Goal: Task Accomplishment & Management: Manage account settings

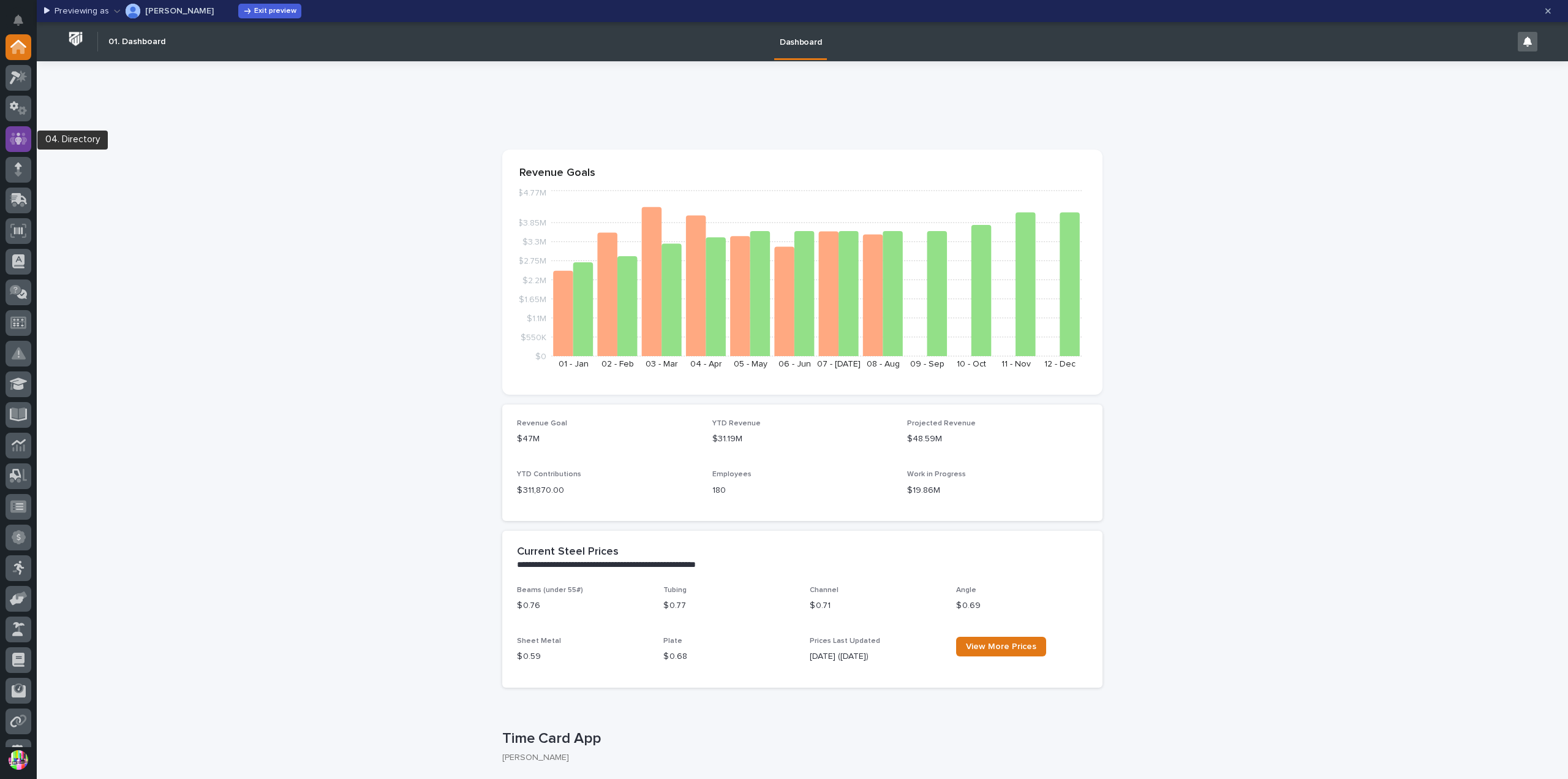
click at [21, 140] on icon at bounding box center [18, 139] width 7 height 12
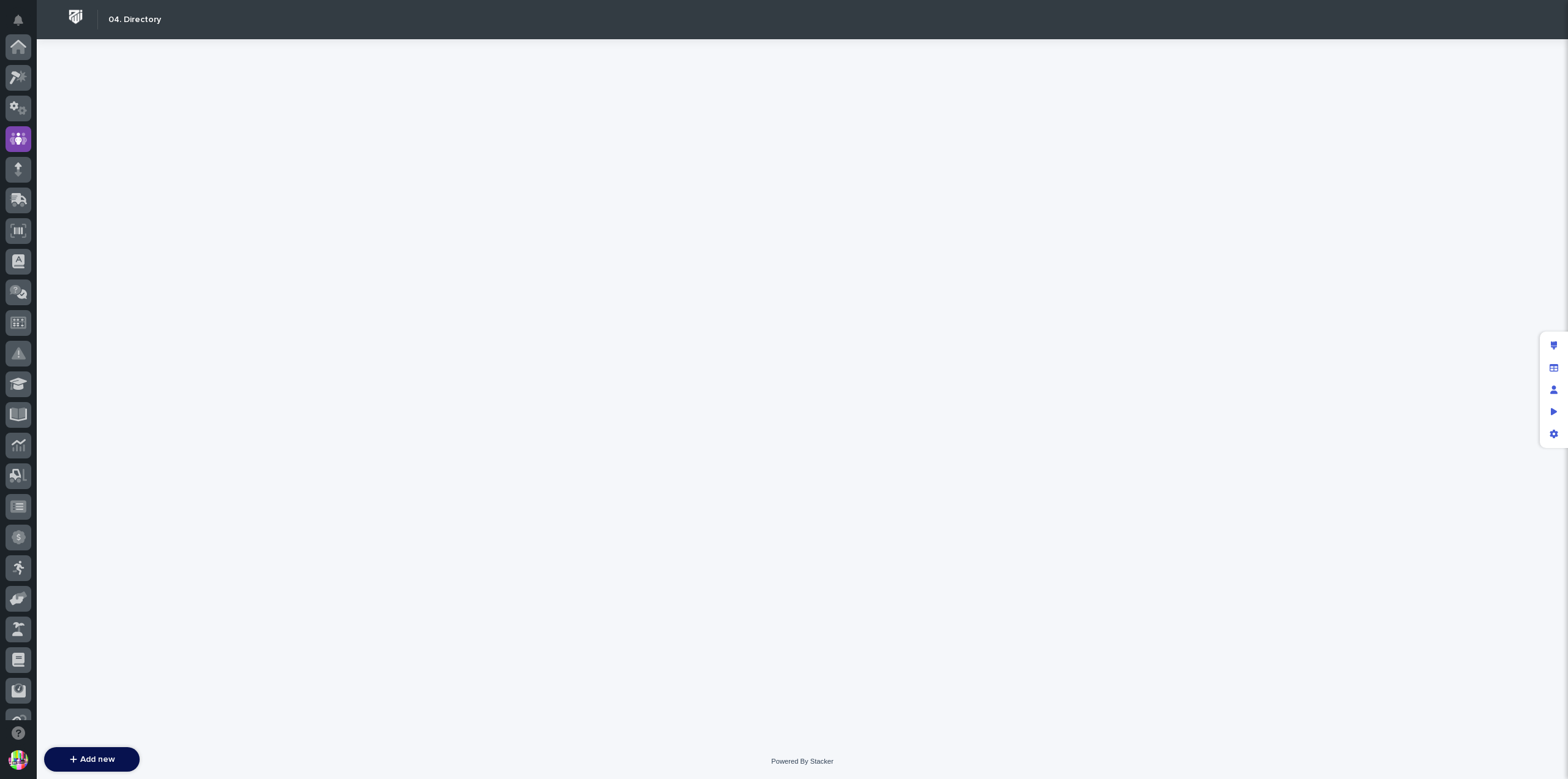
scroll to position [92, 0]
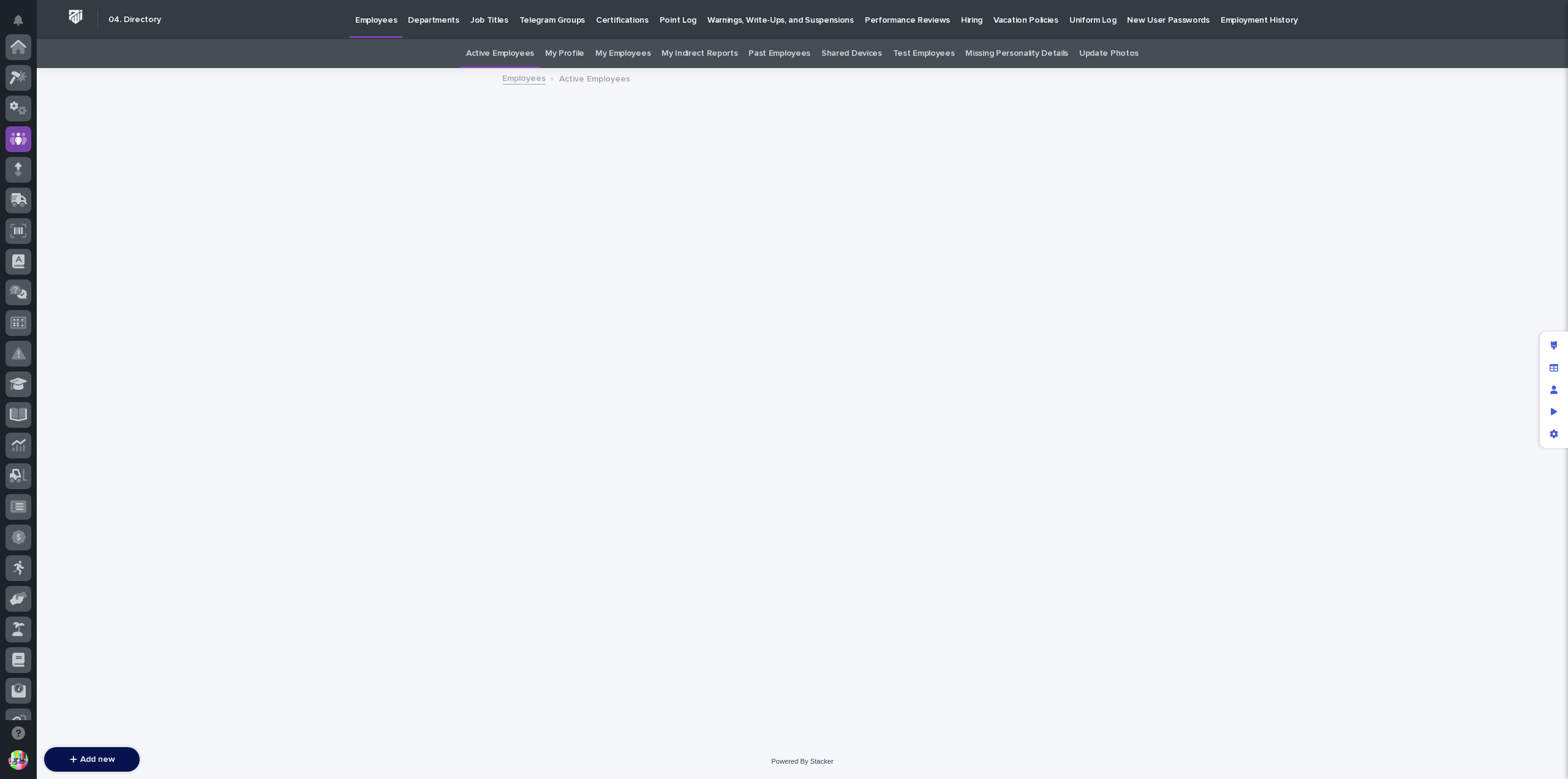
scroll to position [92, 0]
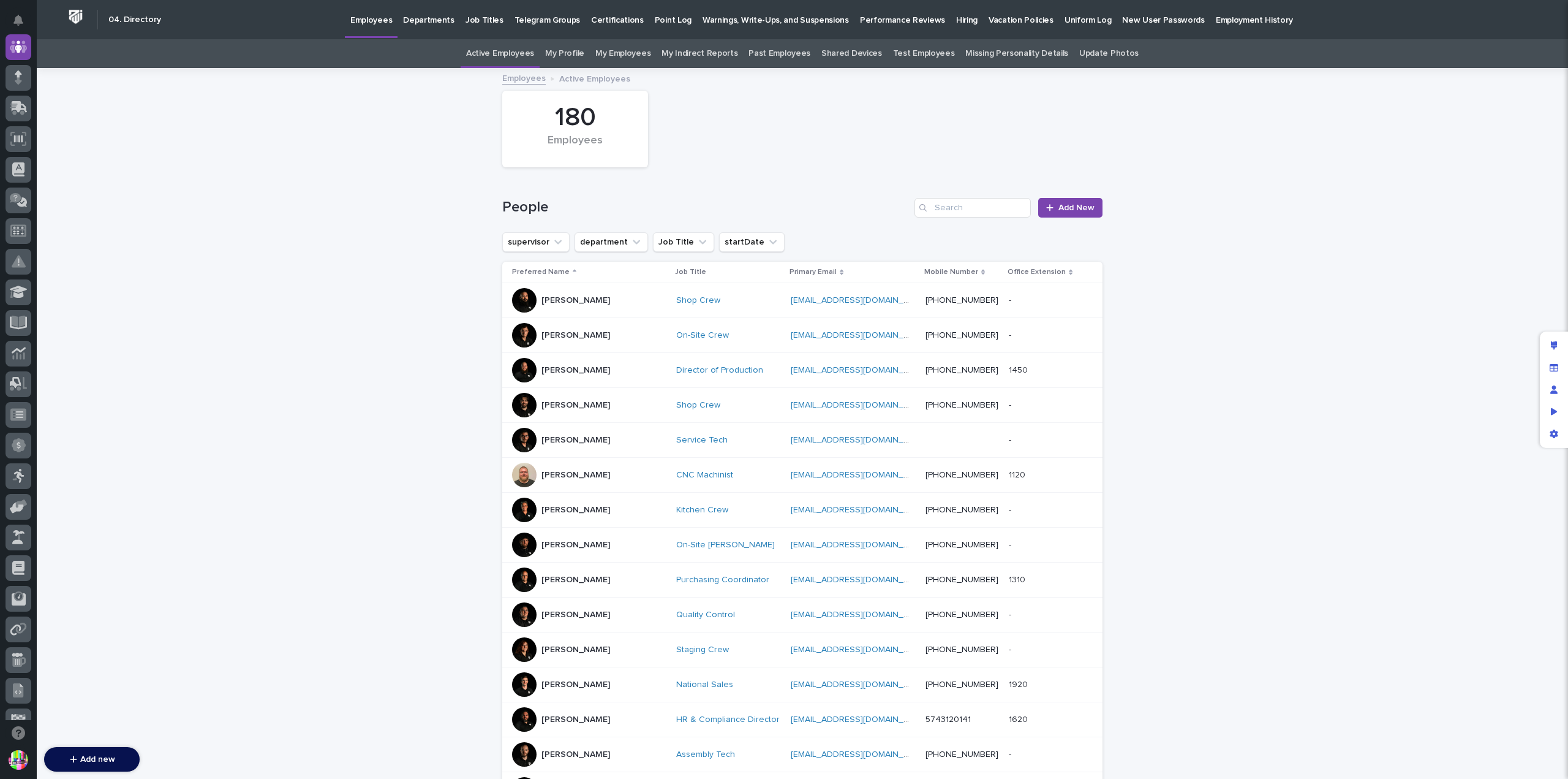
click at [570, 299] on p "[PERSON_NAME]" at bounding box center [576, 300] width 69 height 10
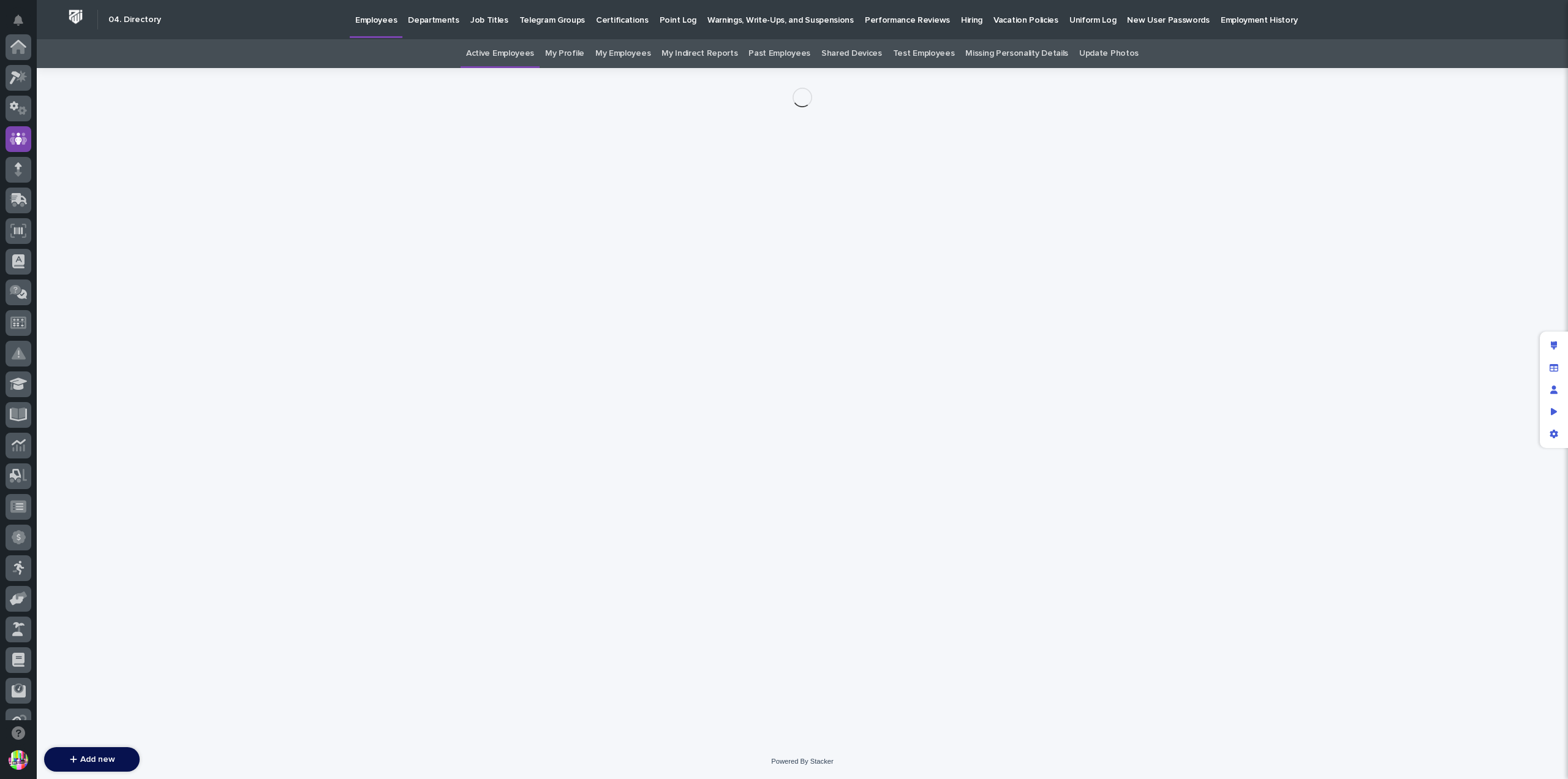
scroll to position [92, 0]
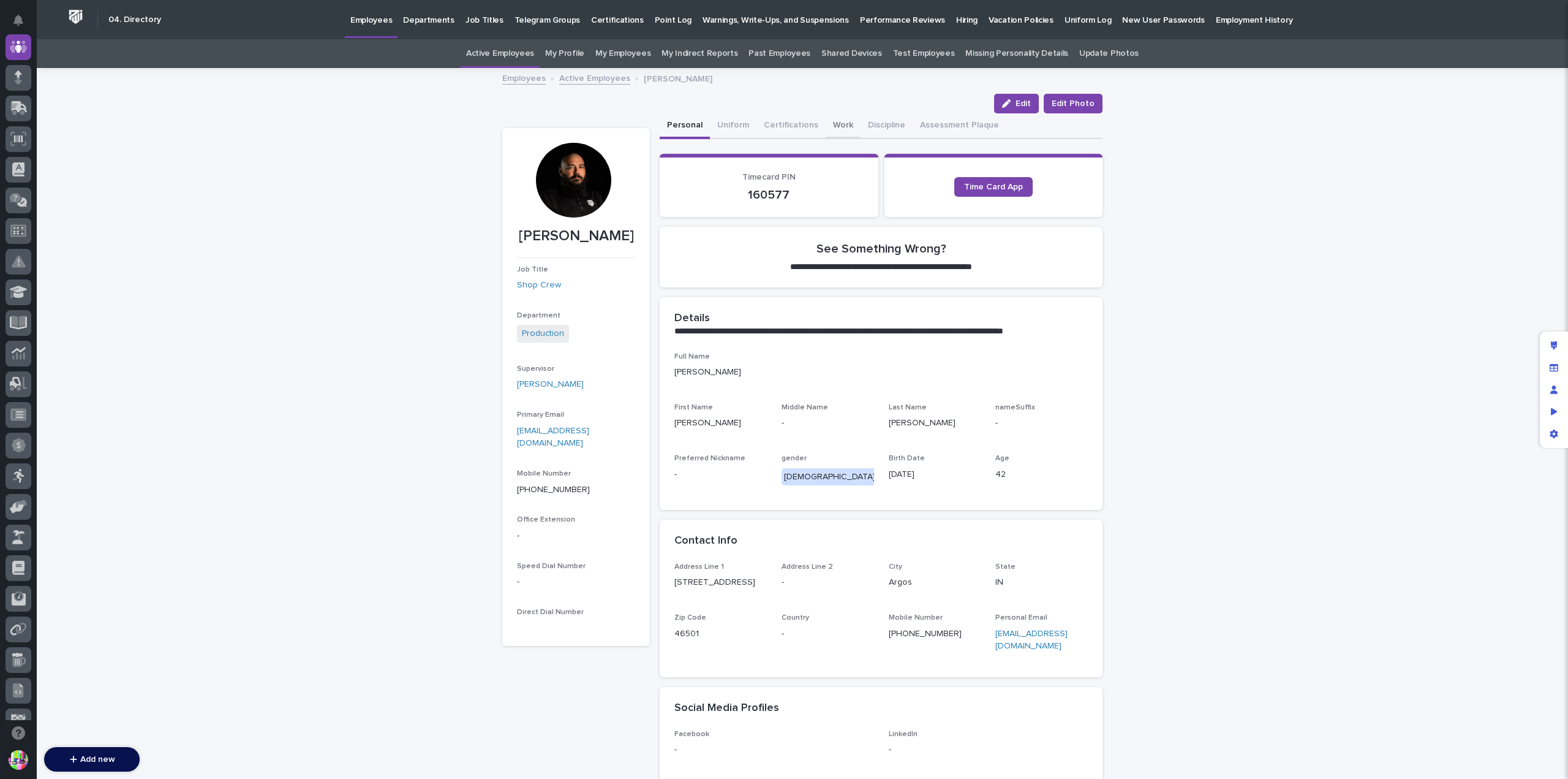
click at [842, 119] on button "Work" at bounding box center [842, 126] width 35 height 26
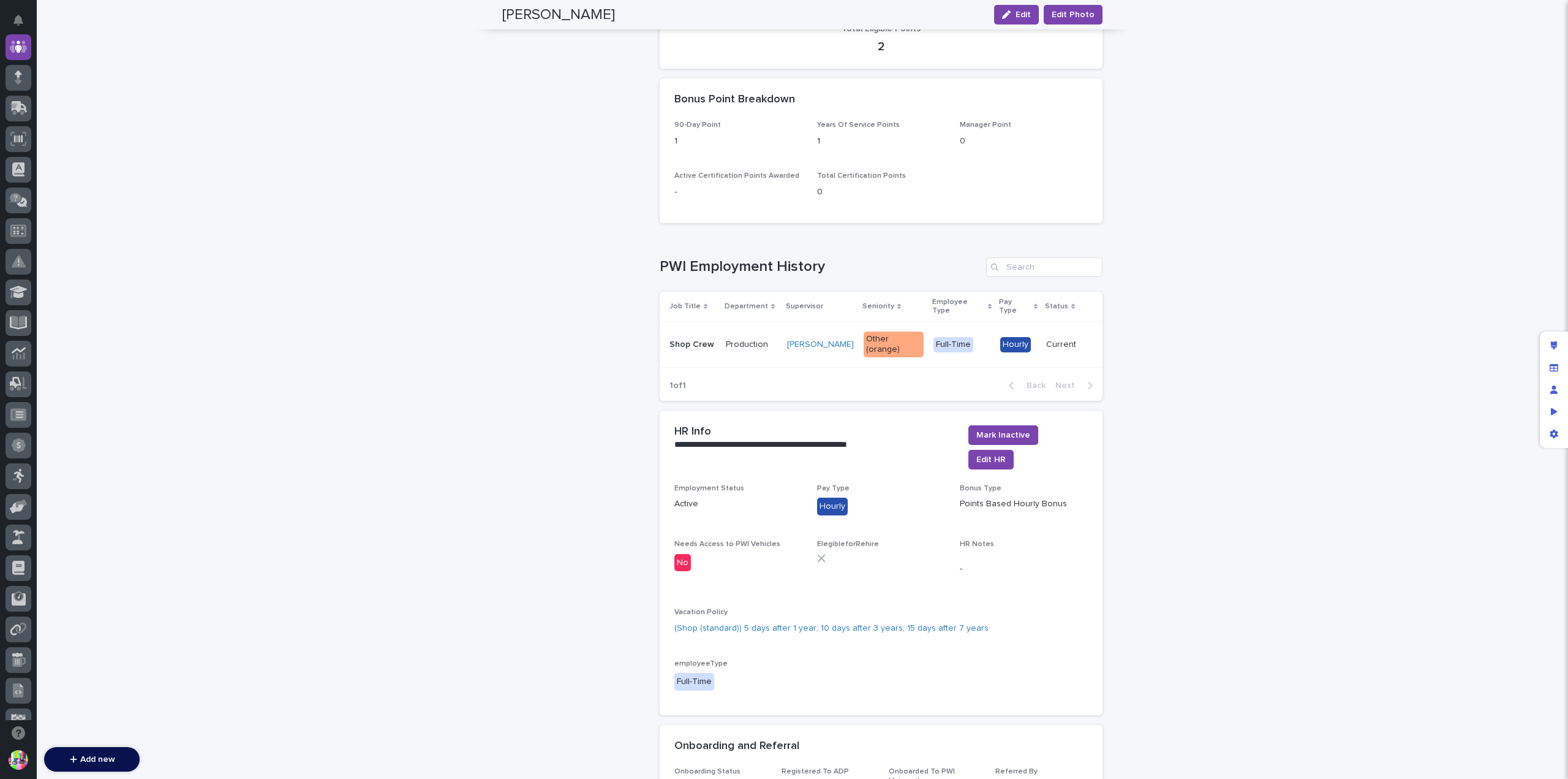
scroll to position [1226, 0]
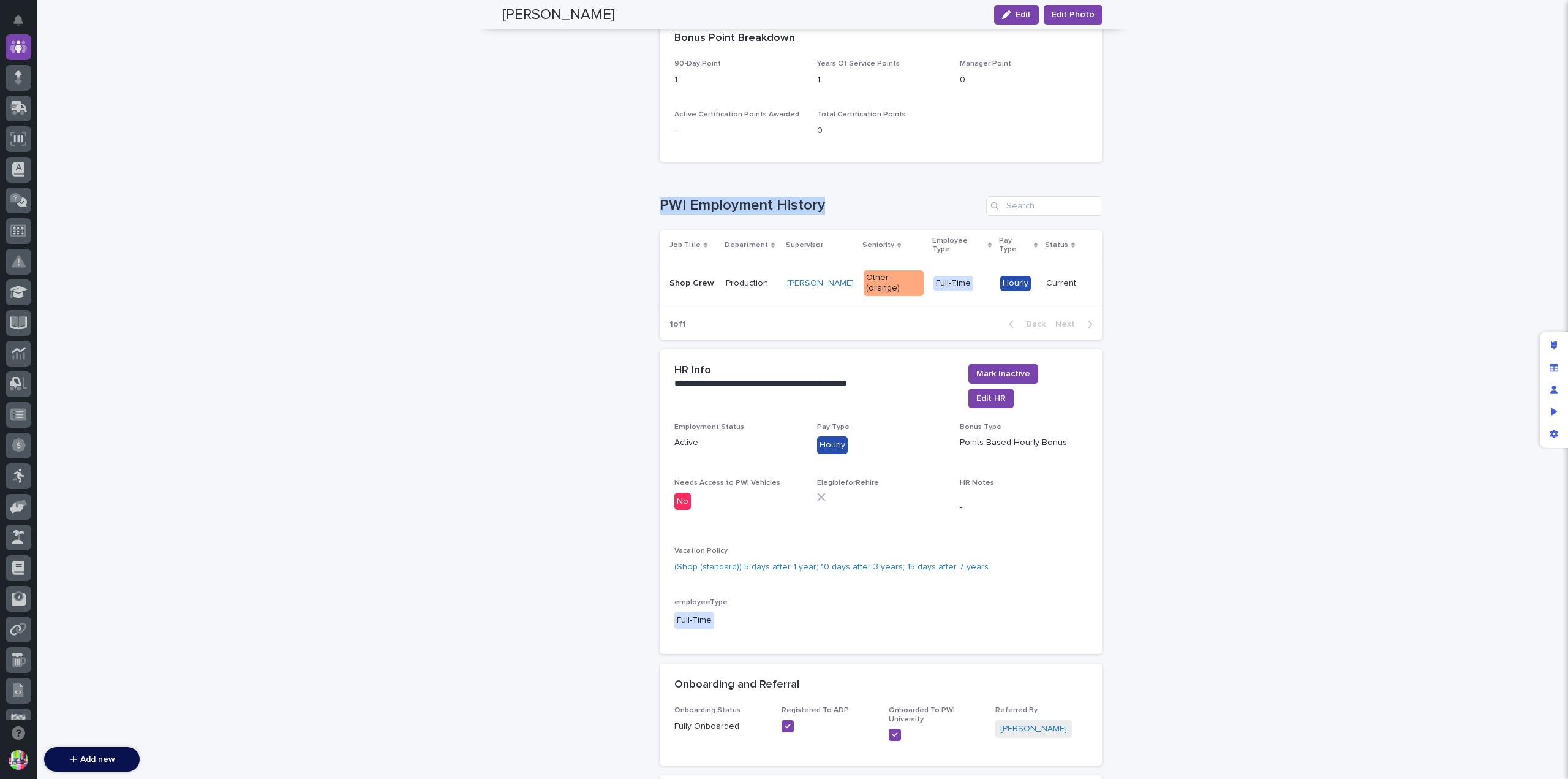
drag, startPoint x: 654, startPoint y: 192, endPoint x: 883, endPoint y: 195, distance: 229.0
click at [774, 310] on div "Loading... Saving… PWI Employment History Job Title Department Supervisor Senio…" at bounding box center [881, 260] width 443 height 178
drag, startPoint x: 673, startPoint y: 336, endPoint x: 718, endPoint y: 335, distance: 45.0
click at [712, 364] on div "**********" at bounding box center [816, 377] width 284 height 25
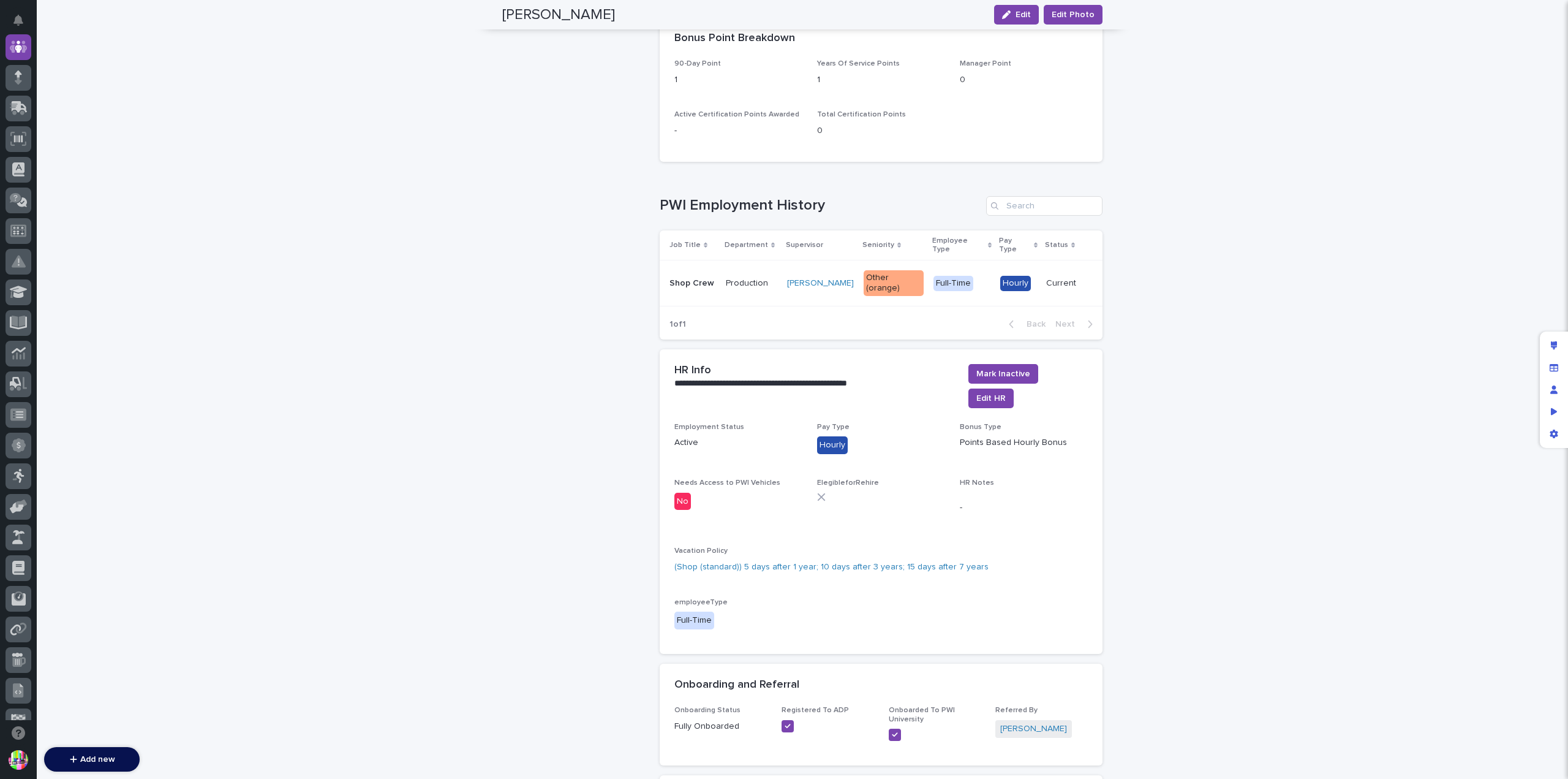
click at [790, 364] on div "**********" at bounding box center [816, 377] width 284 height 25
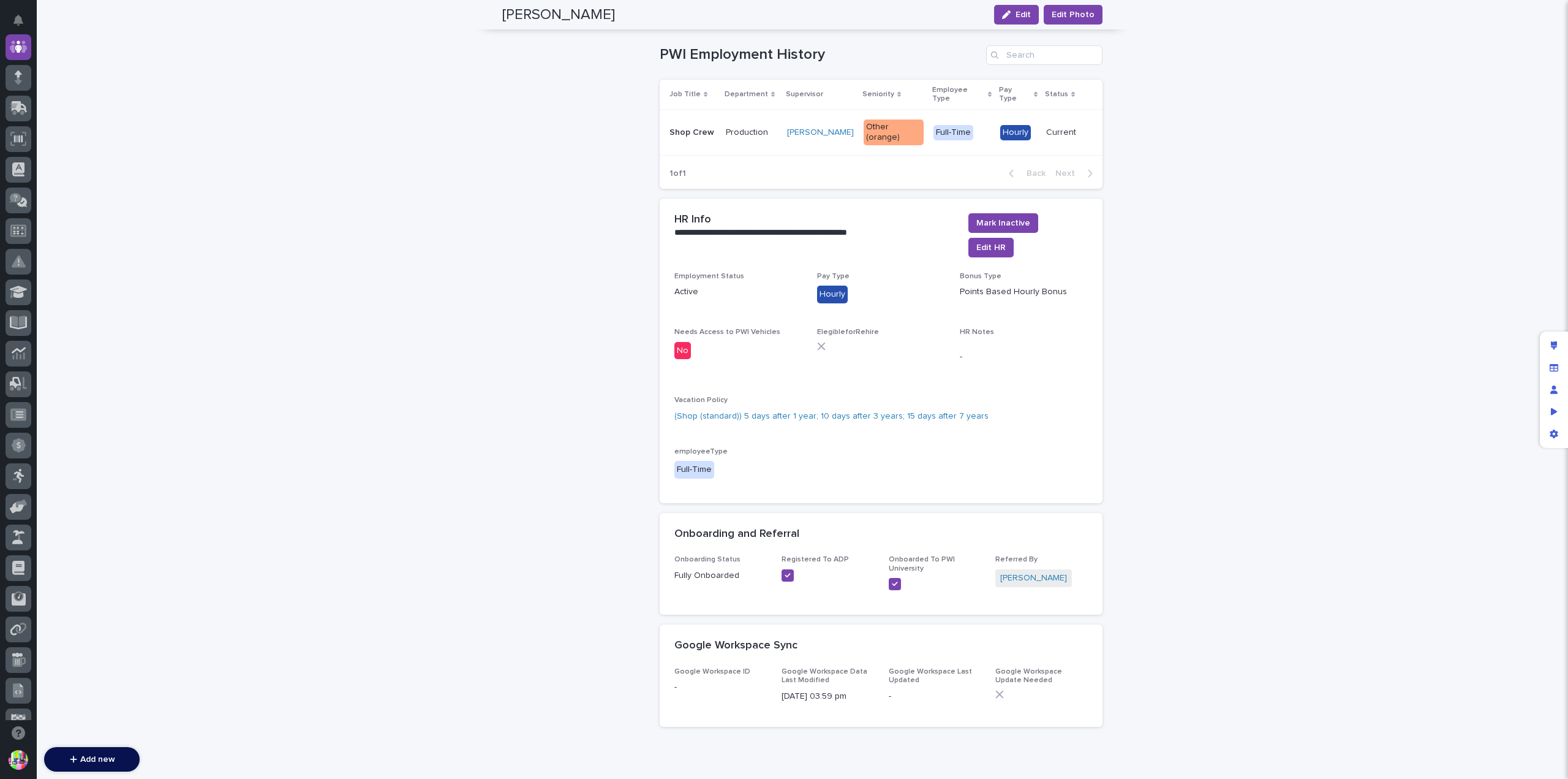
scroll to position [1131, 0]
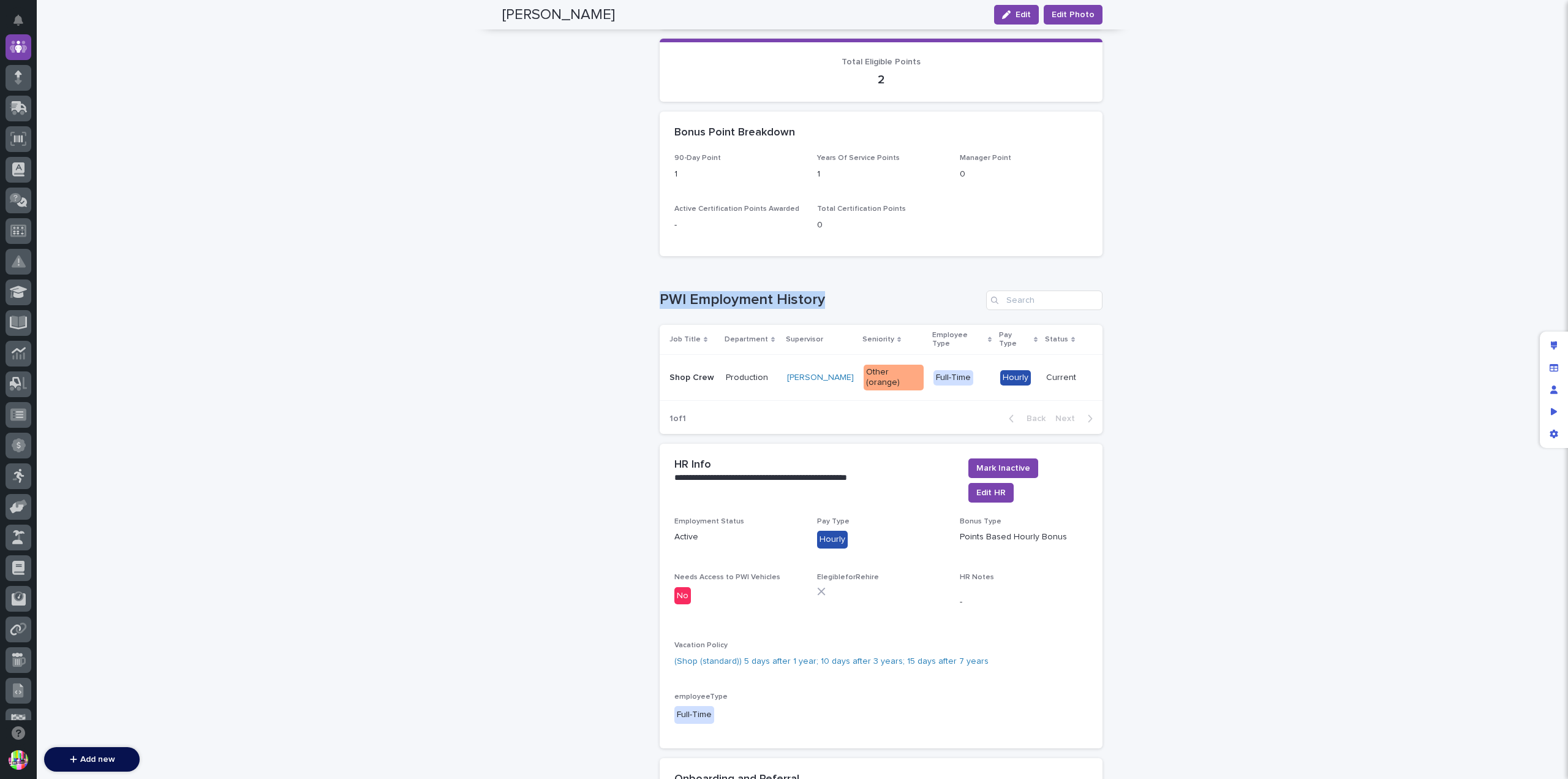
drag, startPoint x: 657, startPoint y: 286, endPoint x: 838, endPoint y: 280, distance: 181.1
click at [838, 291] on h1 "PWI Employment History" at bounding box center [820, 299] width 322 height 18
click at [686, 291] on h1 "PWI Employment History" at bounding box center [820, 299] width 322 height 18
click at [707, 373] on p "Shop Crew" at bounding box center [693, 377] width 47 height 10
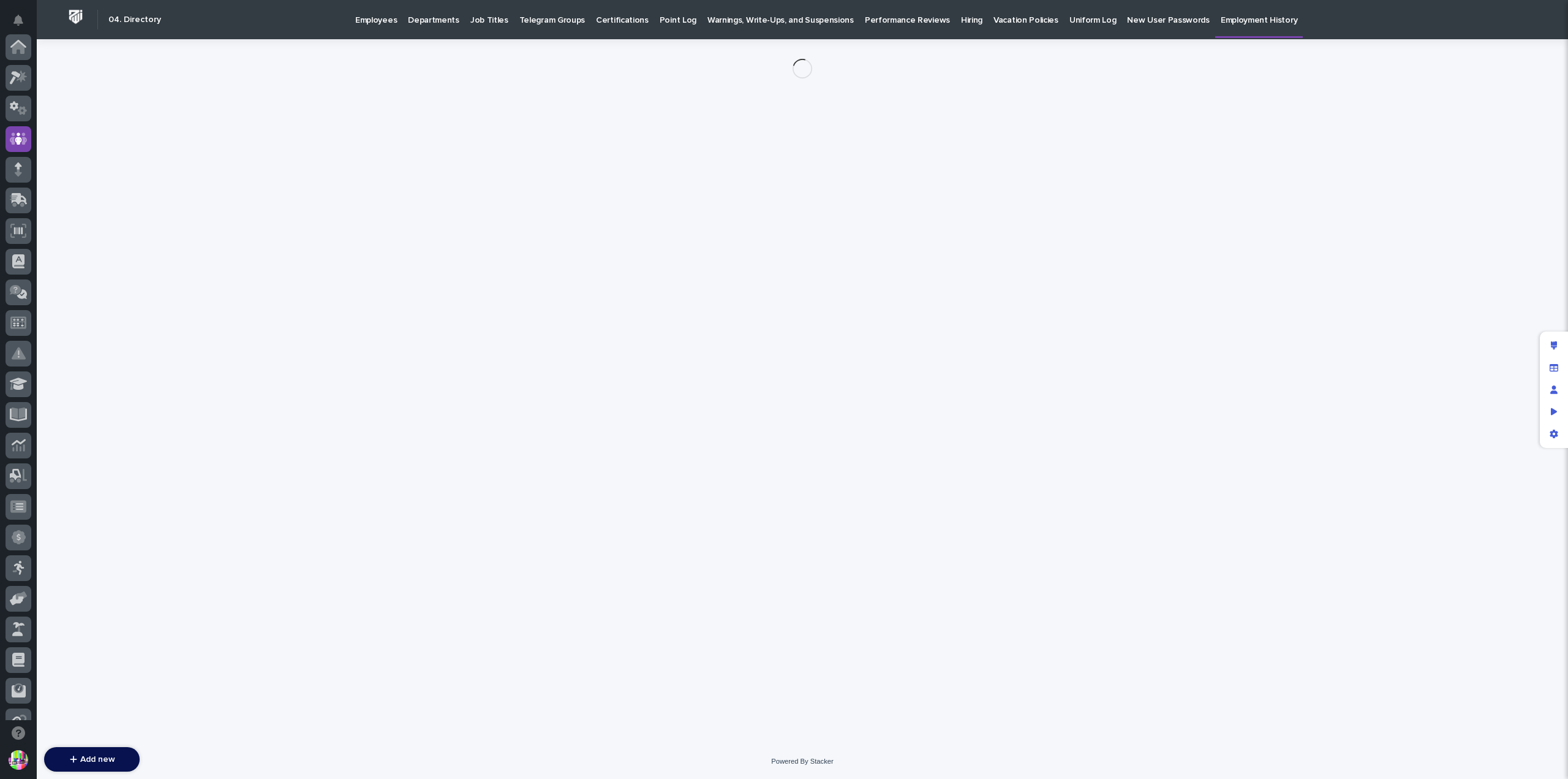
scroll to position [92, 0]
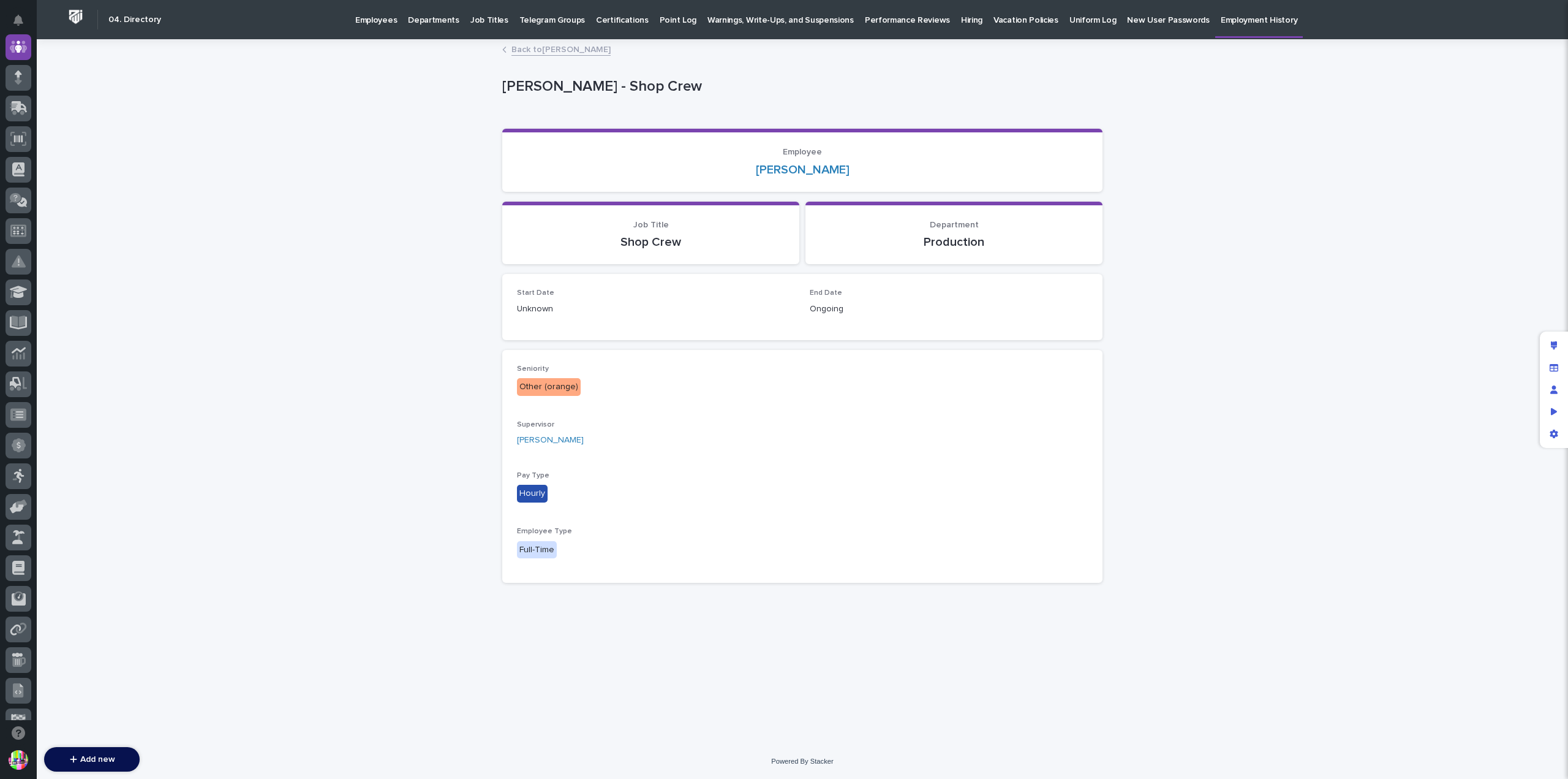
click at [577, 50] on link "Back to [PERSON_NAME]" at bounding box center [560, 48] width 99 height 14
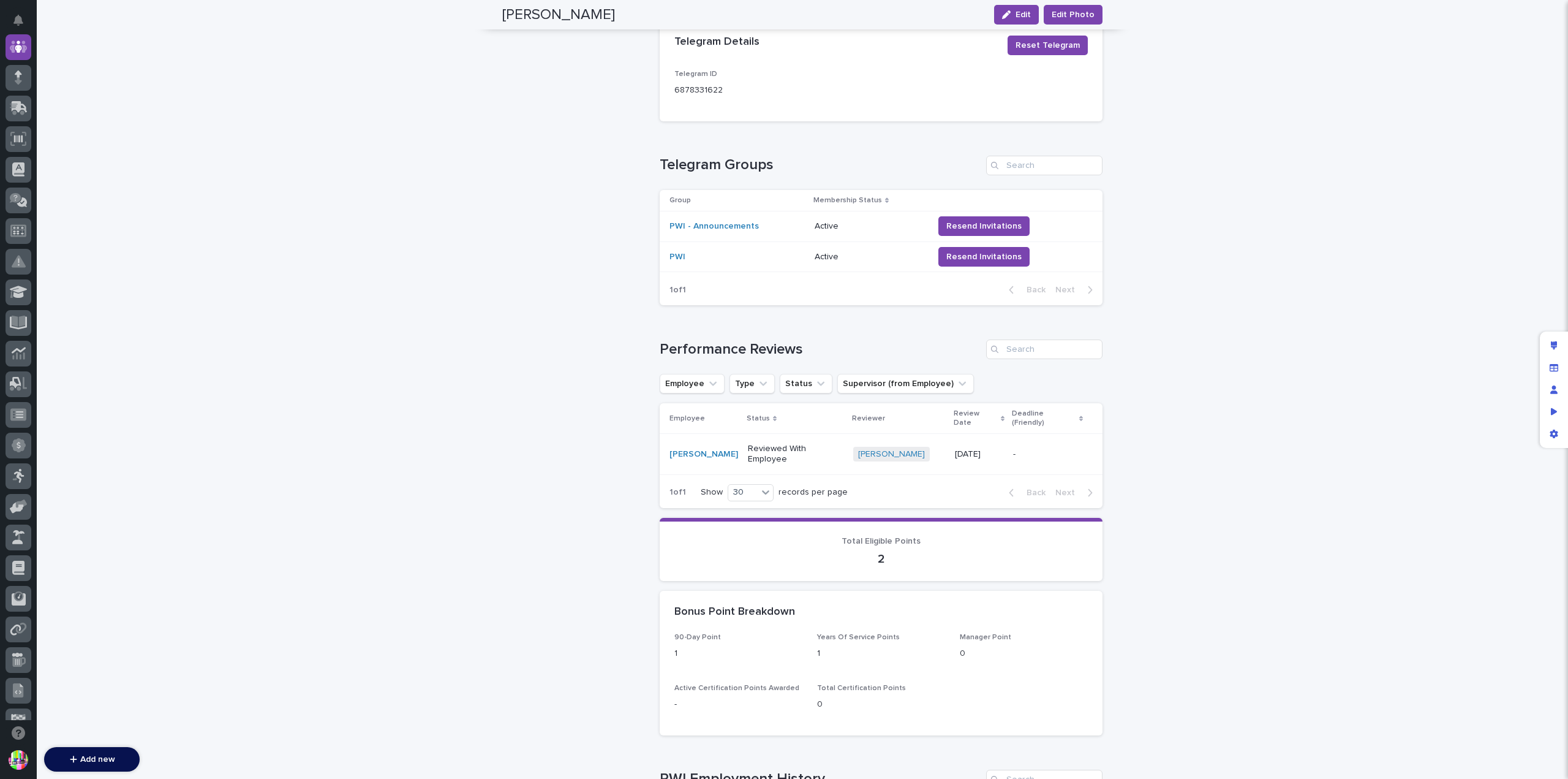
scroll to position [958, 0]
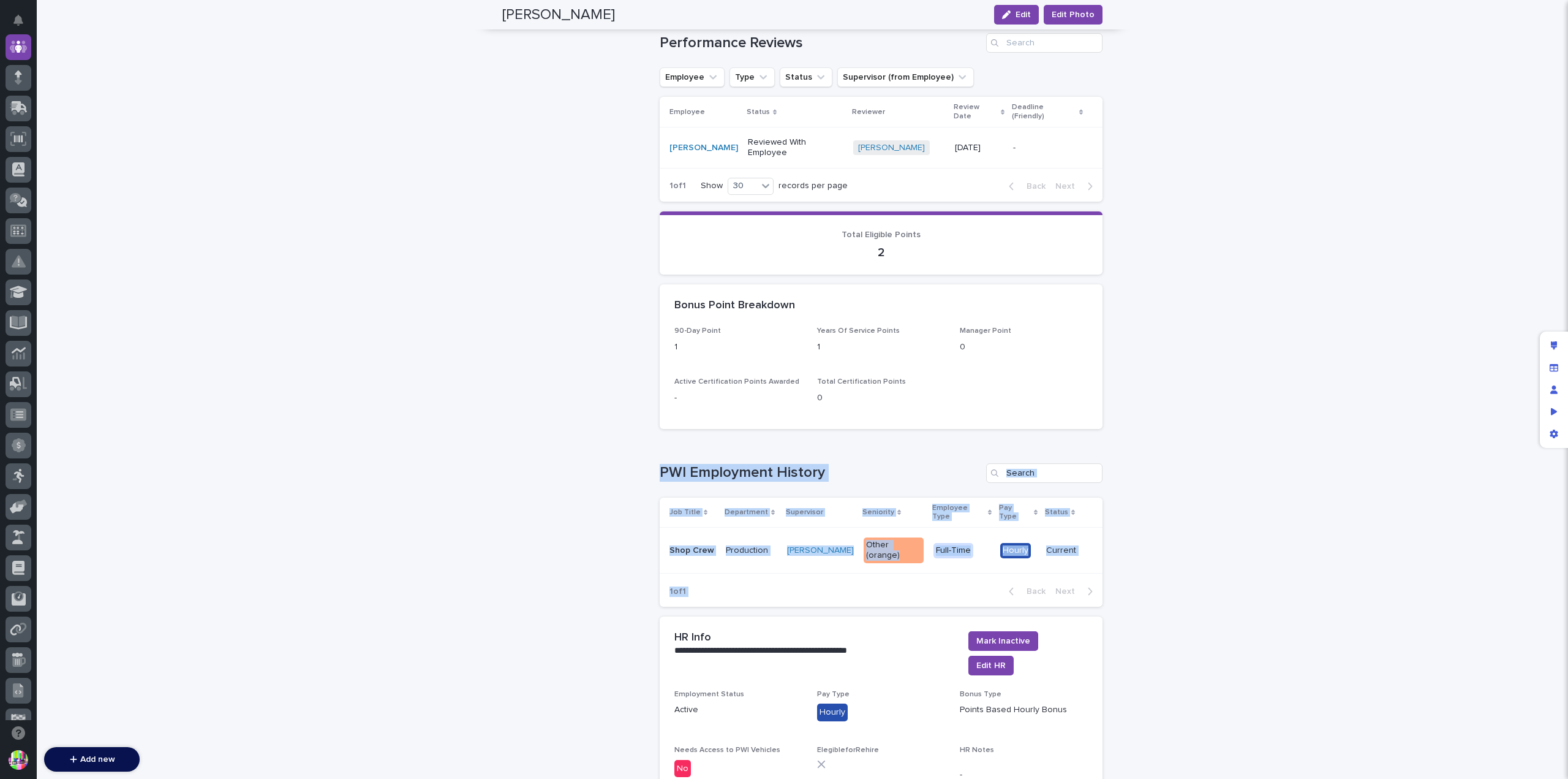
drag, startPoint x: 657, startPoint y: 456, endPoint x: 1081, endPoint y: 536, distance: 431.5
click at [1066, 551] on div "PWI Employment History Job Title Department Supervisor Seniority Employee Type …" at bounding box center [881, 535] width 443 height 143
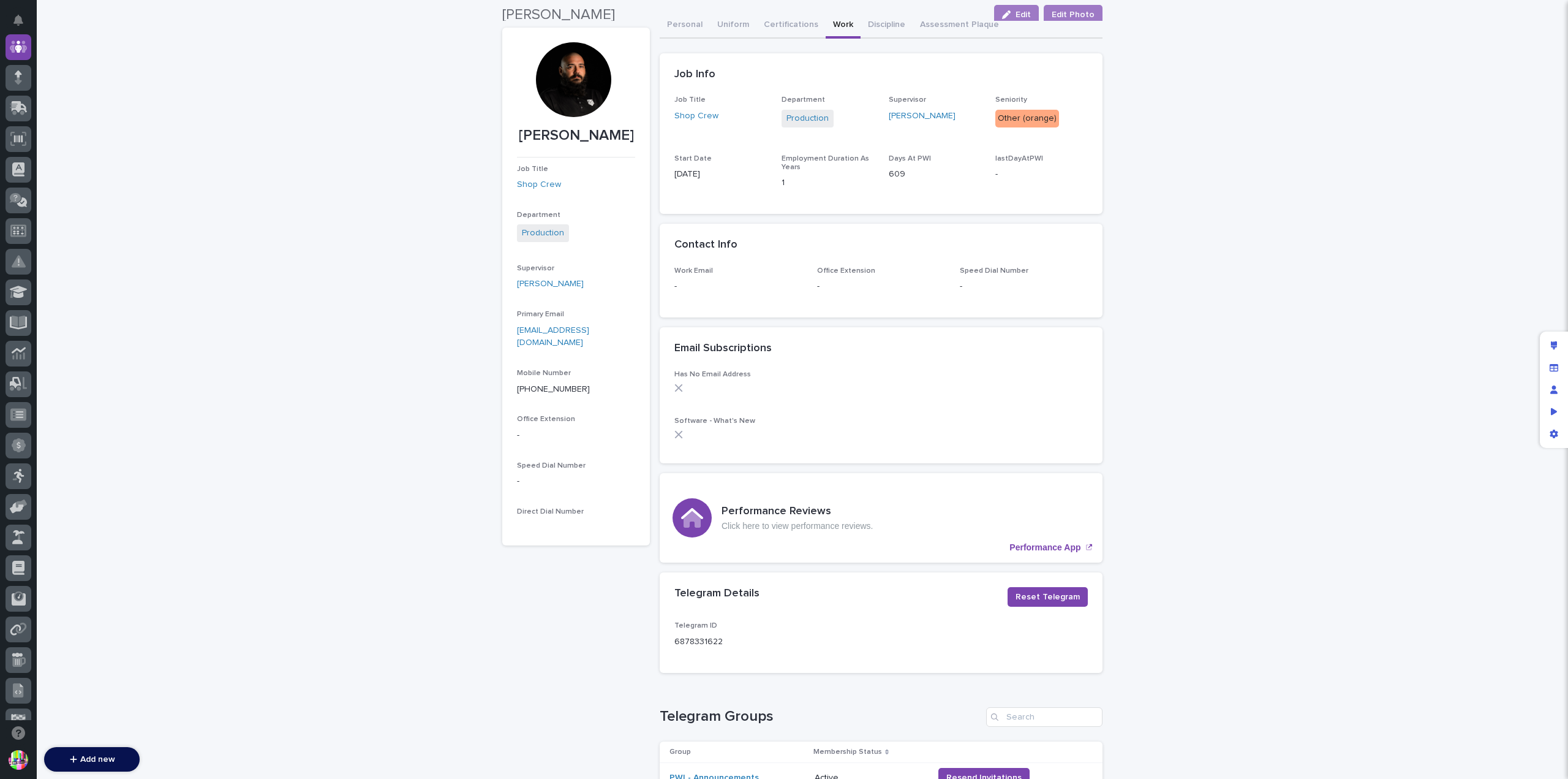
scroll to position [0, 0]
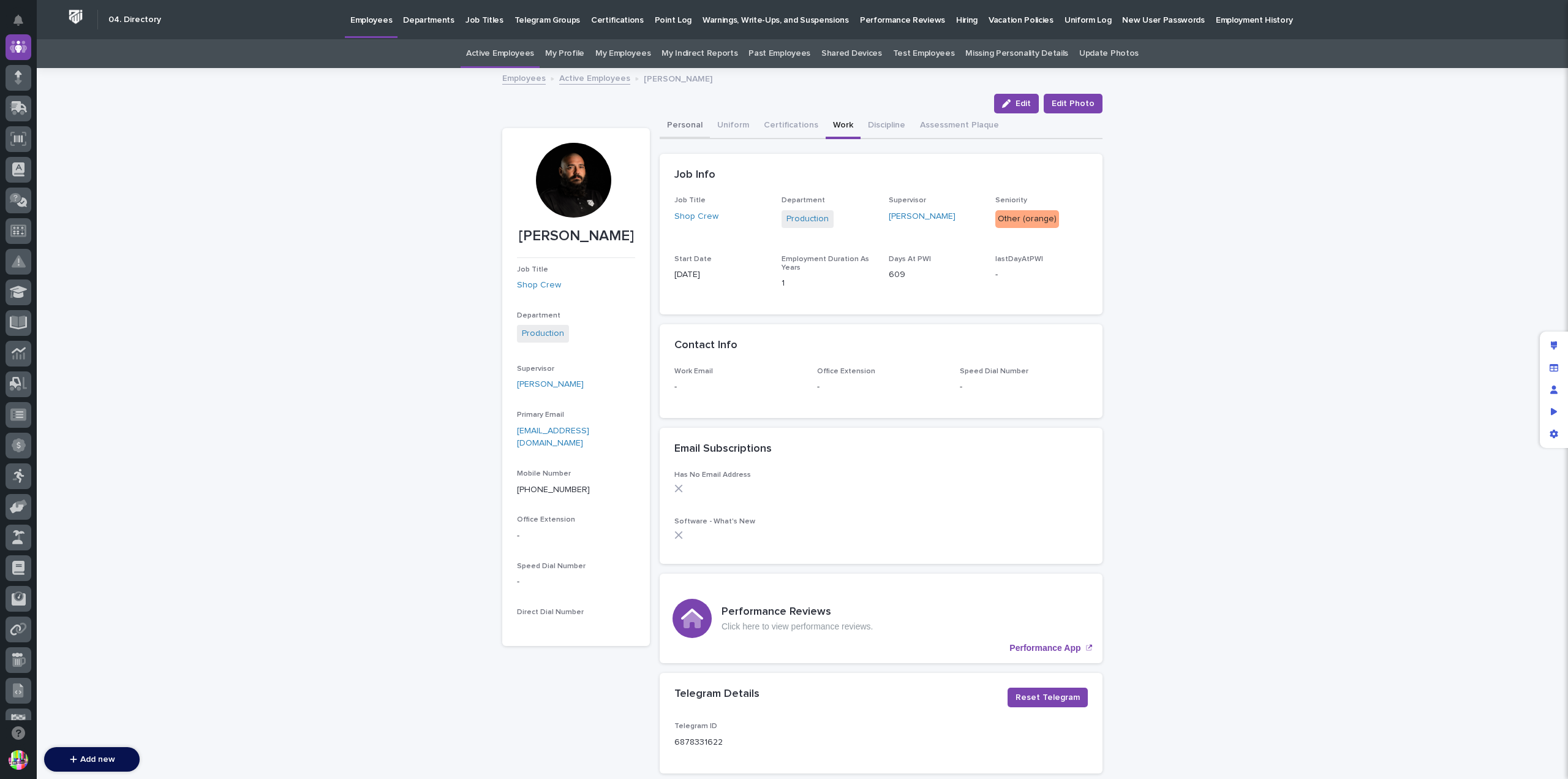
click at [676, 121] on button "Personal" at bounding box center [684, 126] width 50 height 26
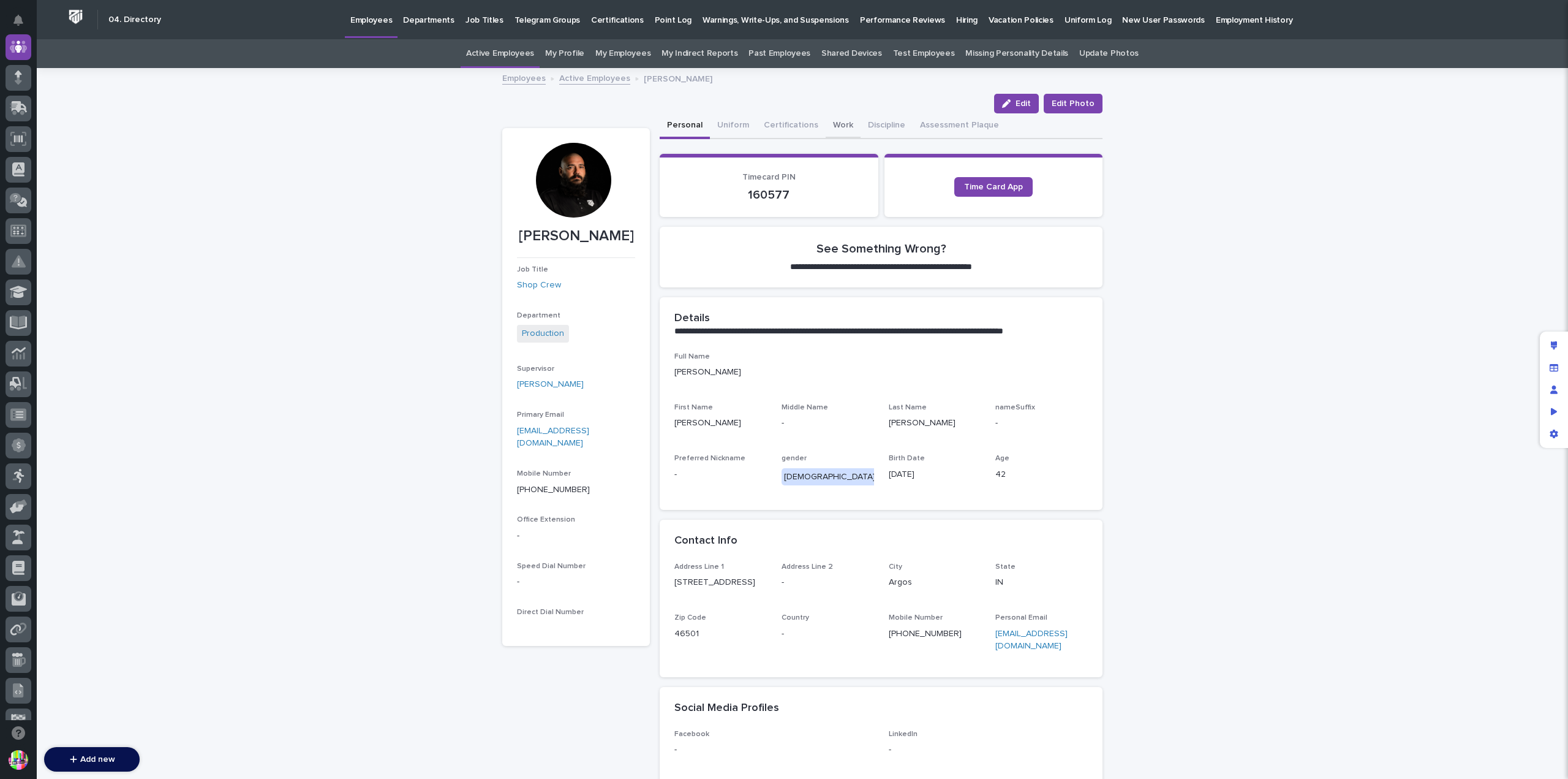
click at [832, 122] on button "Work" at bounding box center [842, 126] width 35 height 26
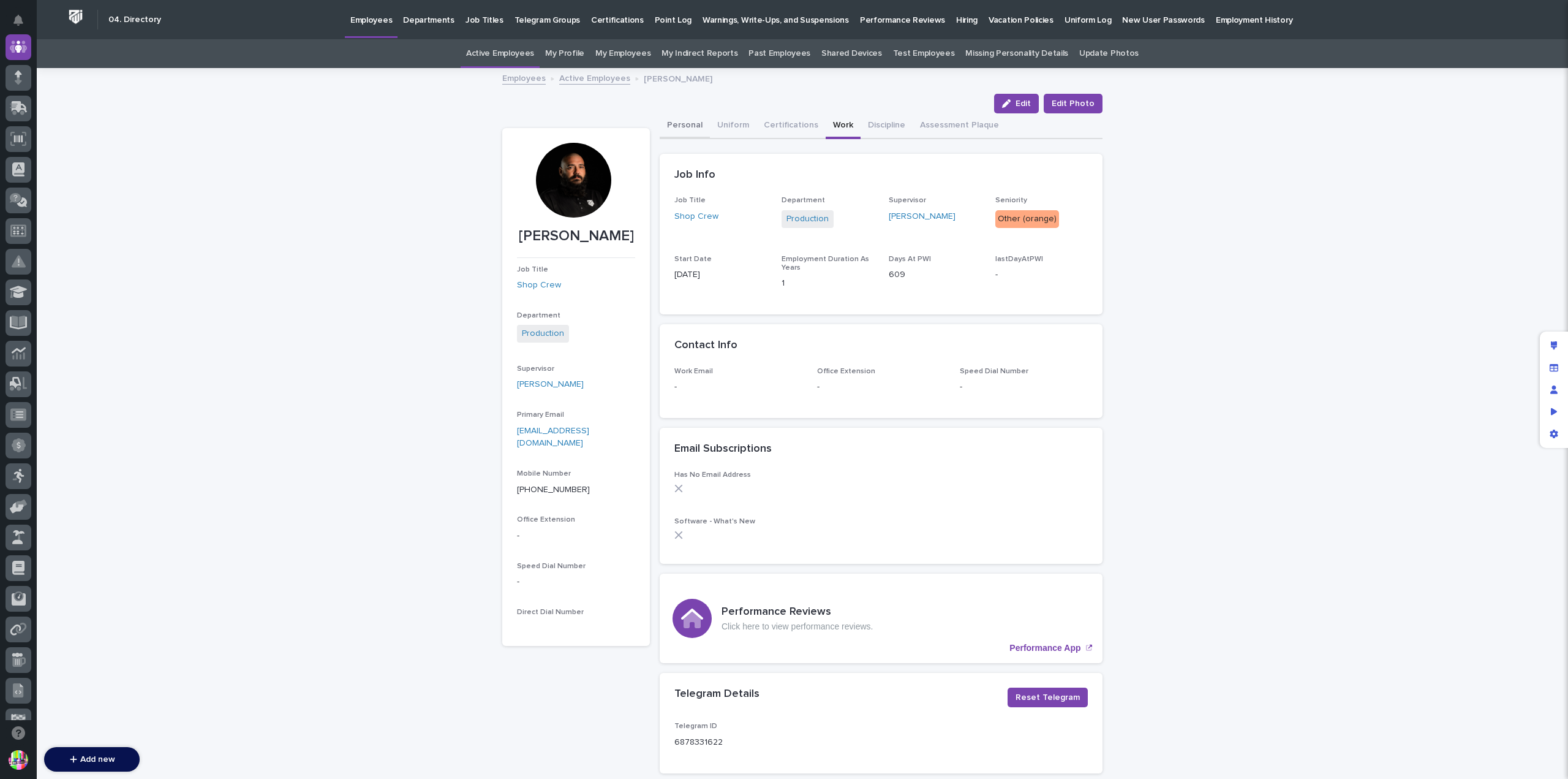
click at [691, 120] on button "Personal" at bounding box center [684, 126] width 50 height 26
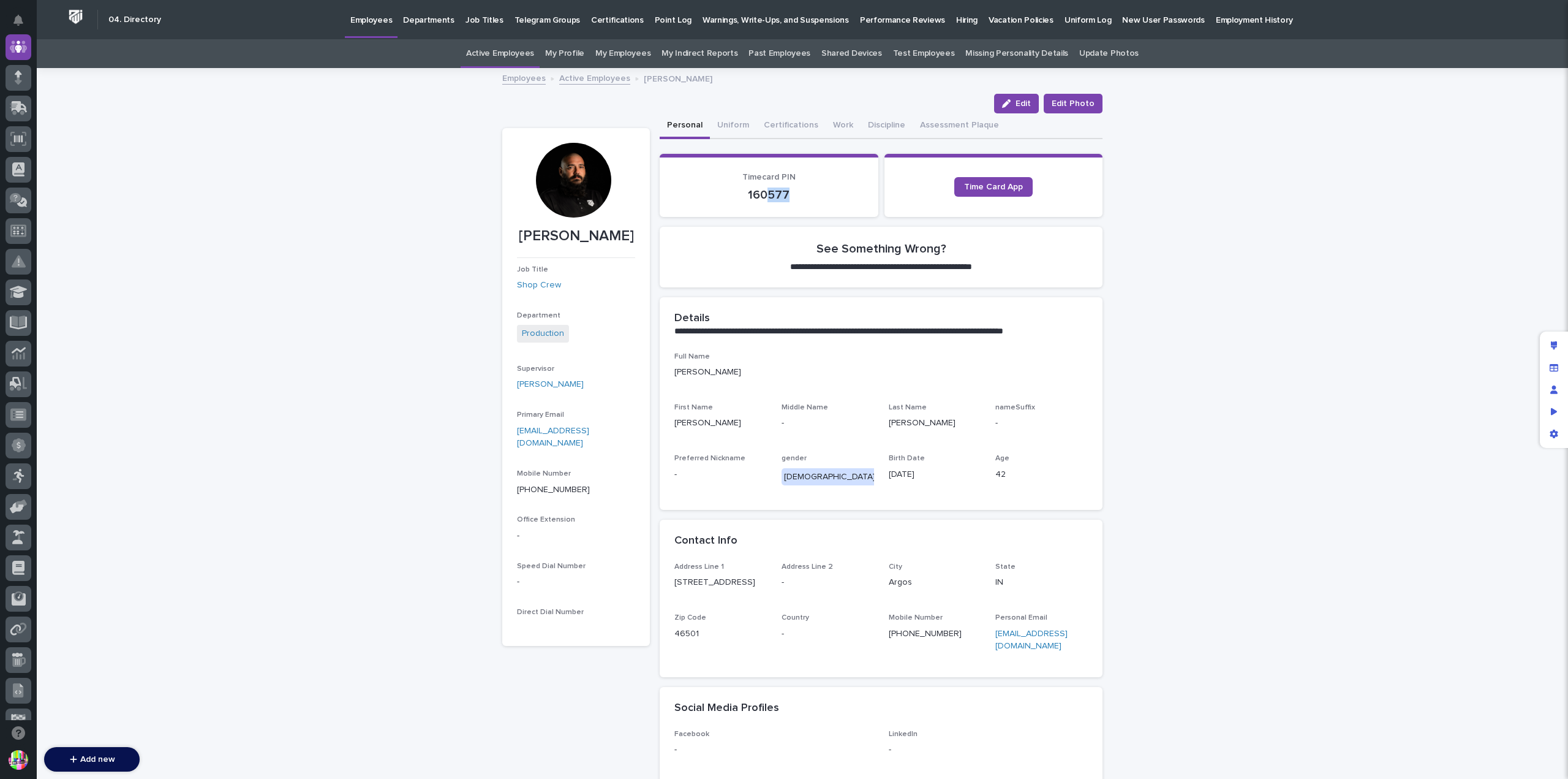
drag, startPoint x: 761, startPoint y: 190, endPoint x: 813, endPoint y: 197, distance: 52.5
click at [813, 197] on p "160577" at bounding box center [768, 194] width 189 height 15
click at [1555, 339] on div "Edit layout" at bounding box center [1554, 345] width 22 height 22
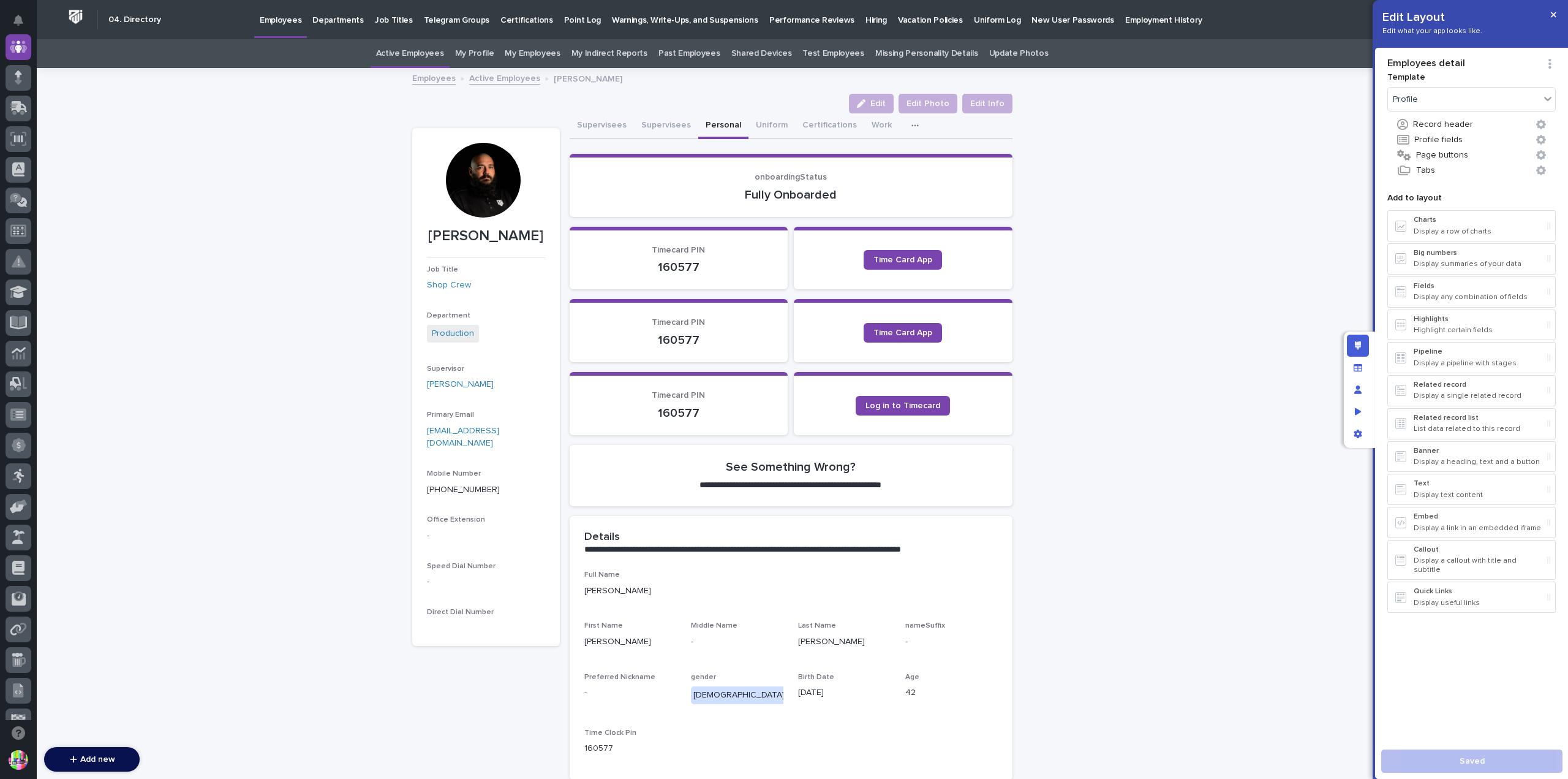
click at [949, 128] on div "Supervisees Supervisees Personal Uniform Certifications Work Discipline My Perf…" at bounding box center [791, 126] width 443 height 26
click at [1422, 169] on button "Tabs" at bounding box center [1471, 170] width 168 height 16
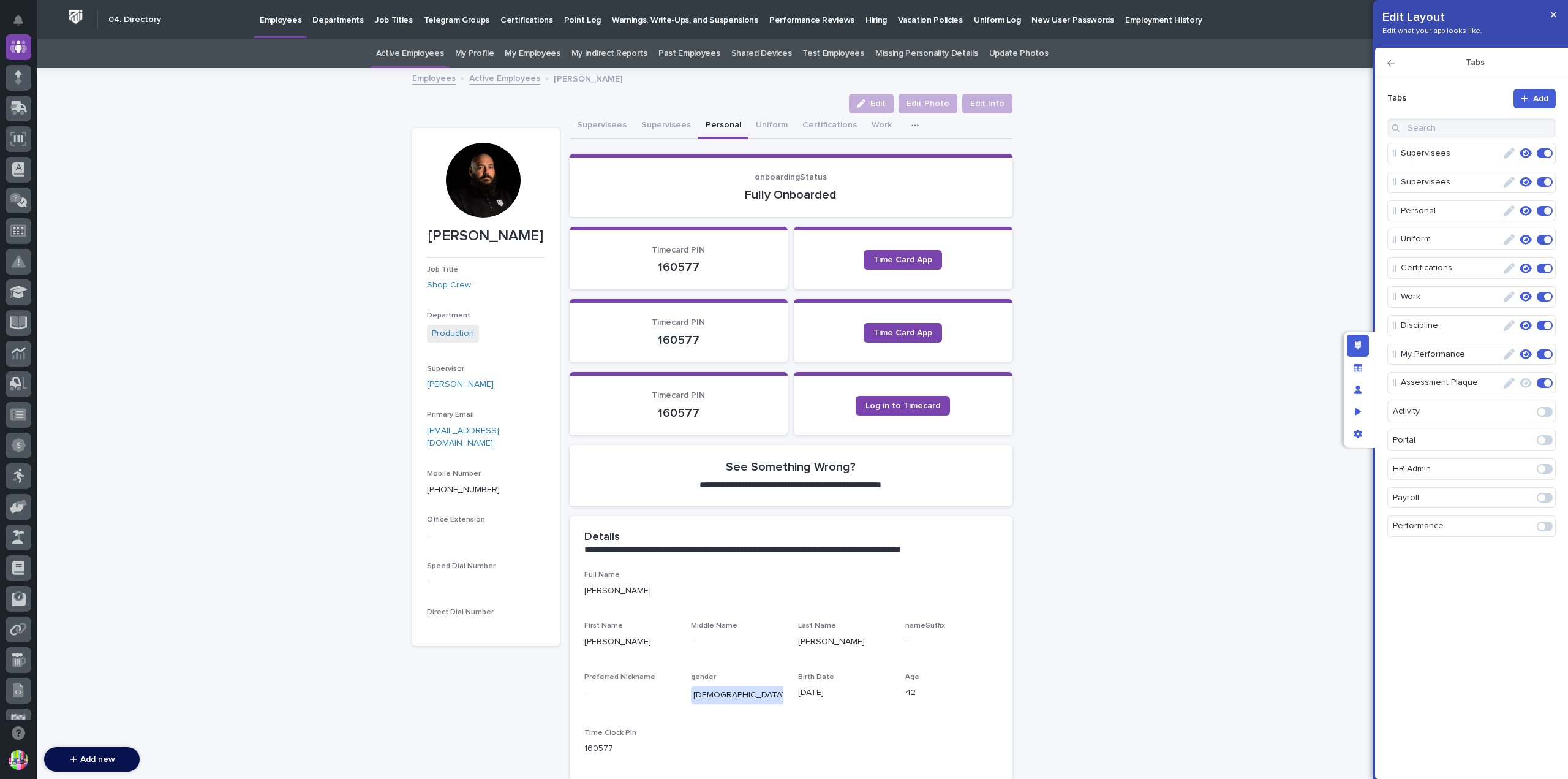
click at [1512, 299] on icon "button" at bounding box center [1509, 296] width 11 height 11
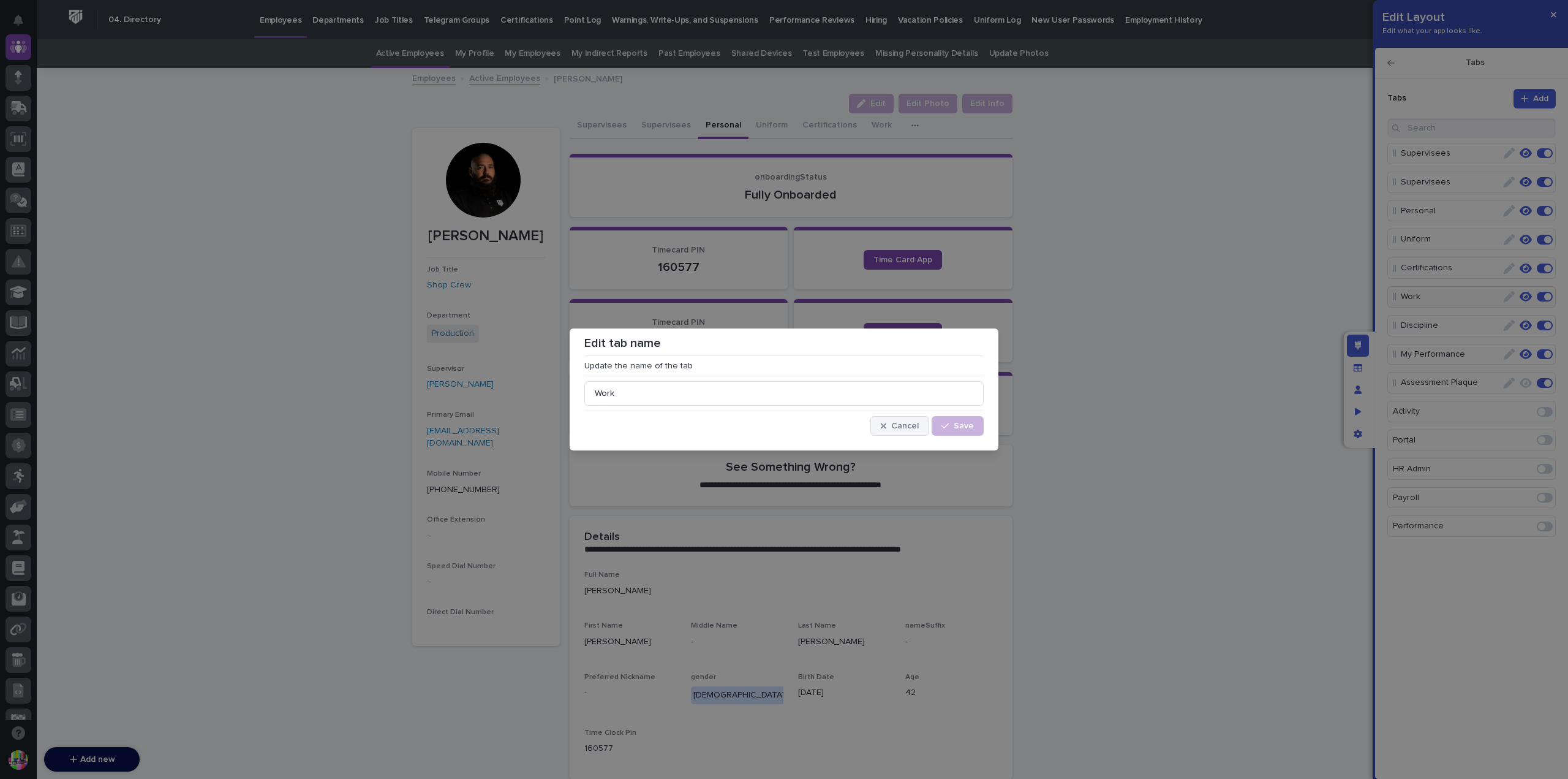
click at [899, 421] on button "Cancel" at bounding box center [899, 426] width 58 height 19
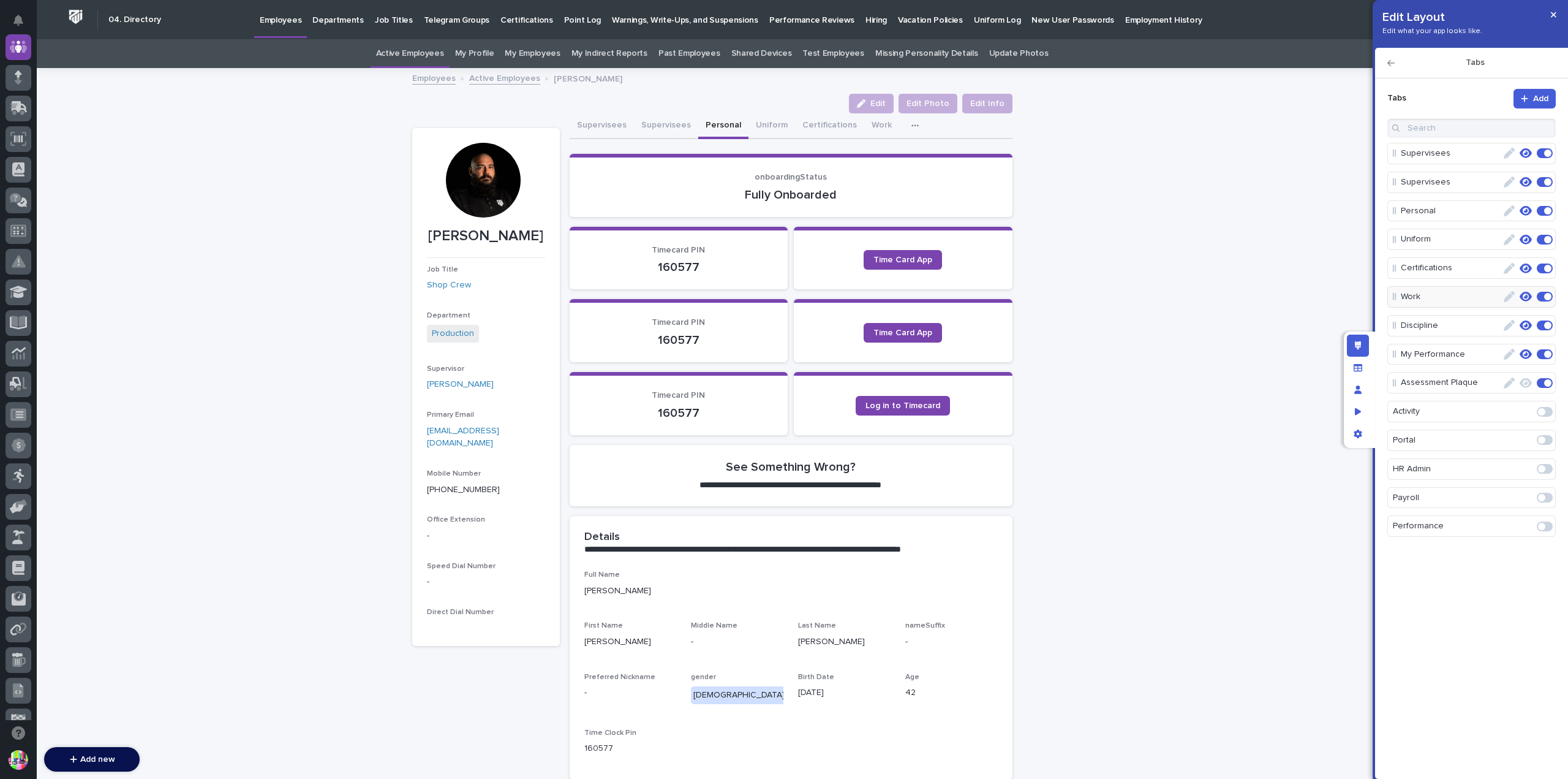
click at [1443, 301] on p "Work" at bounding box center [1450, 297] width 101 height 20
click at [1508, 293] on icon "button" at bounding box center [1509, 296] width 11 height 11
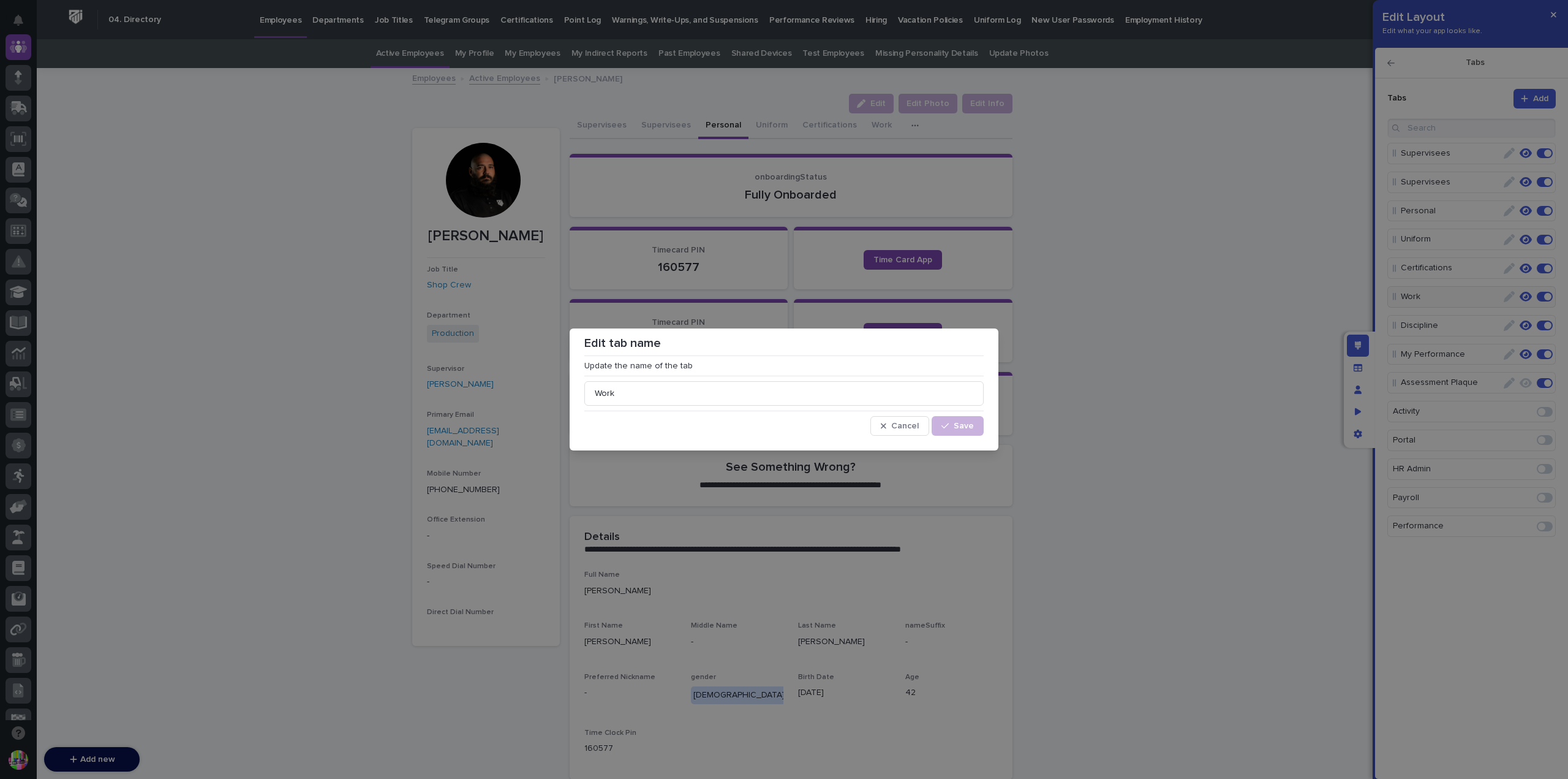
click at [1456, 356] on div "Edit tab name Update the name of the tab Work Cancel Save" at bounding box center [784, 389] width 1568 height 779
click at [910, 421] on button "Cancel" at bounding box center [899, 426] width 58 height 19
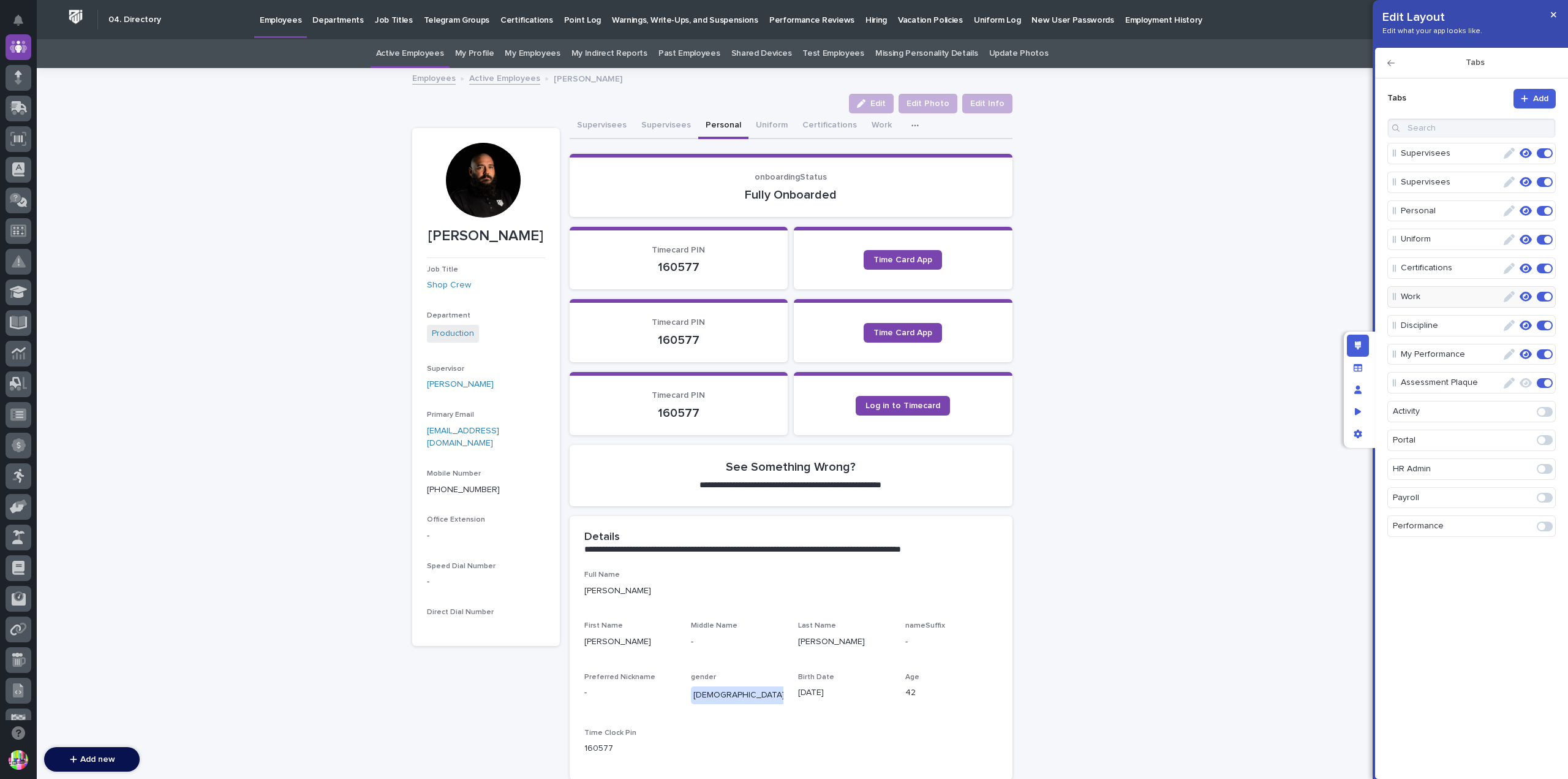
click at [1525, 296] on icon "button" at bounding box center [1526, 296] width 12 height 11
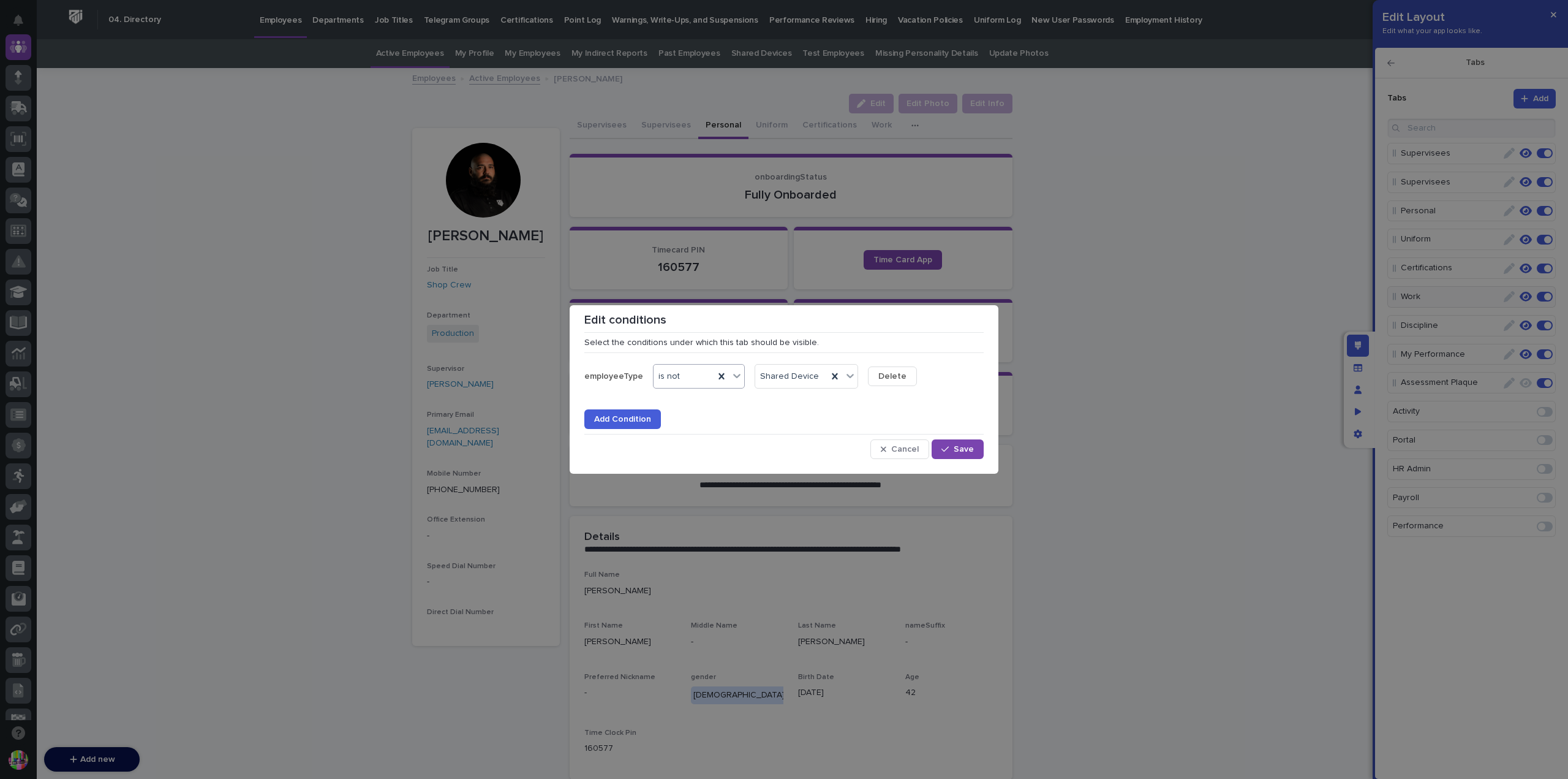
click at [952, 361] on div "employeeType 0 results available. Select is focused ,type to refine list, press…" at bounding box center [784, 393] width 399 height 71
click at [911, 447] on span "Cancel" at bounding box center [905, 449] width 27 height 9
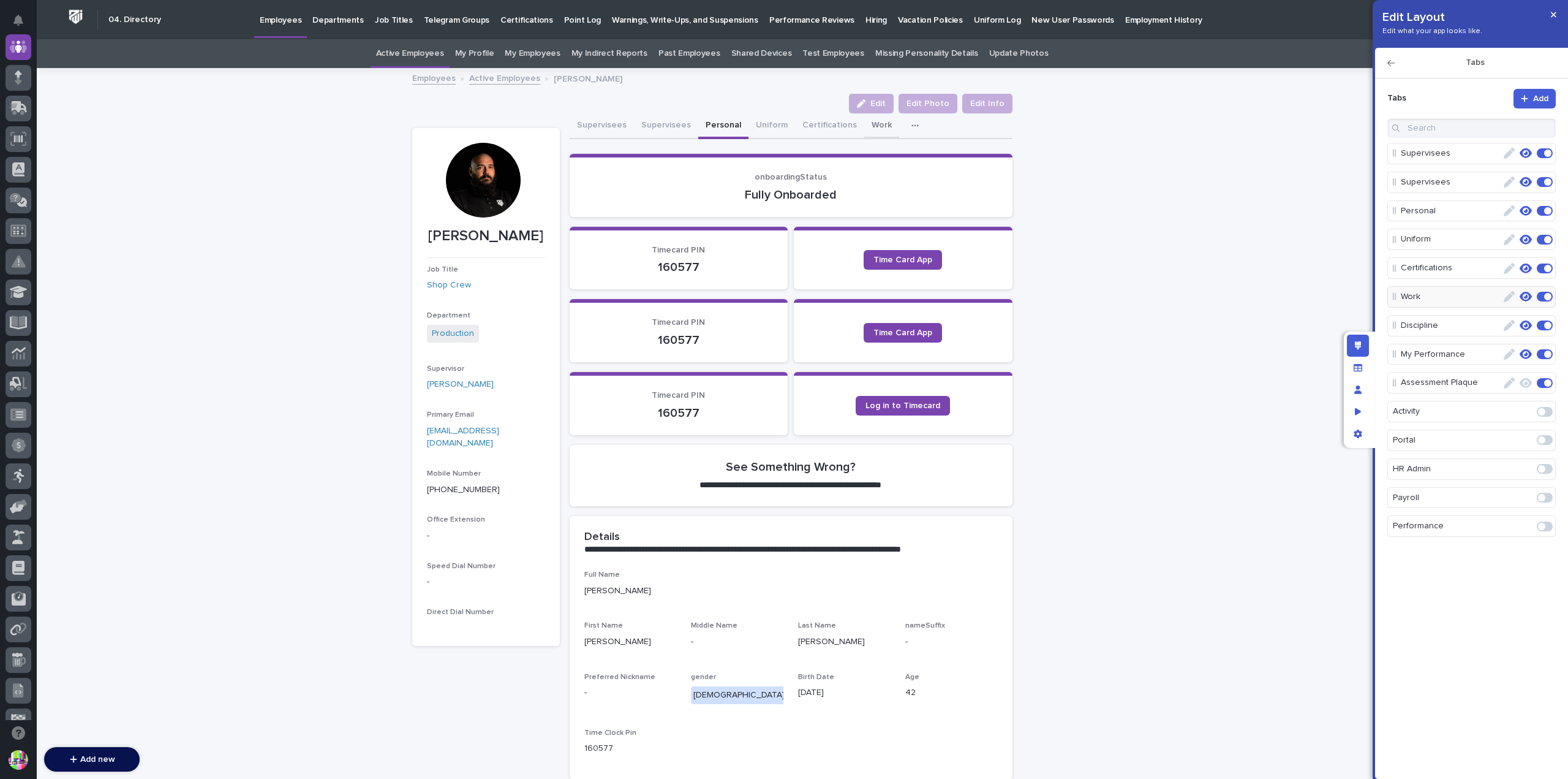
click at [864, 129] on button "Work" at bounding box center [881, 126] width 35 height 26
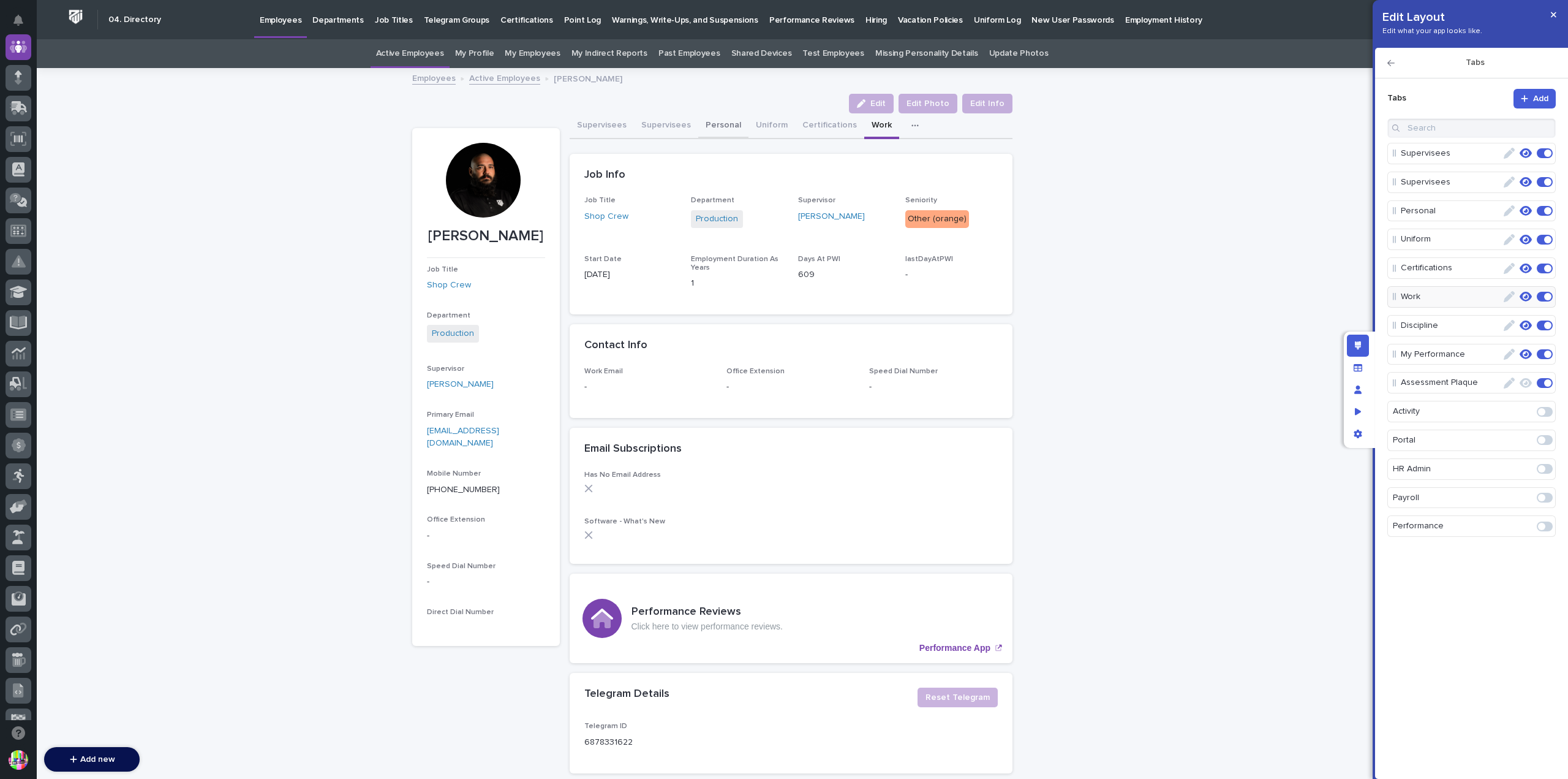
click at [703, 120] on button "Personal" at bounding box center [723, 126] width 50 height 26
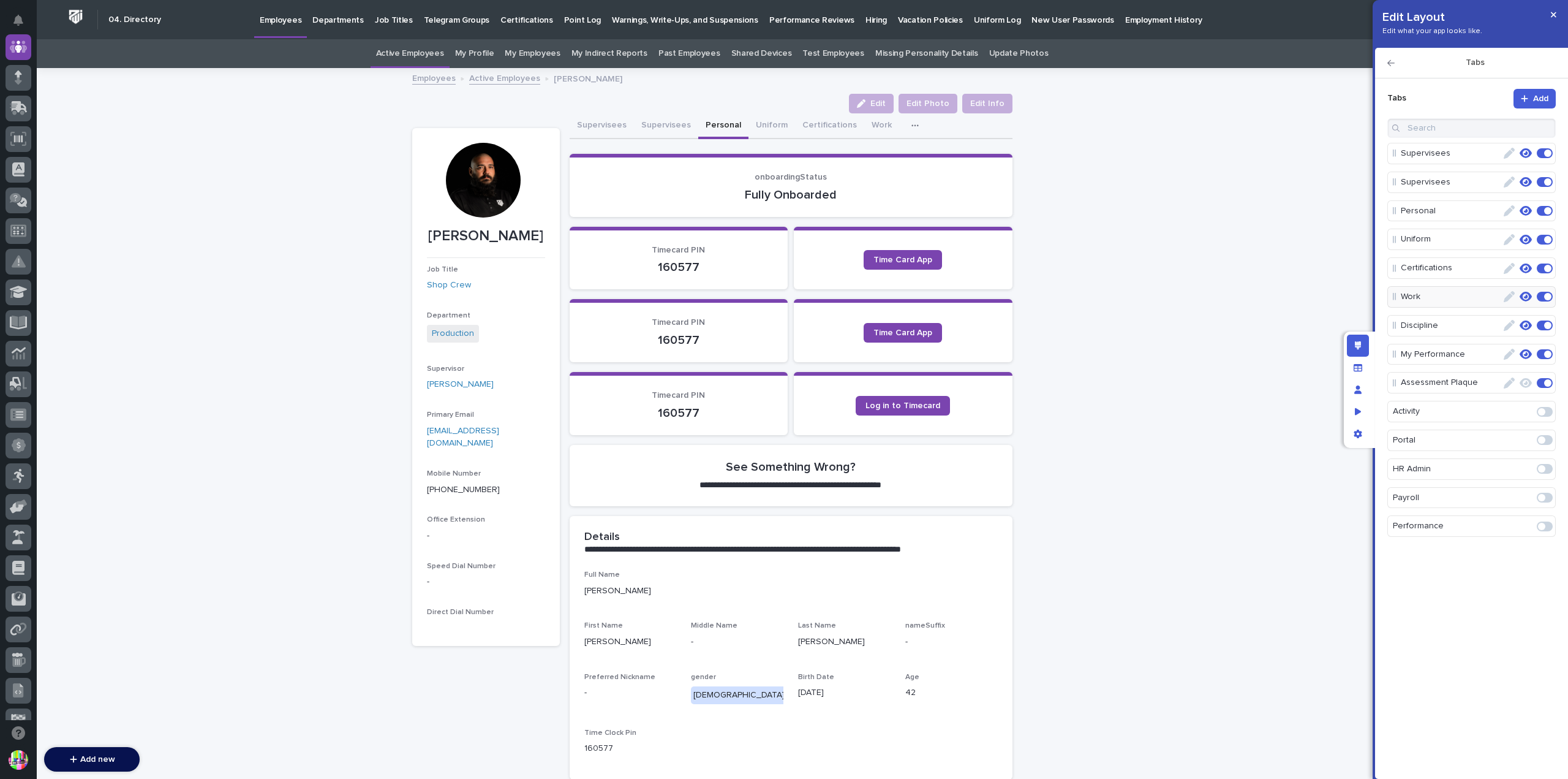
click at [1524, 211] on icon "button" at bounding box center [1526, 211] width 12 height 11
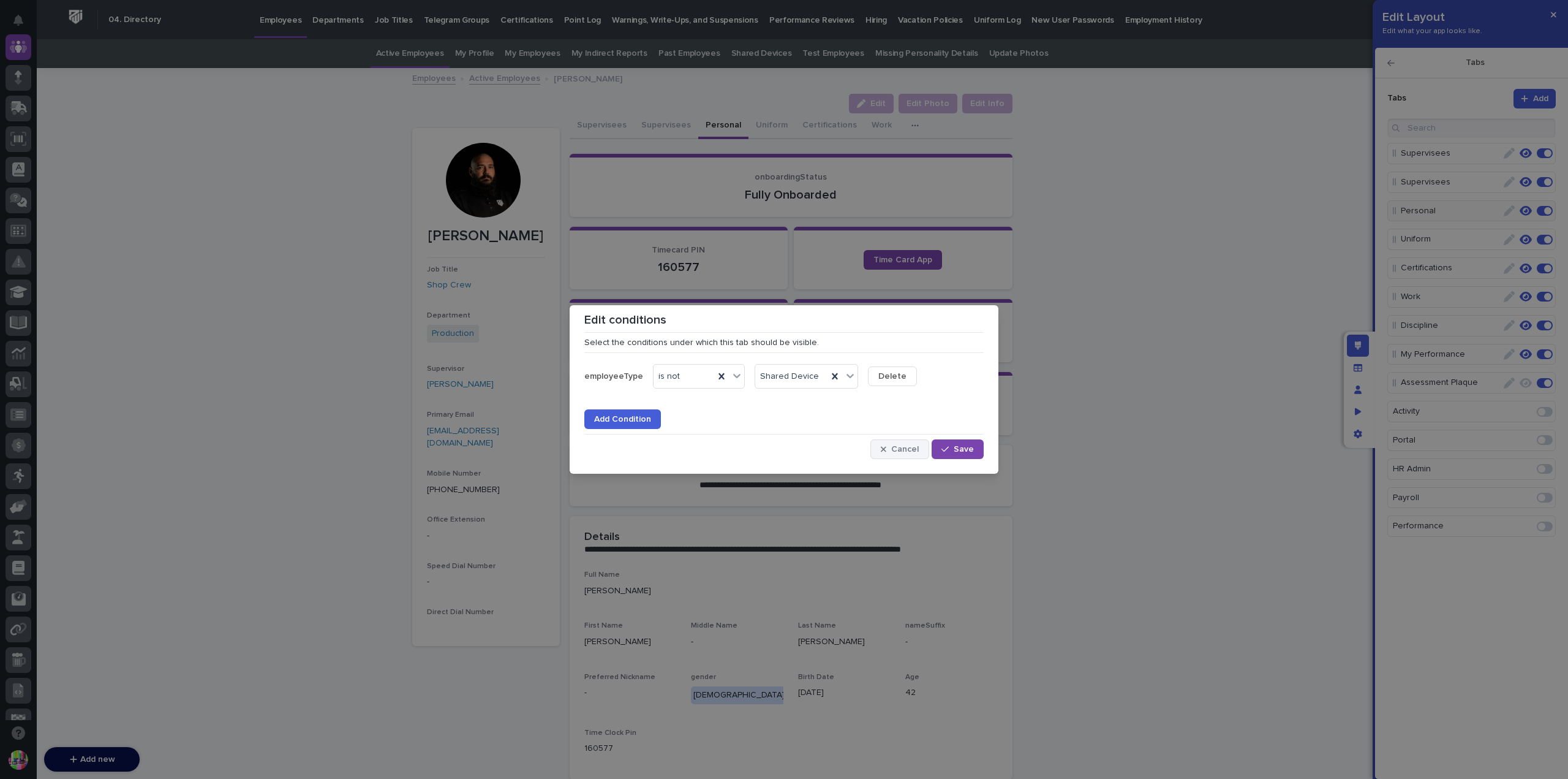
click at [917, 441] on button "Cancel" at bounding box center [899, 449] width 58 height 19
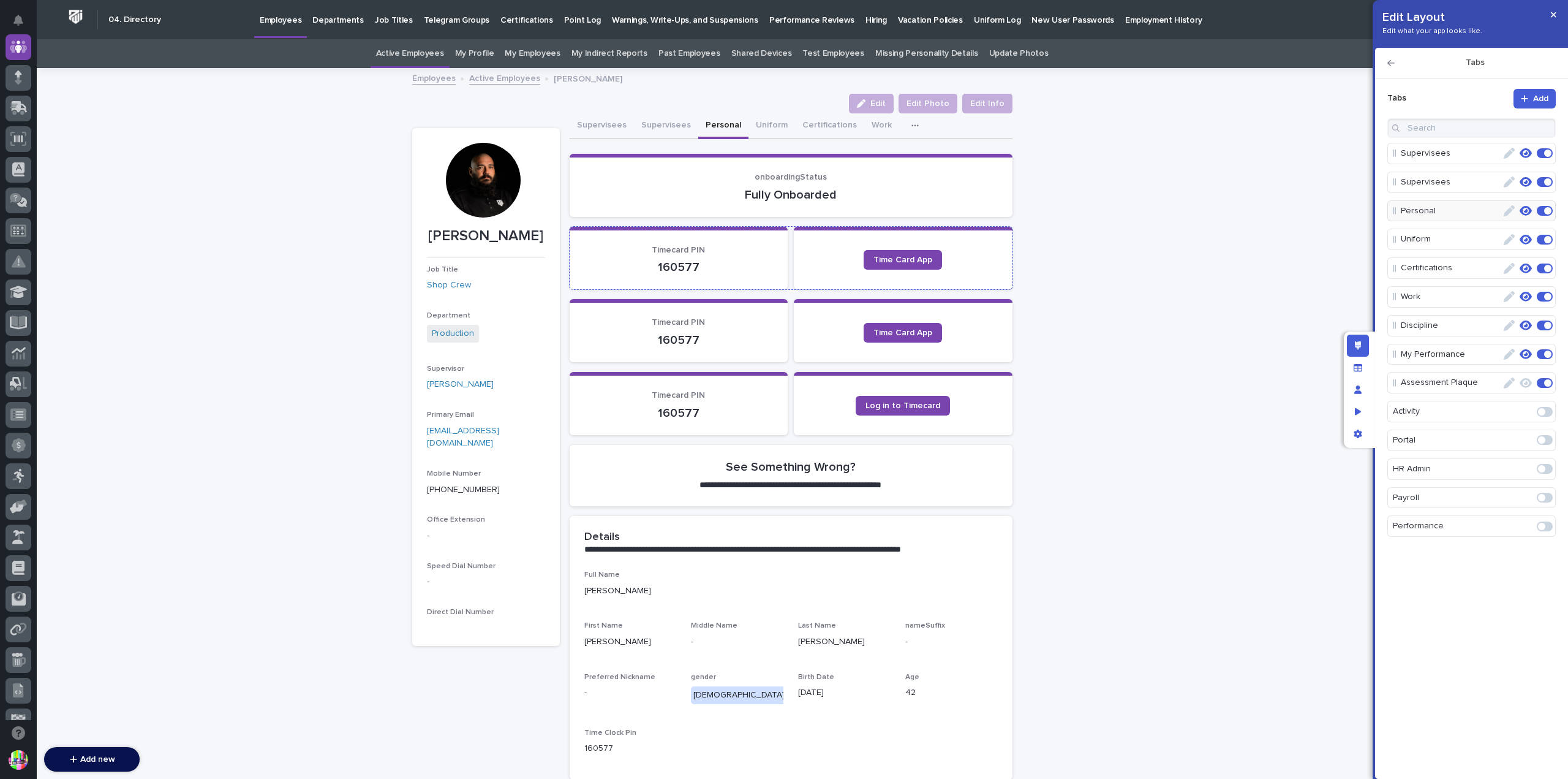
click at [758, 271] on p "160577" at bounding box center [679, 267] width 189 height 15
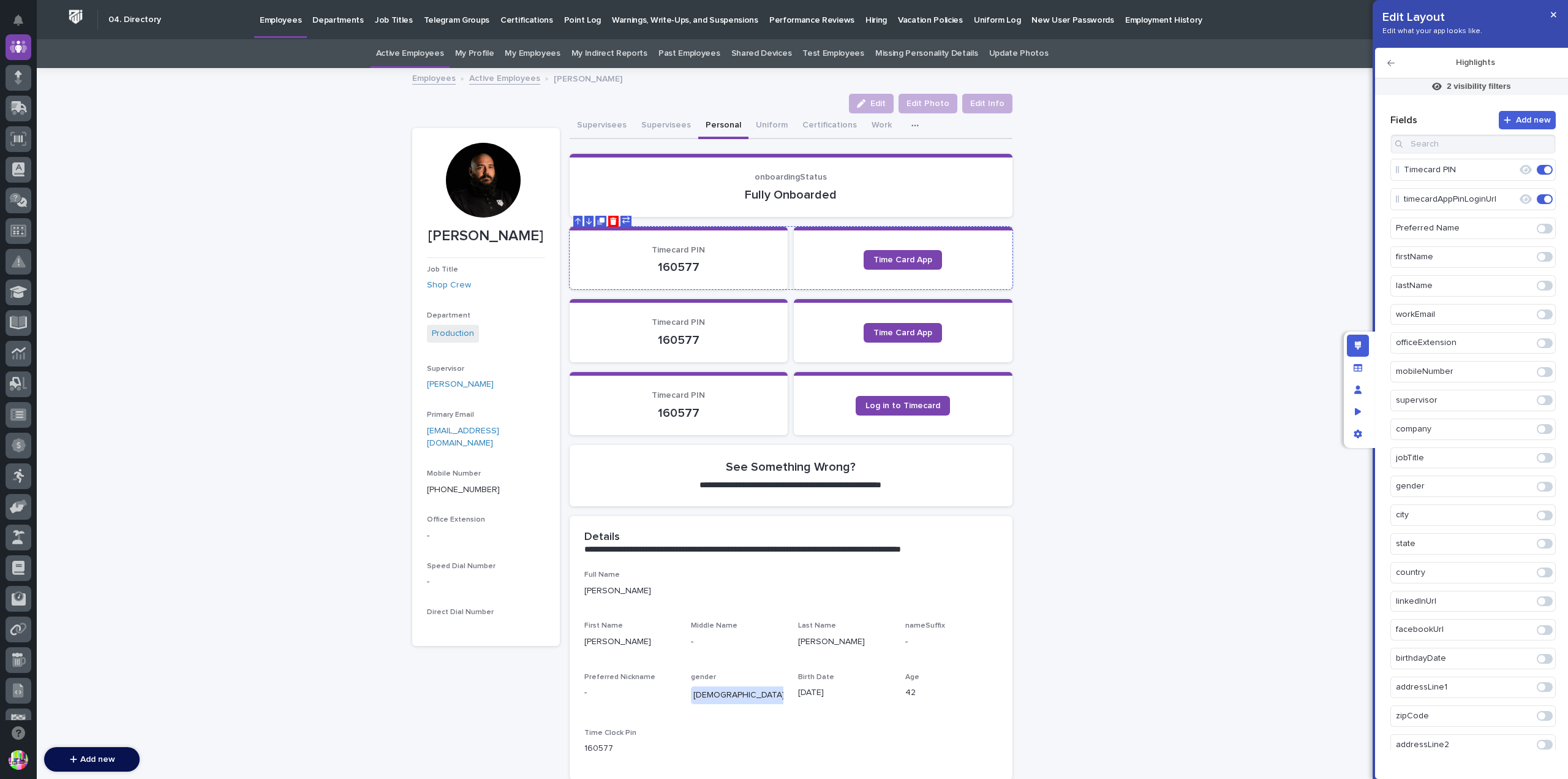
click at [735, 250] on p "Timecard PIN" at bounding box center [679, 250] width 189 height 10
click at [1392, 63] on icon "button" at bounding box center [1390, 63] width 7 height 6
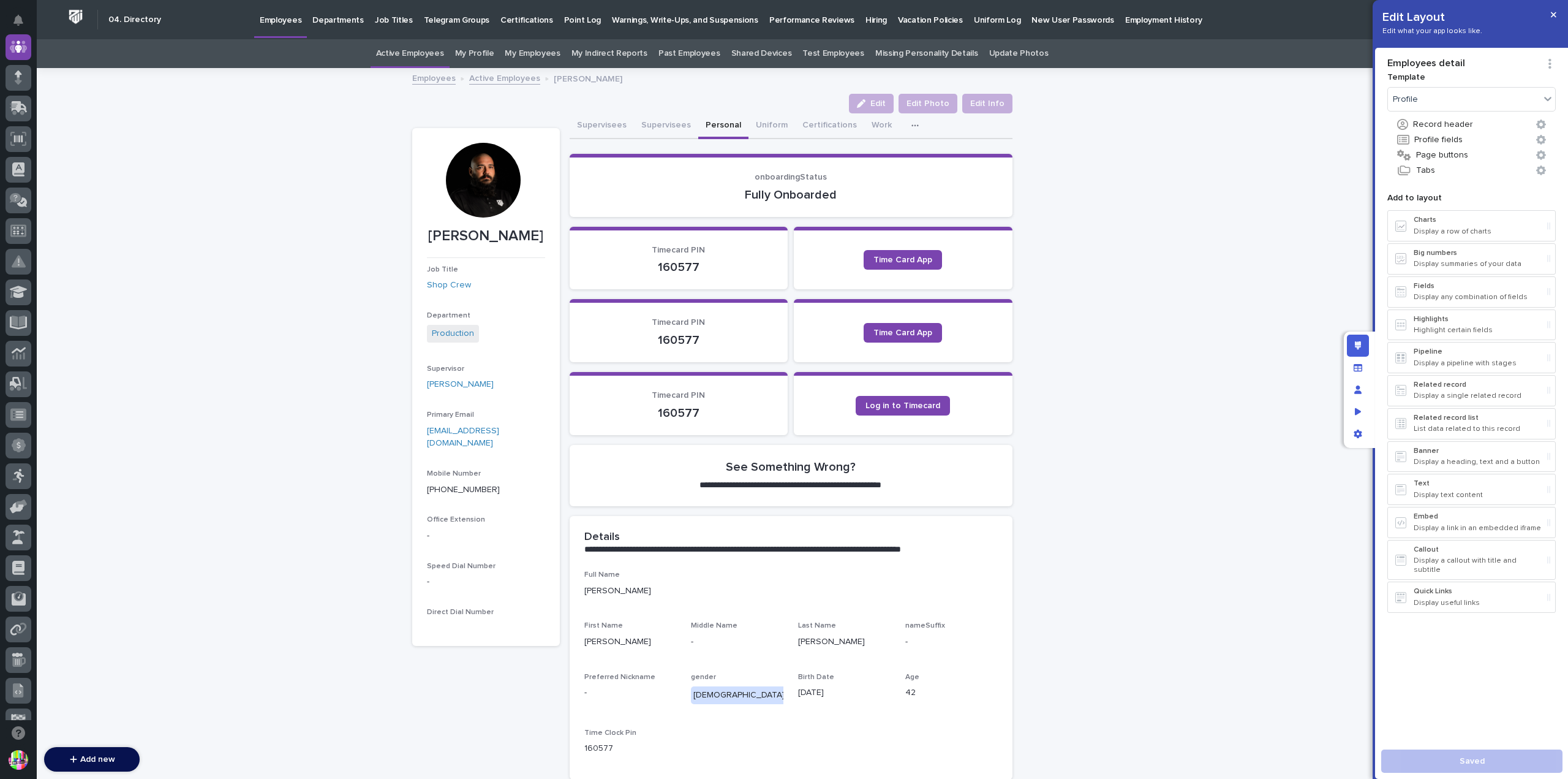
click at [765, 510] on div "**********" at bounding box center [791, 480] width 443 height 71
click at [733, 239] on section "Timecard PIN 160577" at bounding box center [679, 258] width 219 height 63
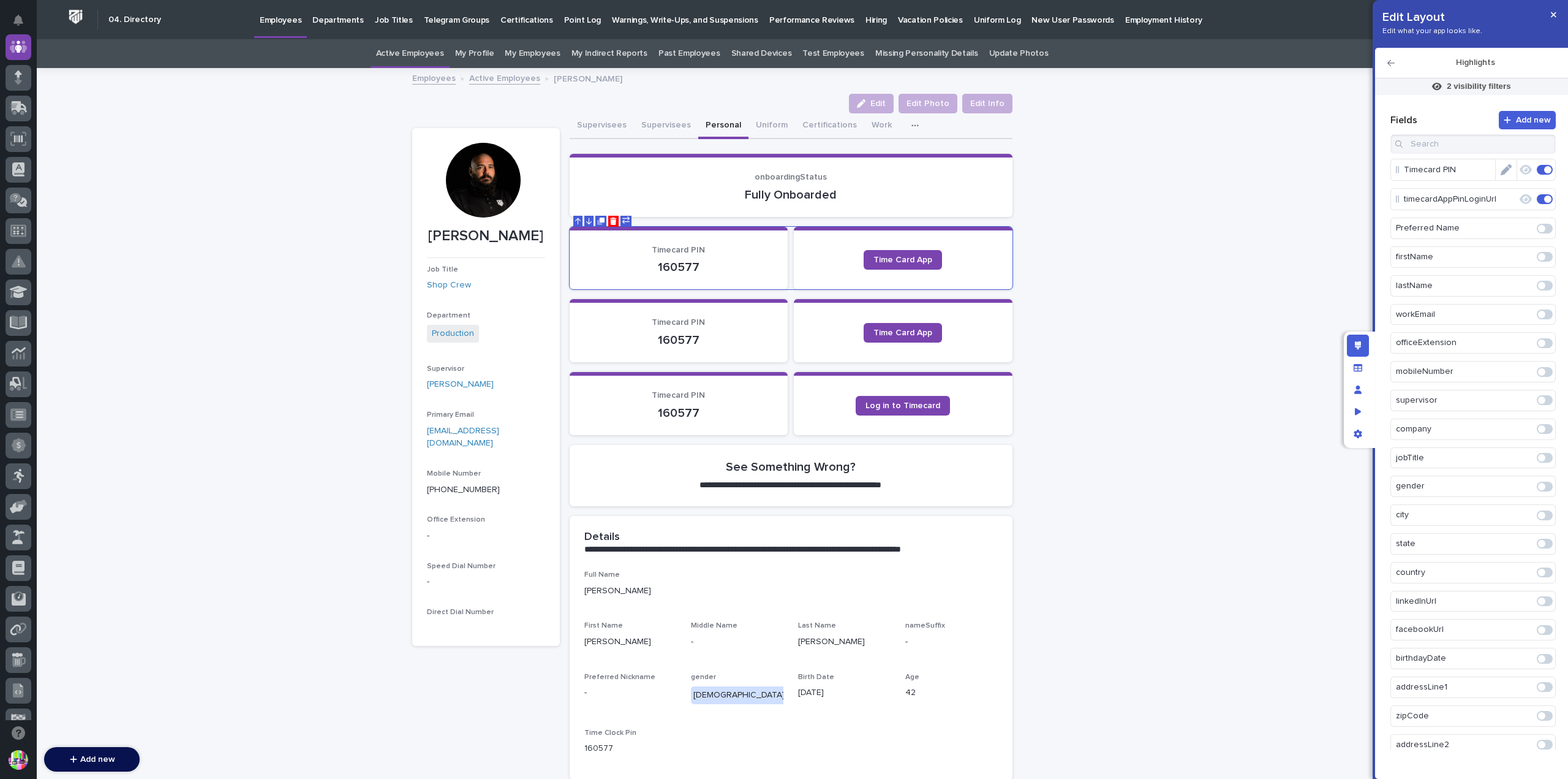
click at [1520, 172] on icon "button" at bounding box center [1526, 170] width 12 height 11
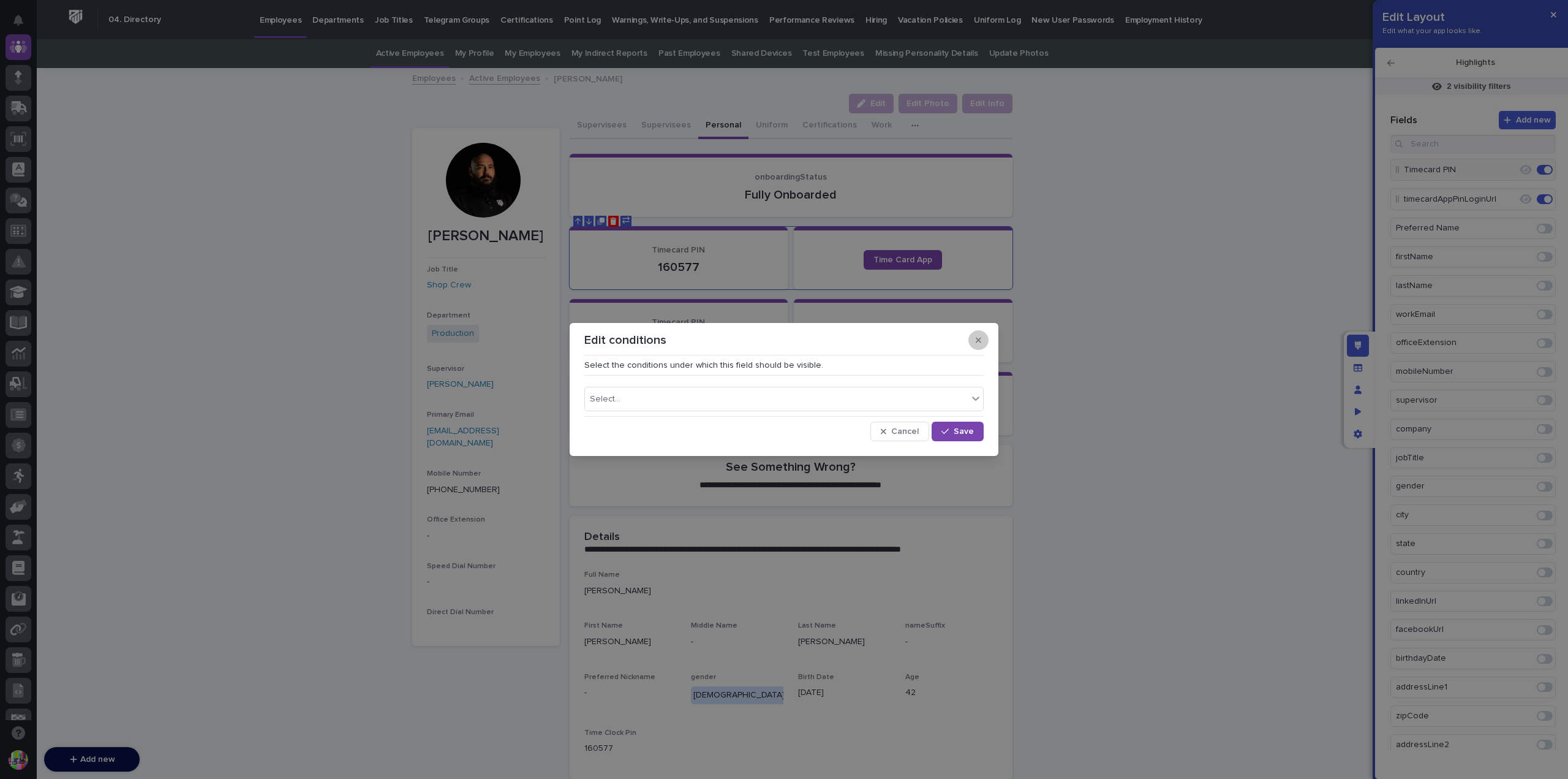
click at [977, 338] on icon "button" at bounding box center [978, 339] width 5 height 5
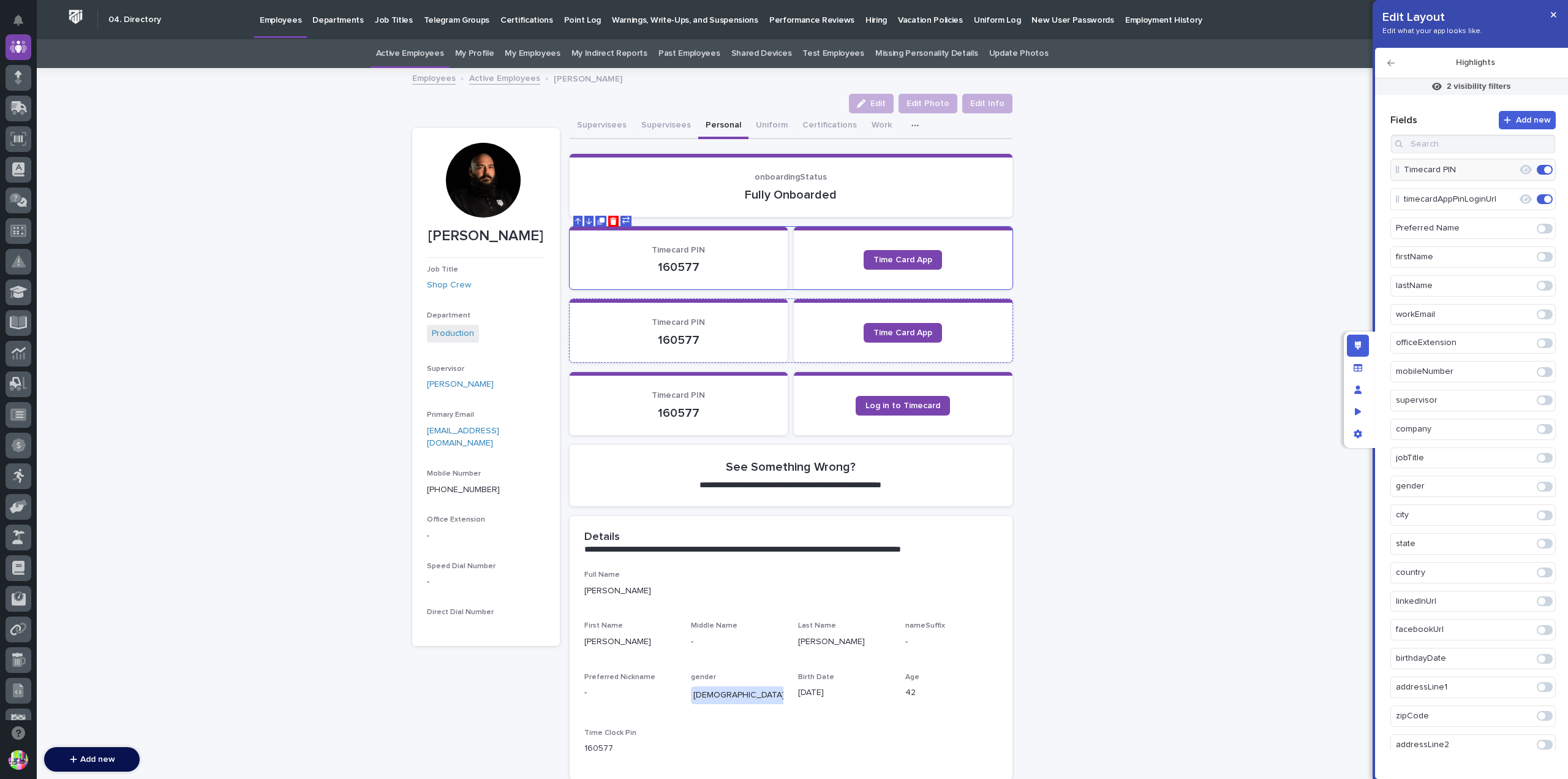
click at [772, 331] on section "Timecard PIN 160577" at bounding box center [679, 331] width 219 height 63
click at [728, 218] on div "Loading... Saving… onboardingStatus Fully Onboarded" at bounding box center [791, 190] width 443 height 73
click at [711, 192] on p "Fully Onboarded" at bounding box center [791, 194] width 413 height 15
click at [726, 143] on div at bounding box center [795, 148] width 443 height 11
click at [997, 143] on div at bounding box center [795, 148] width 443 height 11
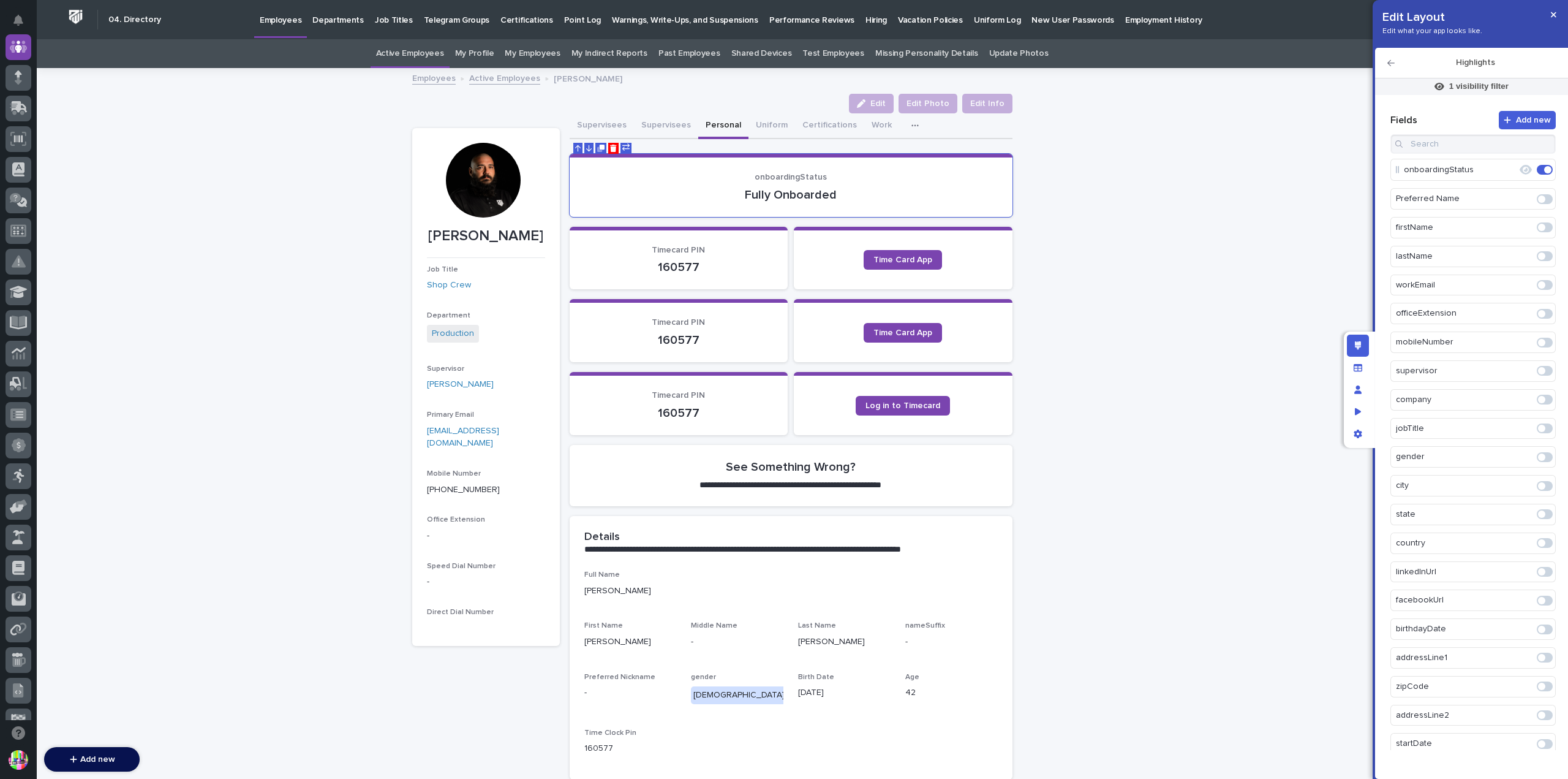
click at [997, 125] on div "Supervisees Supervisees Personal Uniform Certifications Work Discipline My Perf…" at bounding box center [791, 126] width 443 height 26
click at [1474, 82] on p "1 visibility filter" at bounding box center [1478, 87] width 59 height 11
click at [759, 245] on div at bounding box center [784, 389] width 1568 height 779
click at [758, 248] on p "Timecard PIN" at bounding box center [679, 250] width 189 height 10
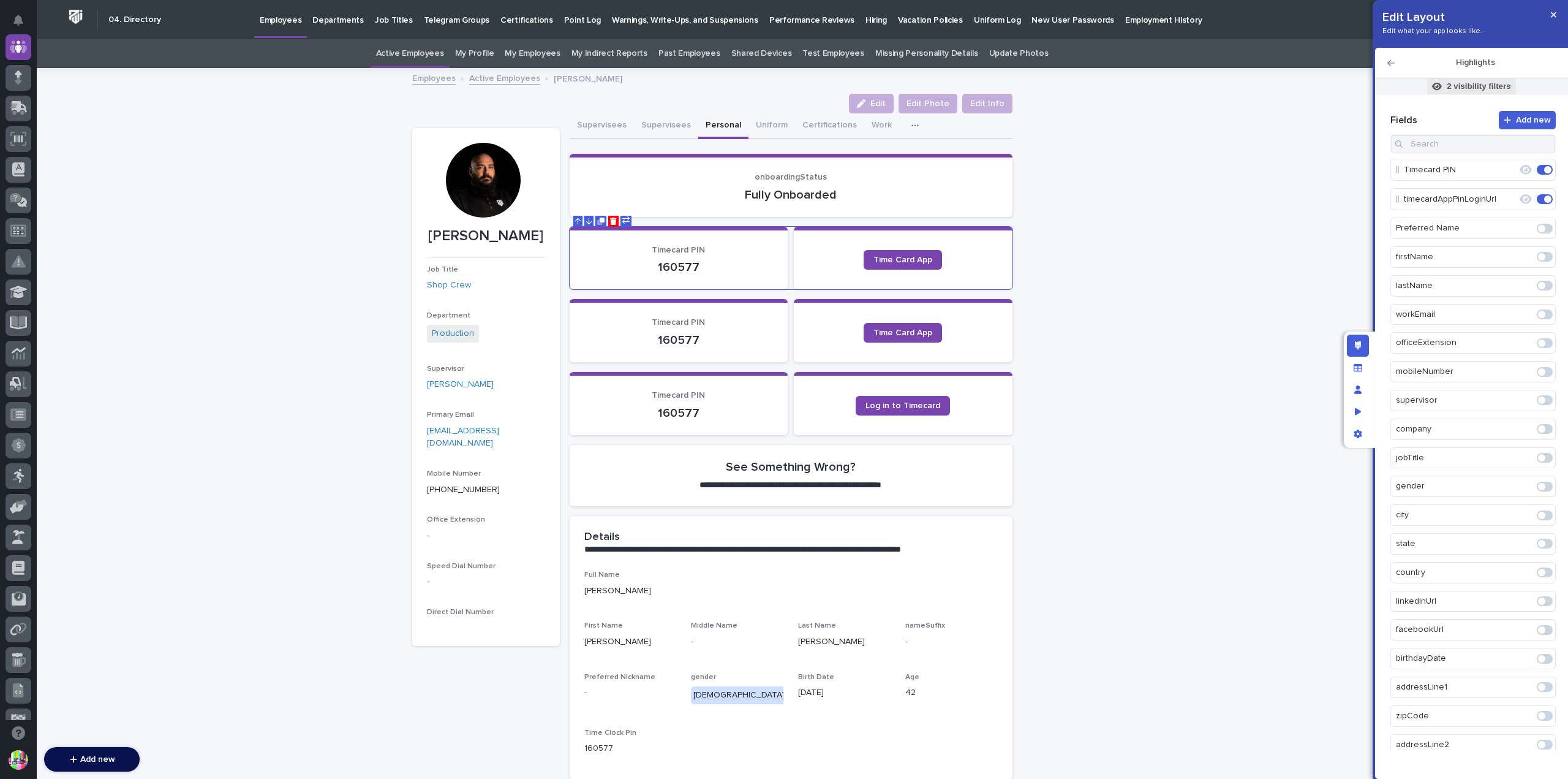
click at [1486, 87] on p "2 visibility filters" at bounding box center [1478, 87] width 64 height 11
click at [1355, 174] on div "User Role is any of" at bounding box center [1379, 175] width 224 height 10
click at [1394, 250] on span "Done" at bounding box center [1386, 252] width 22 height 9
click at [775, 310] on div at bounding box center [784, 389] width 1568 height 779
click at [748, 313] on section "Timecard PIN 160577" at bounding box center [679, 331] width 219 height 63
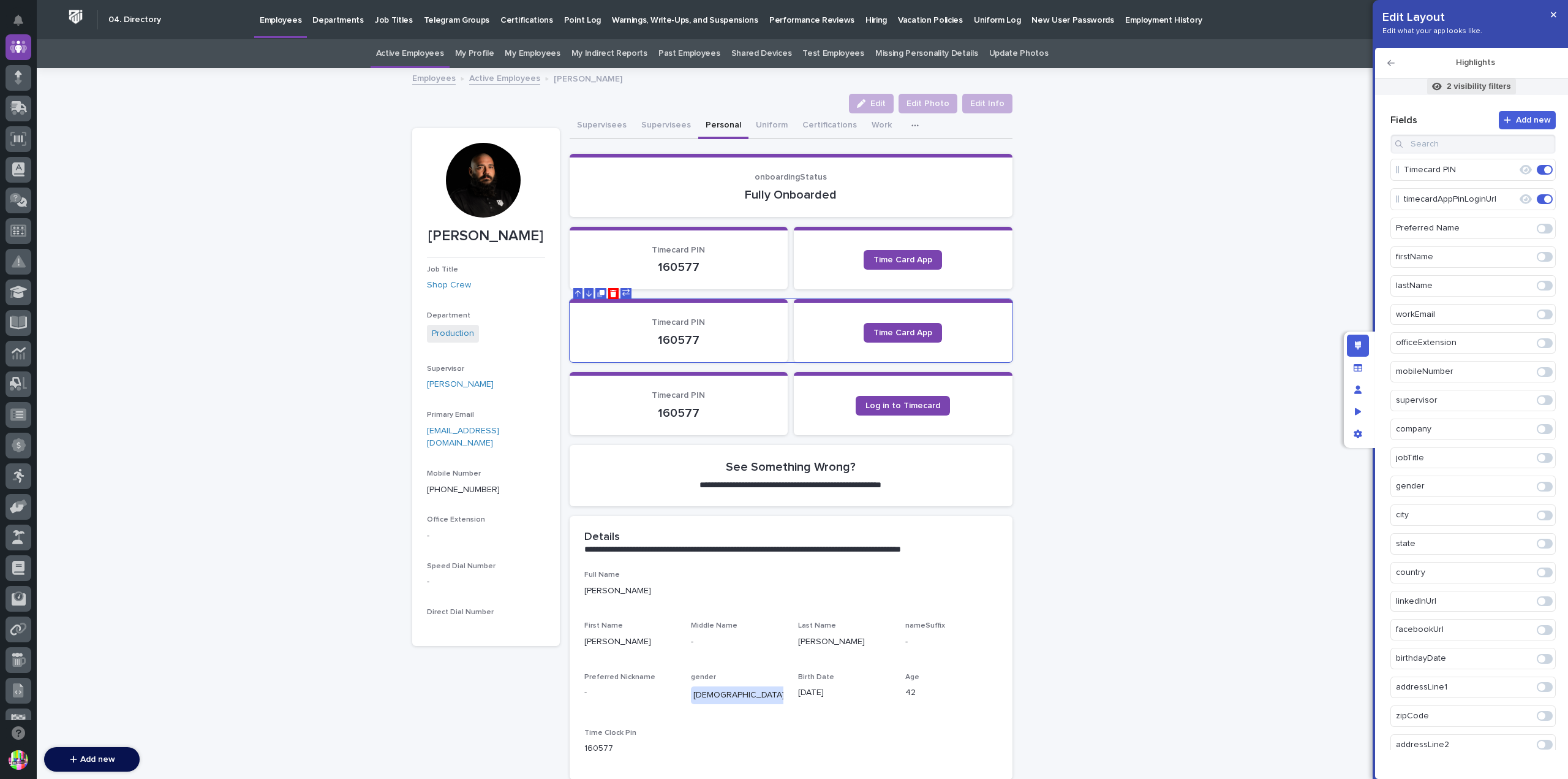
click at [1442, 79] on span "2 visibility filters" at bounding box center [1471, 87] width 88 height 16
click at [1389, 173] on div "supervisor is current user" at bounding box center [1379, 175] width 224 height 10
click at [1395, 227] on button "Done" at bounding box center [1386, 232] width 235 height 19
click at [748, 377] on div at bounding box center [784, 389] width 1568 height 779
click at [748, 383] on section "Timecard PIN 160577" at bounding box center [679, 403] width 219 height 63
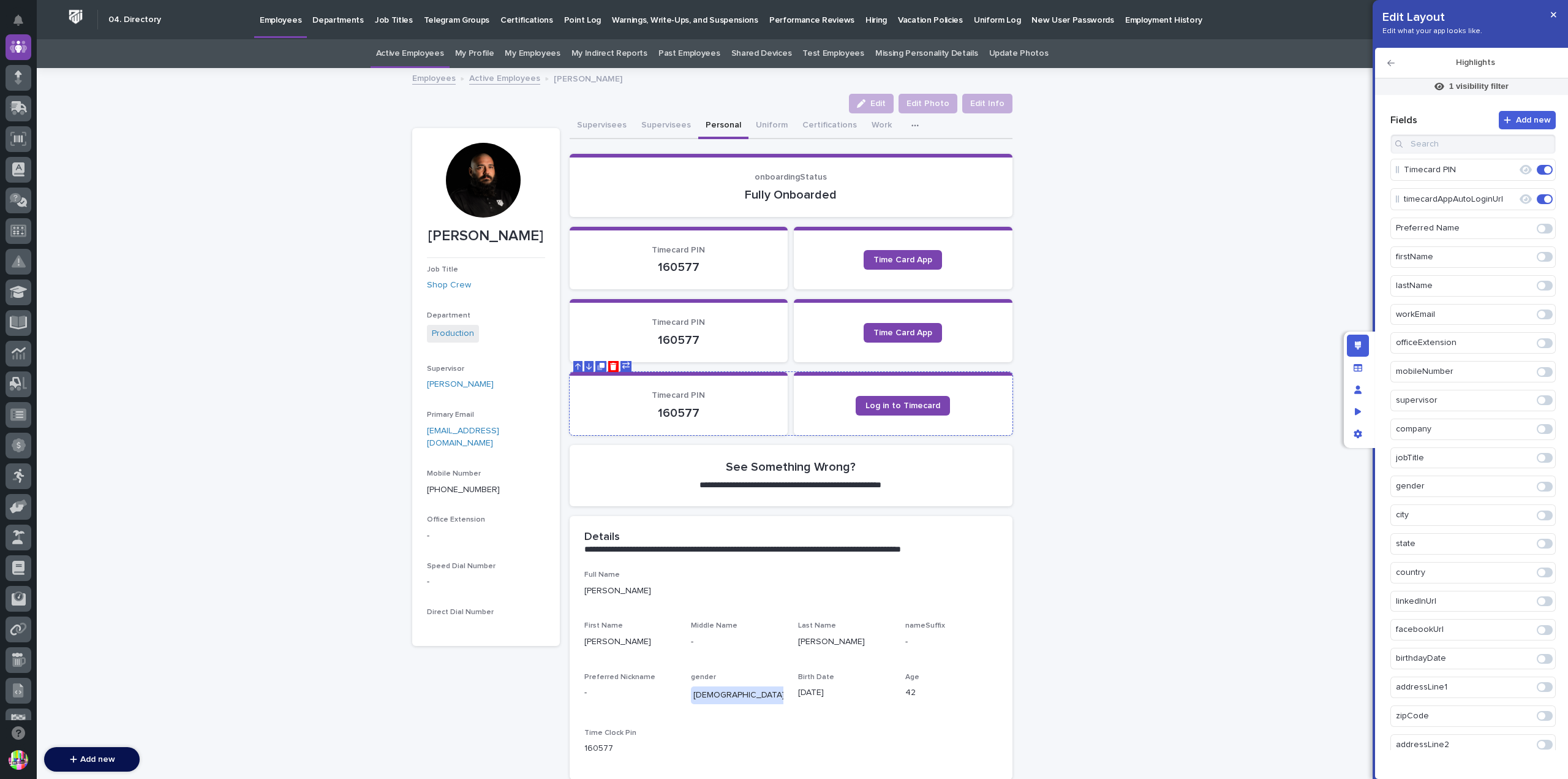
click at [748, 396] on p "Timecard PIN" at bounding box center [679, 395] width 189 height 10
click at [1463, 90] on p "1 visibility filter" at bounding box center [1478, 87] width 59 height 11
click at [1188, 110] on div at bounding box center [784, 389] width 1568 height 779
click at [1553, 10] on icon "button" at bounding box center [1553, 14] width 5 height 9
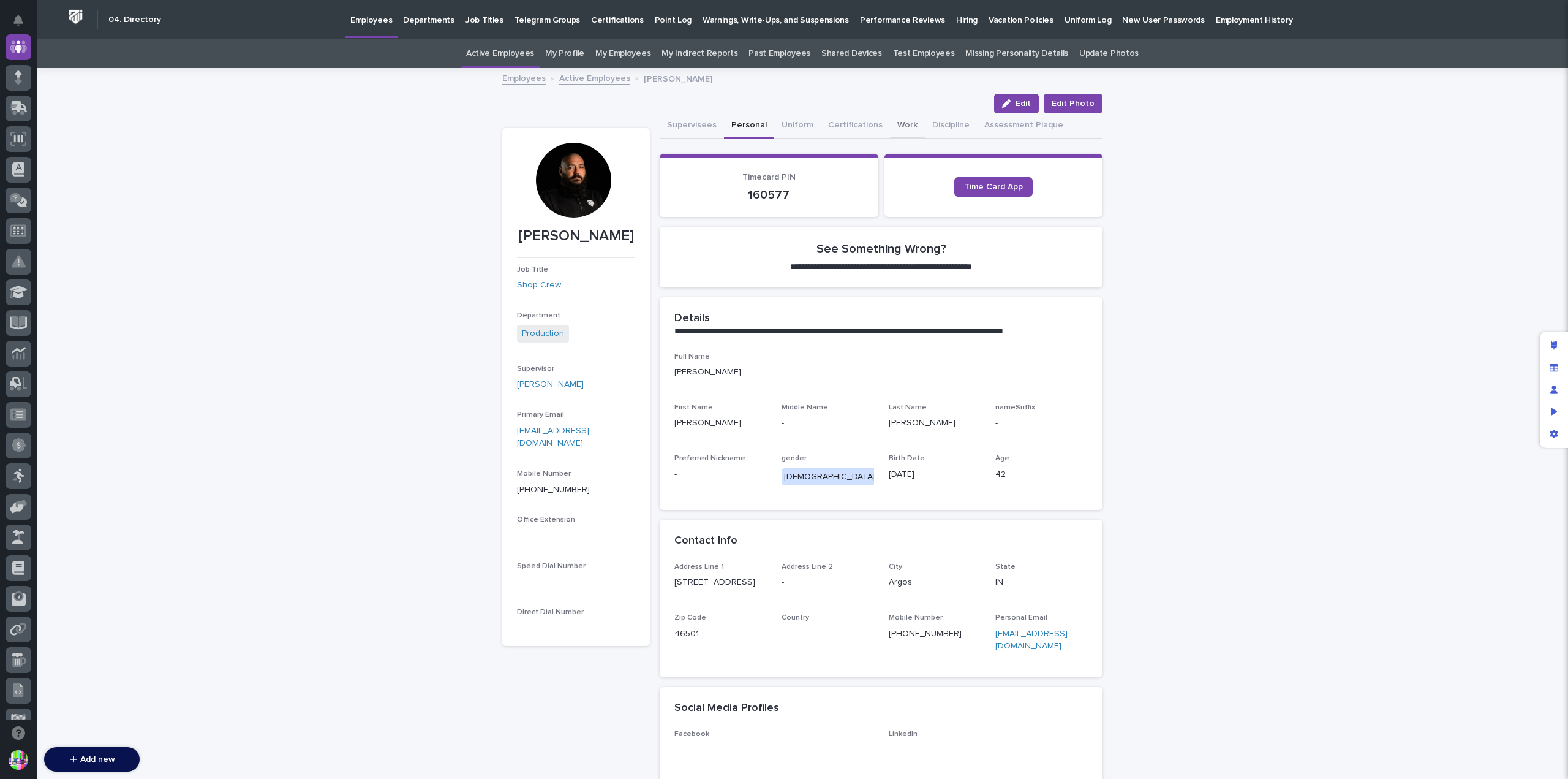
click at [892, 116] on button "Work" at bounding box center [907, 126] width 35 height 26
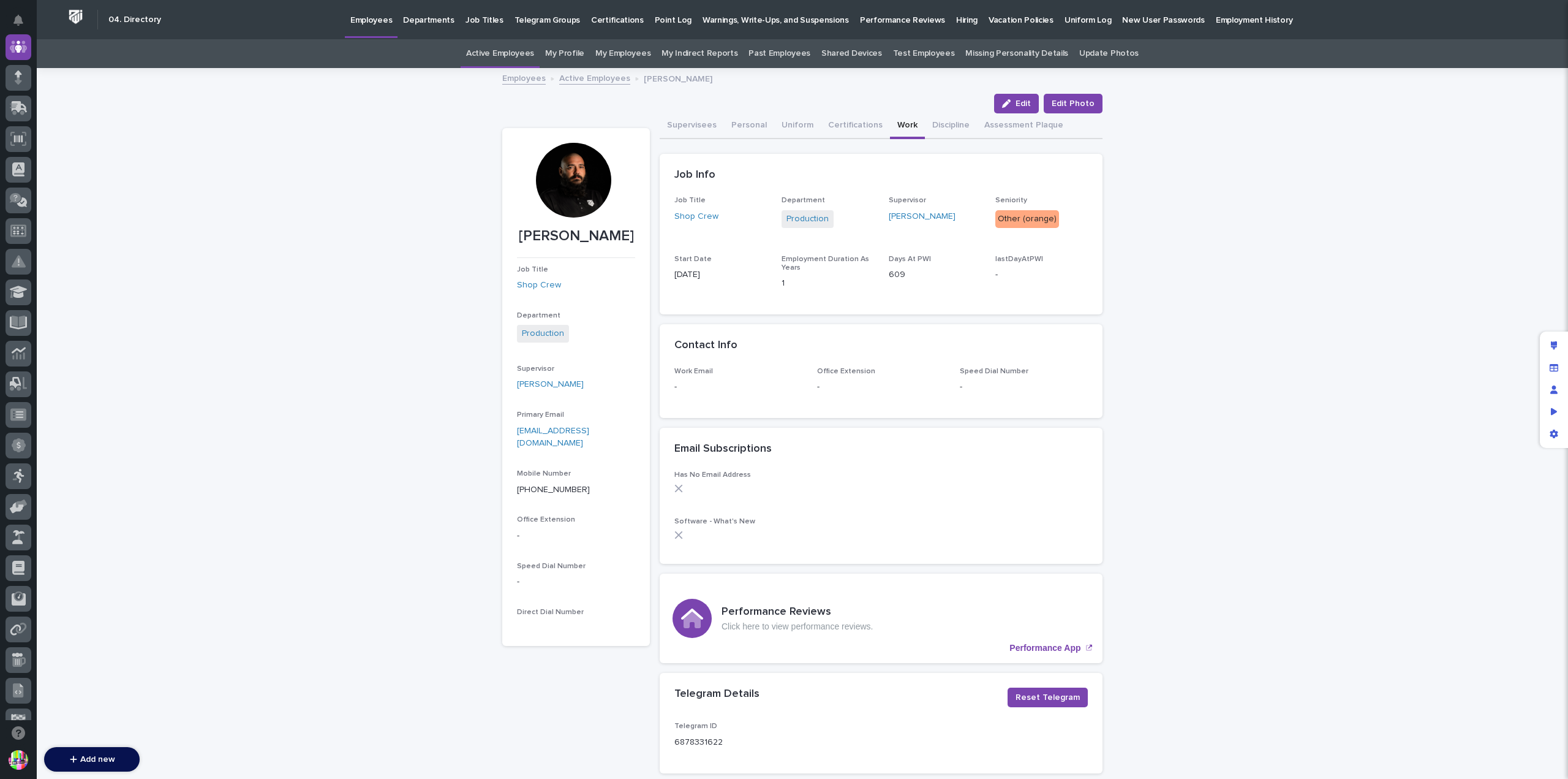
click at [568, 48] on link "My Profile" at bounding box center [564, 53] width 39 height 29
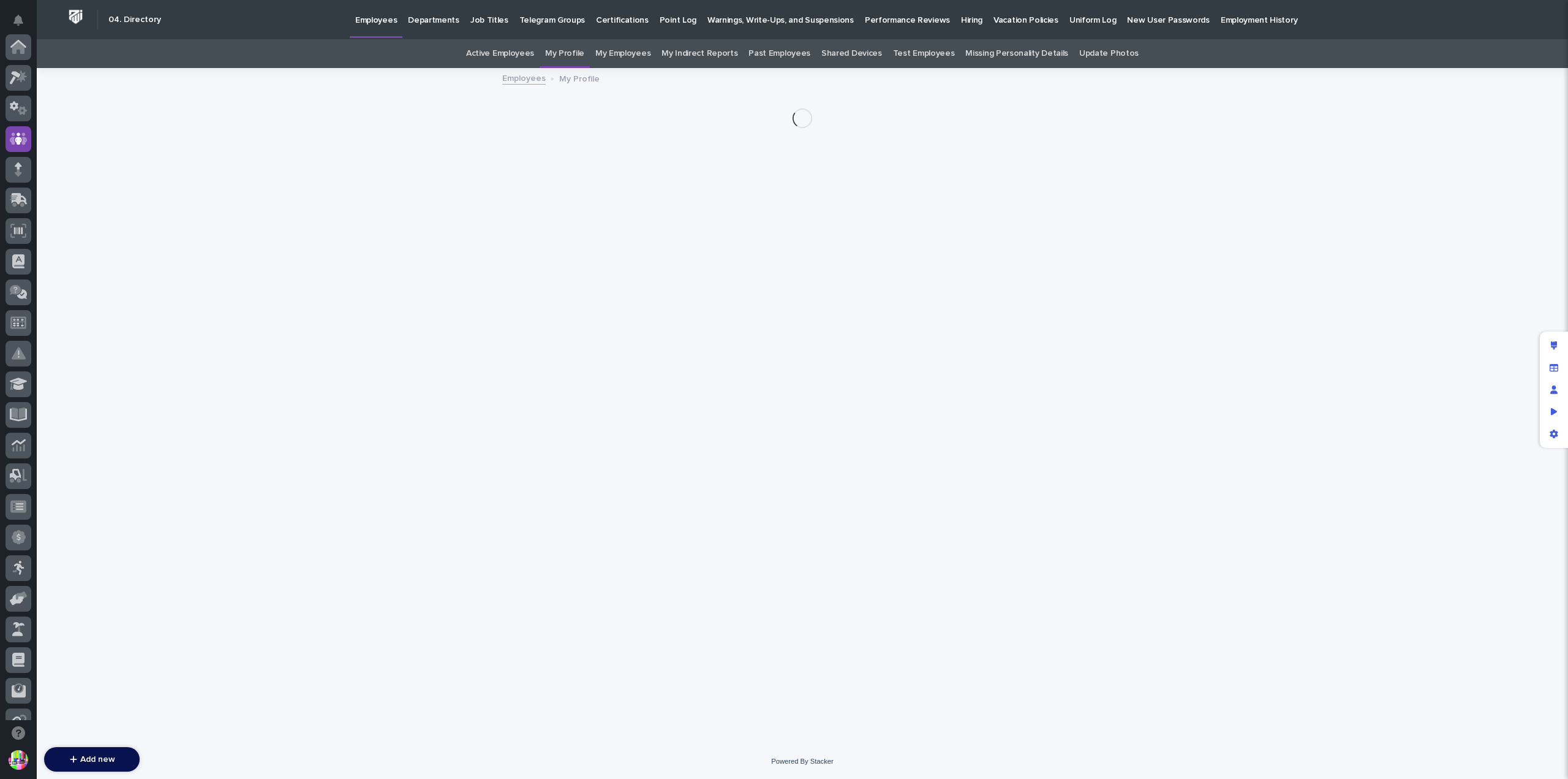
scroll to position [92, 0]
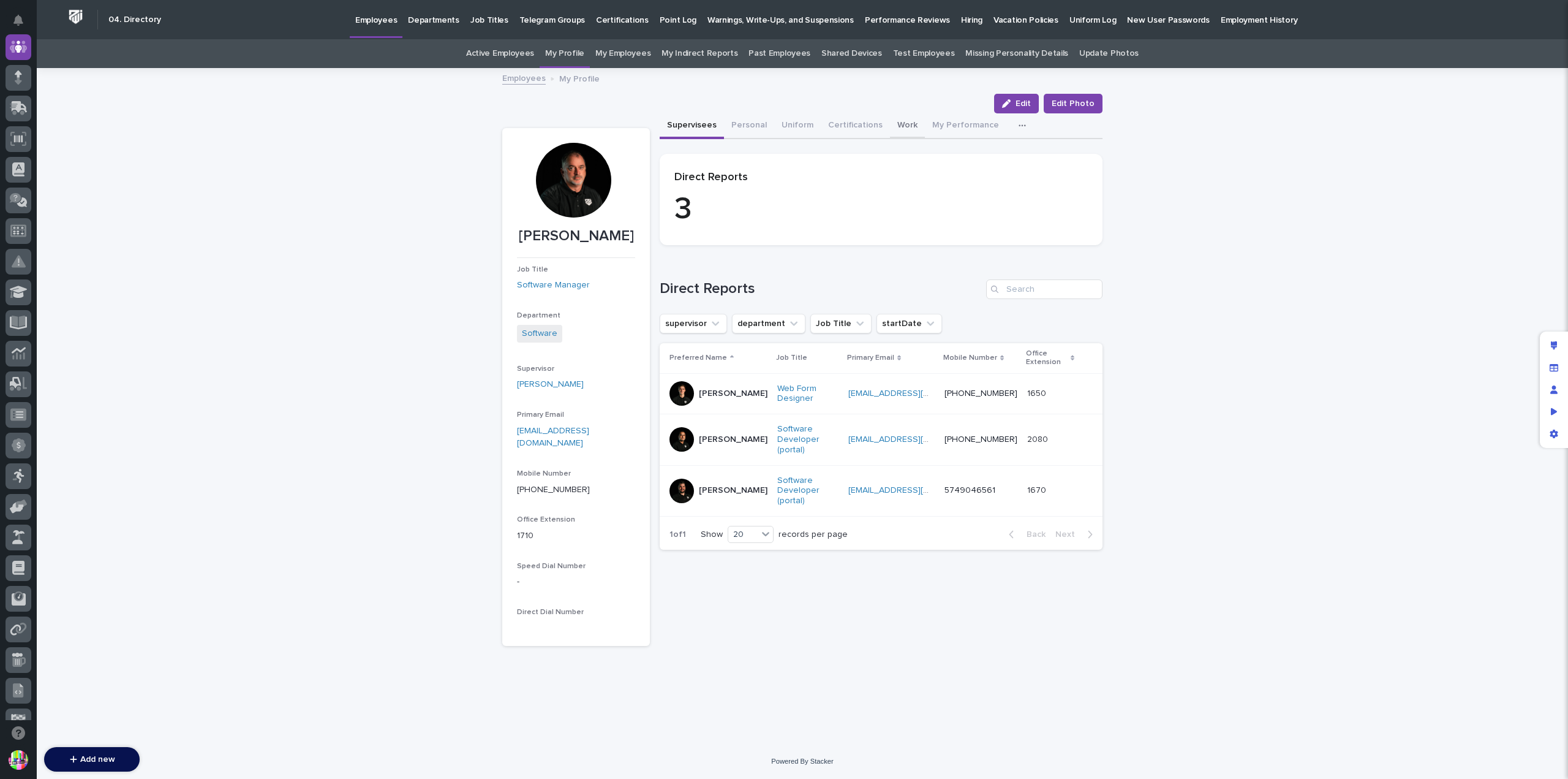
click at [896, 121] on button "Work" at bounding box center [907, 126] width 35 height 26
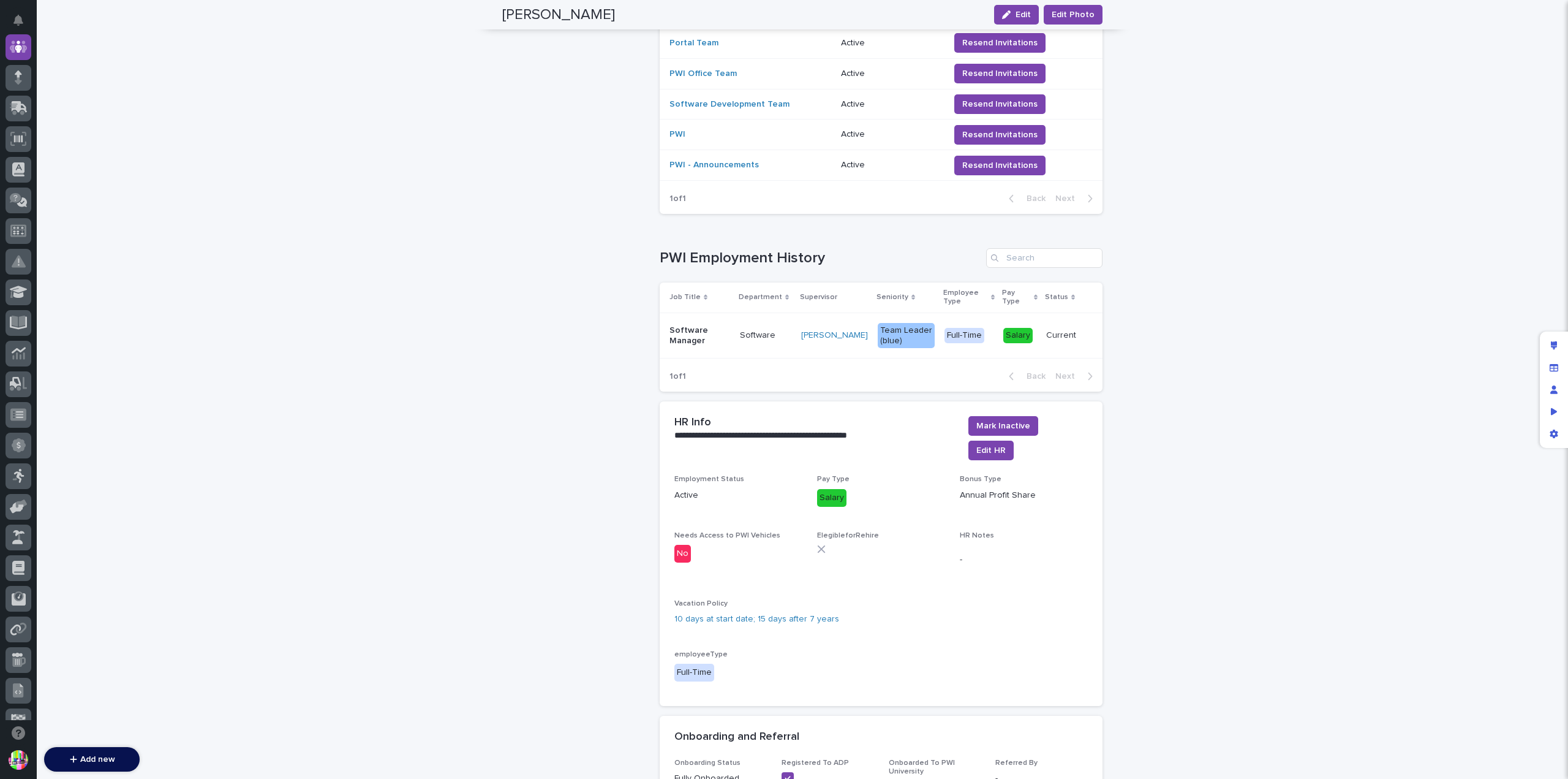
scroll to position [919, 0]
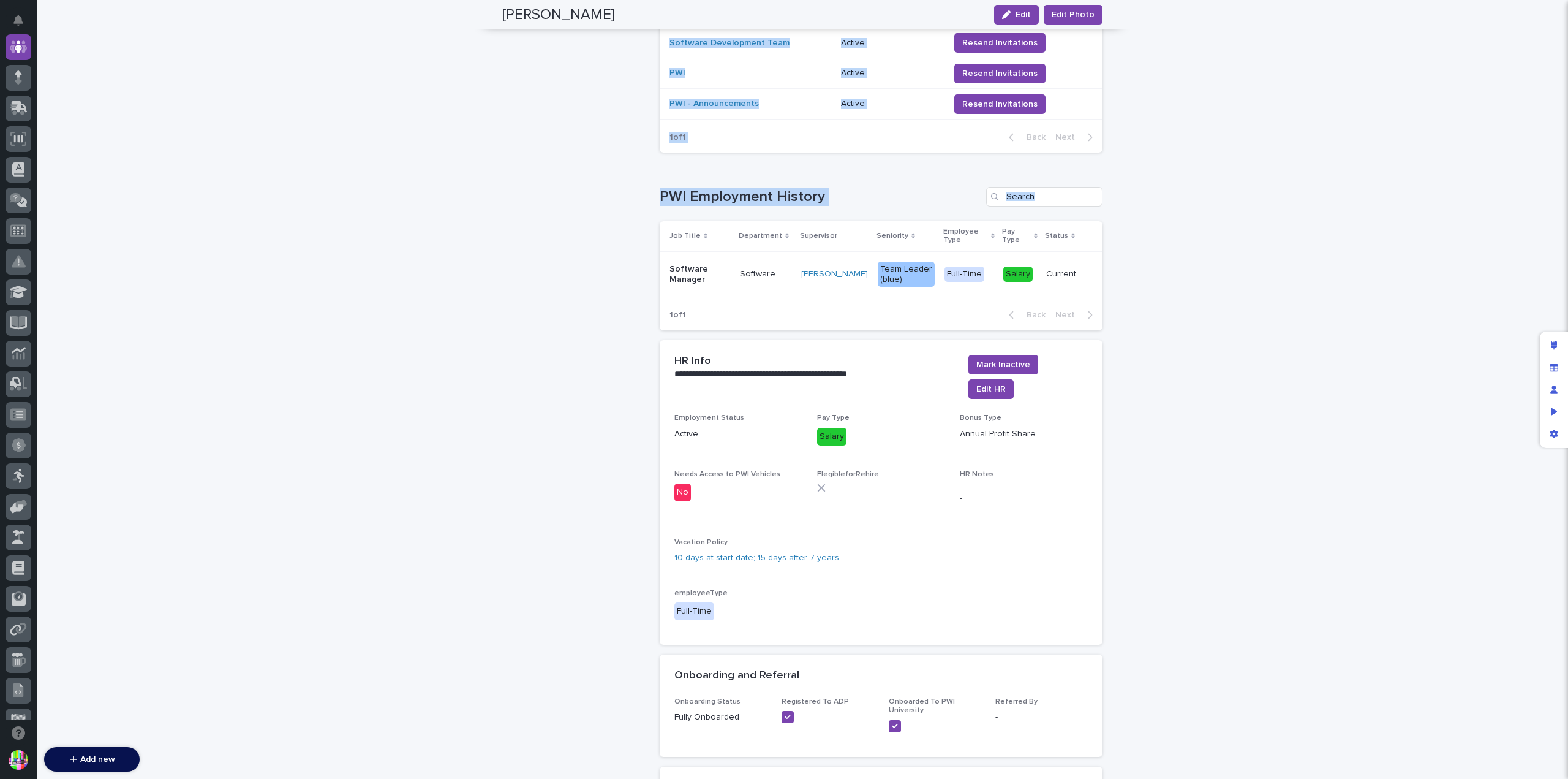
drag, startPoint x: 648, startPoint y: 181, endPoint x: 881, endPoint y: 193, distance: 233.3
click at [881, 193] on div "[PERSON_NAME] Job Title Software Manager Department Software Supervisor [PERSON…" at bounding box center [802, 38] width 600 height 1688
click at [825, 188] on h1 "PWI Employment History" at bounding box center [820, 197] width 322 height 18
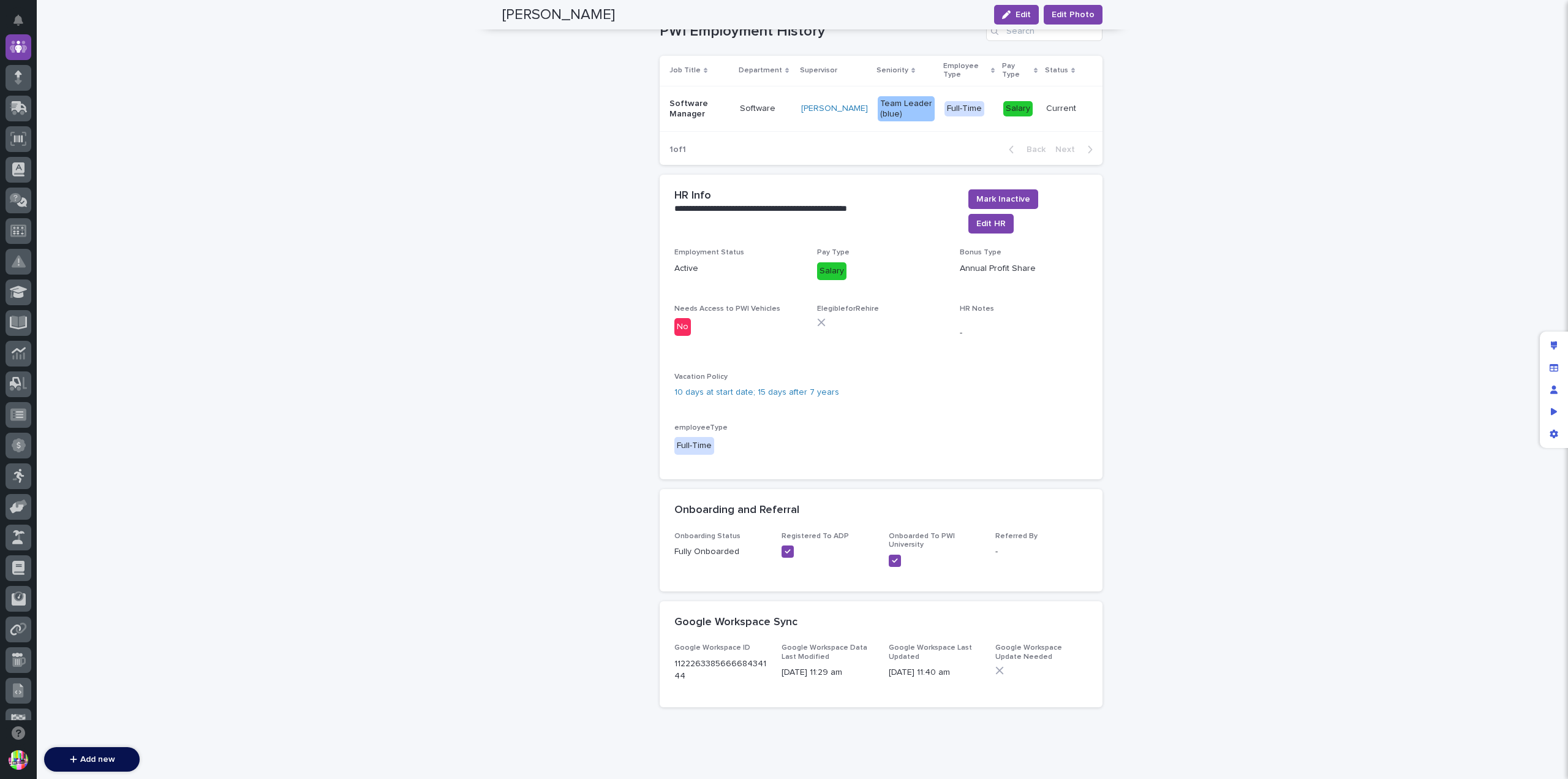
click at [800, 430] on div "Employment Status Active Pay Type Salary Bonus Type Annual Profit Share Needs A…" at bounding box center [881, 356] width 413 height 216
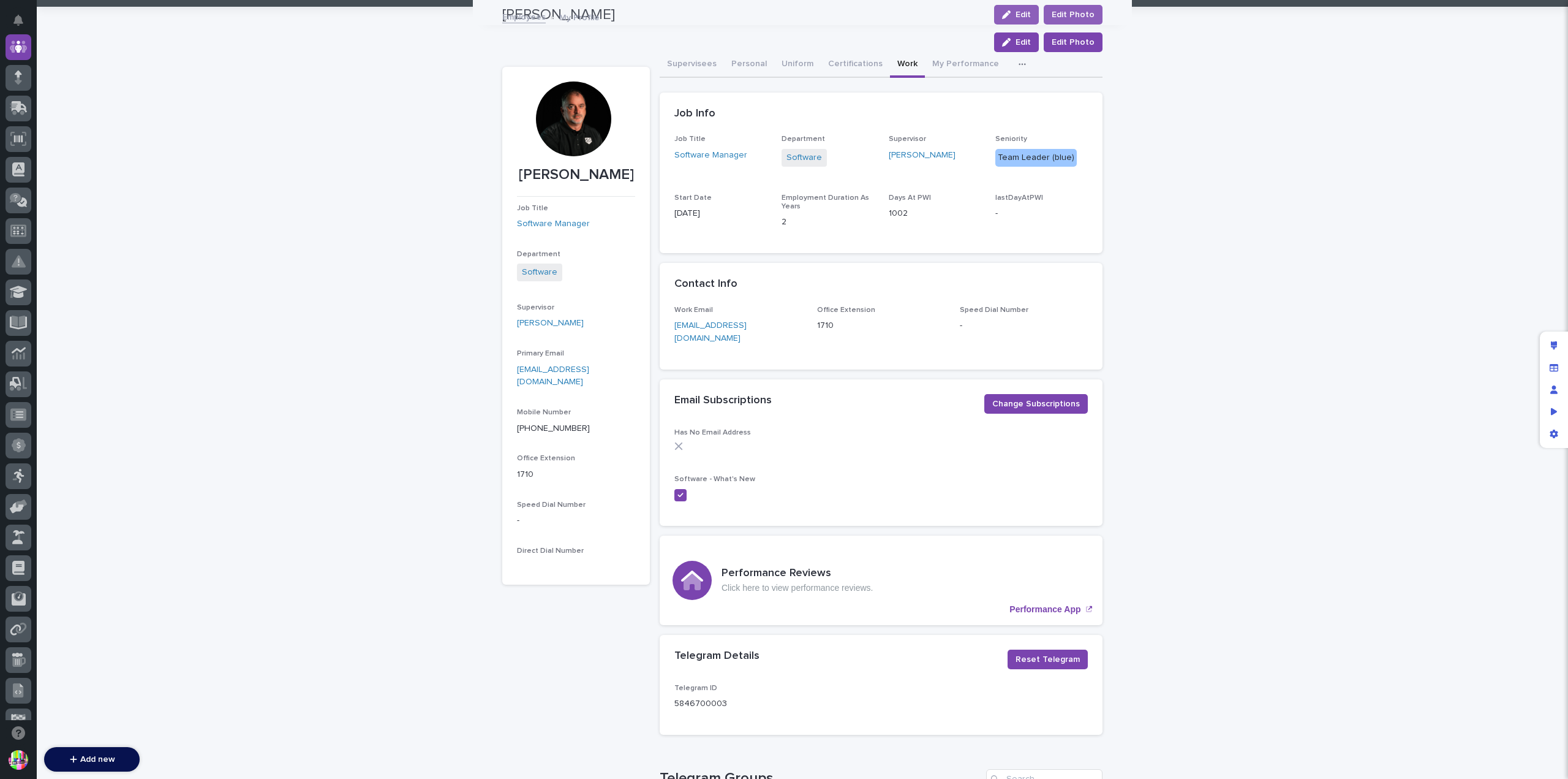
scroll to position [0, 0]
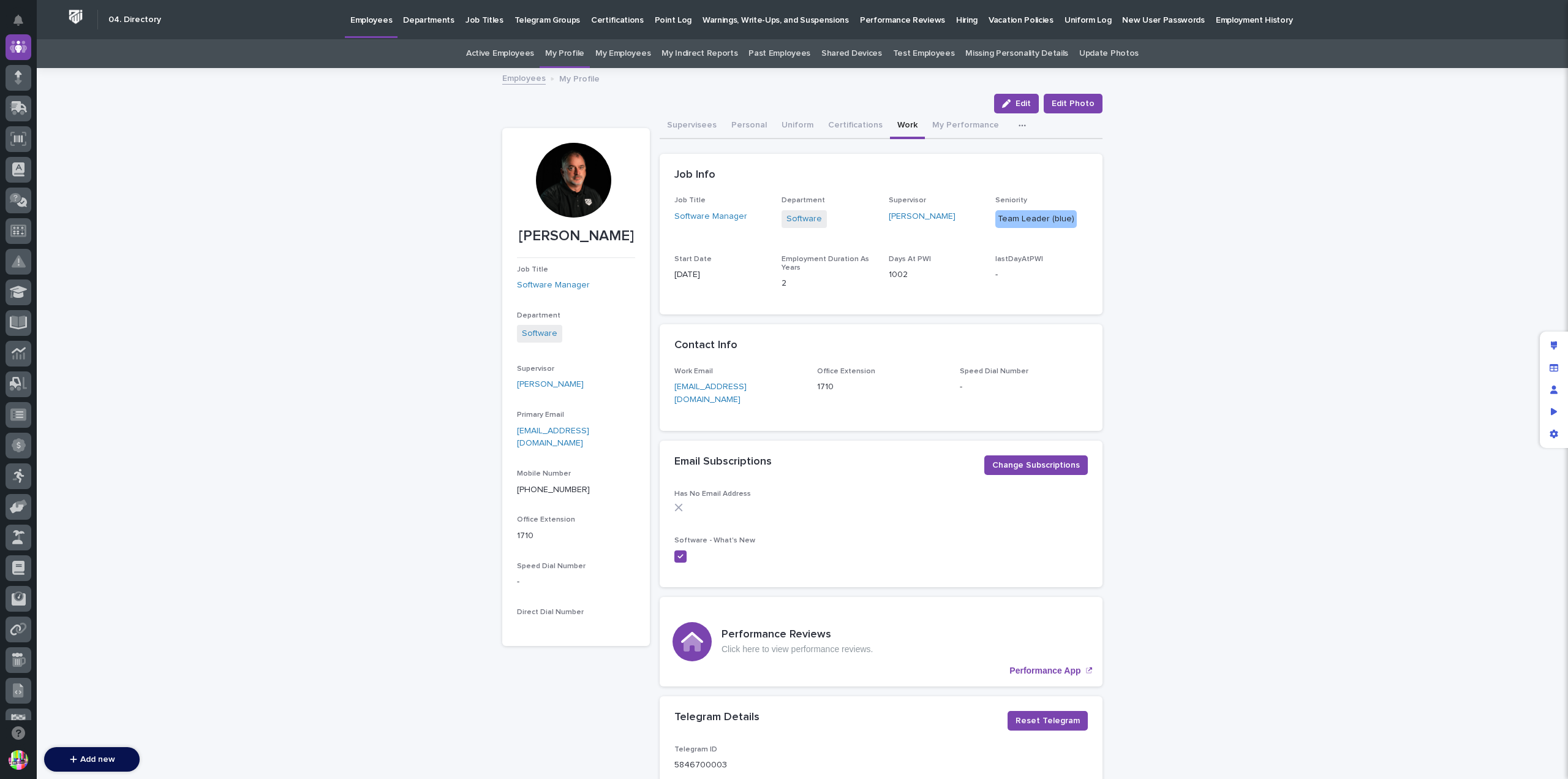
click at [909, 57] on link "Test Employees" at bounding box center [923, 53] width 62 height 29
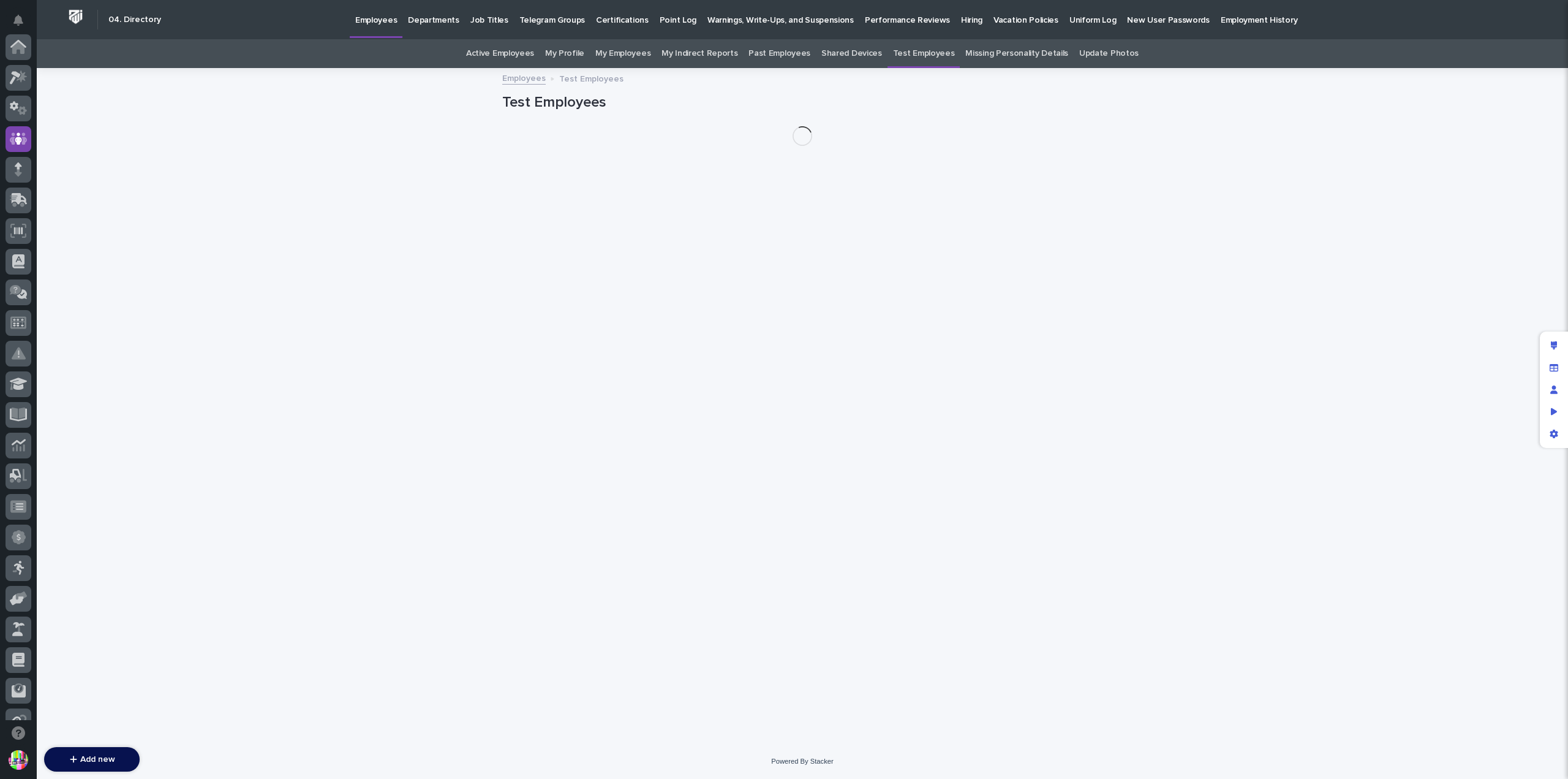
scroll to position [92, 0]
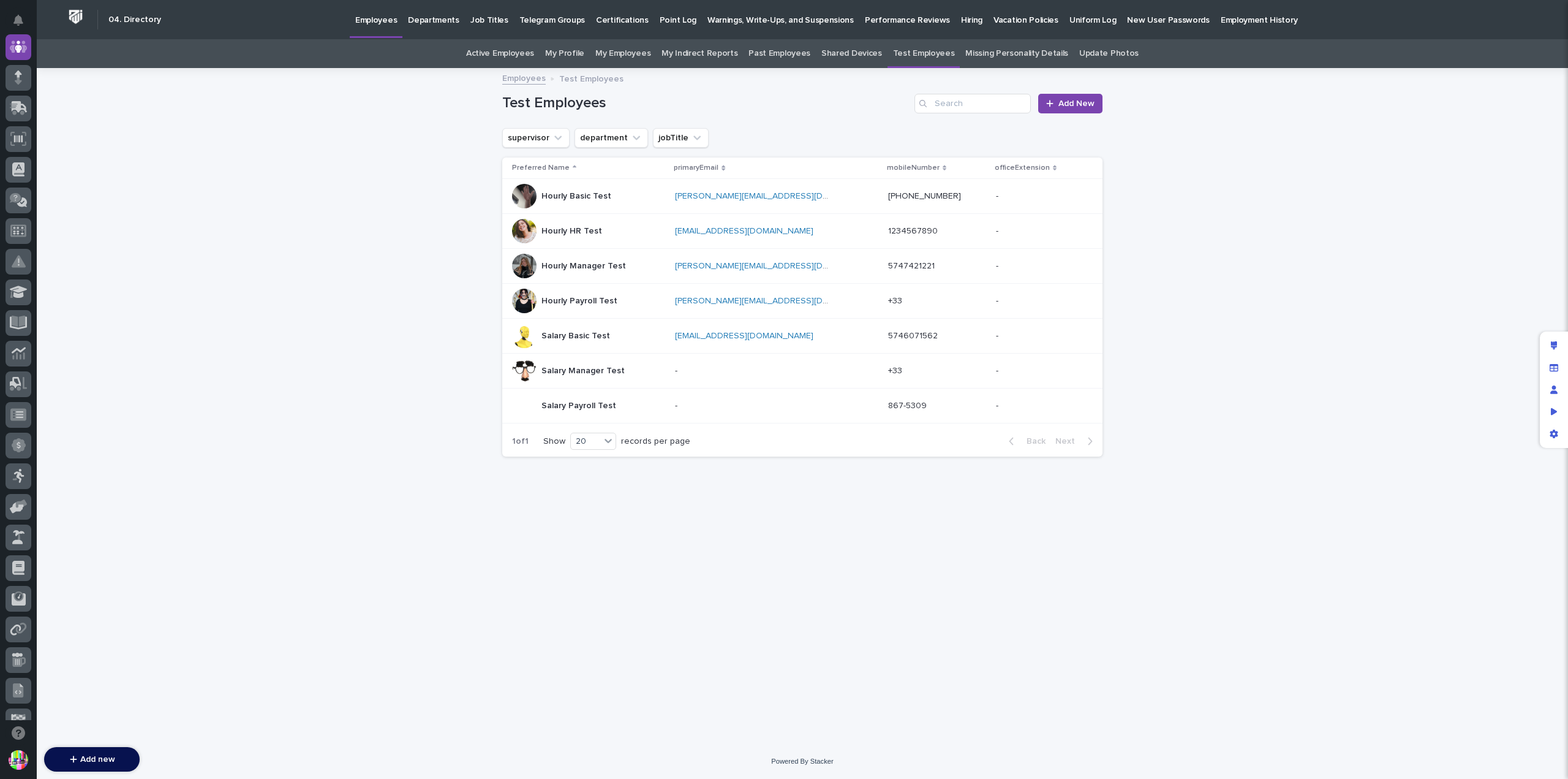
click at [596, 198] on p "Hourly Basic Test" at bounding box center [577, 195] width 72 height 13
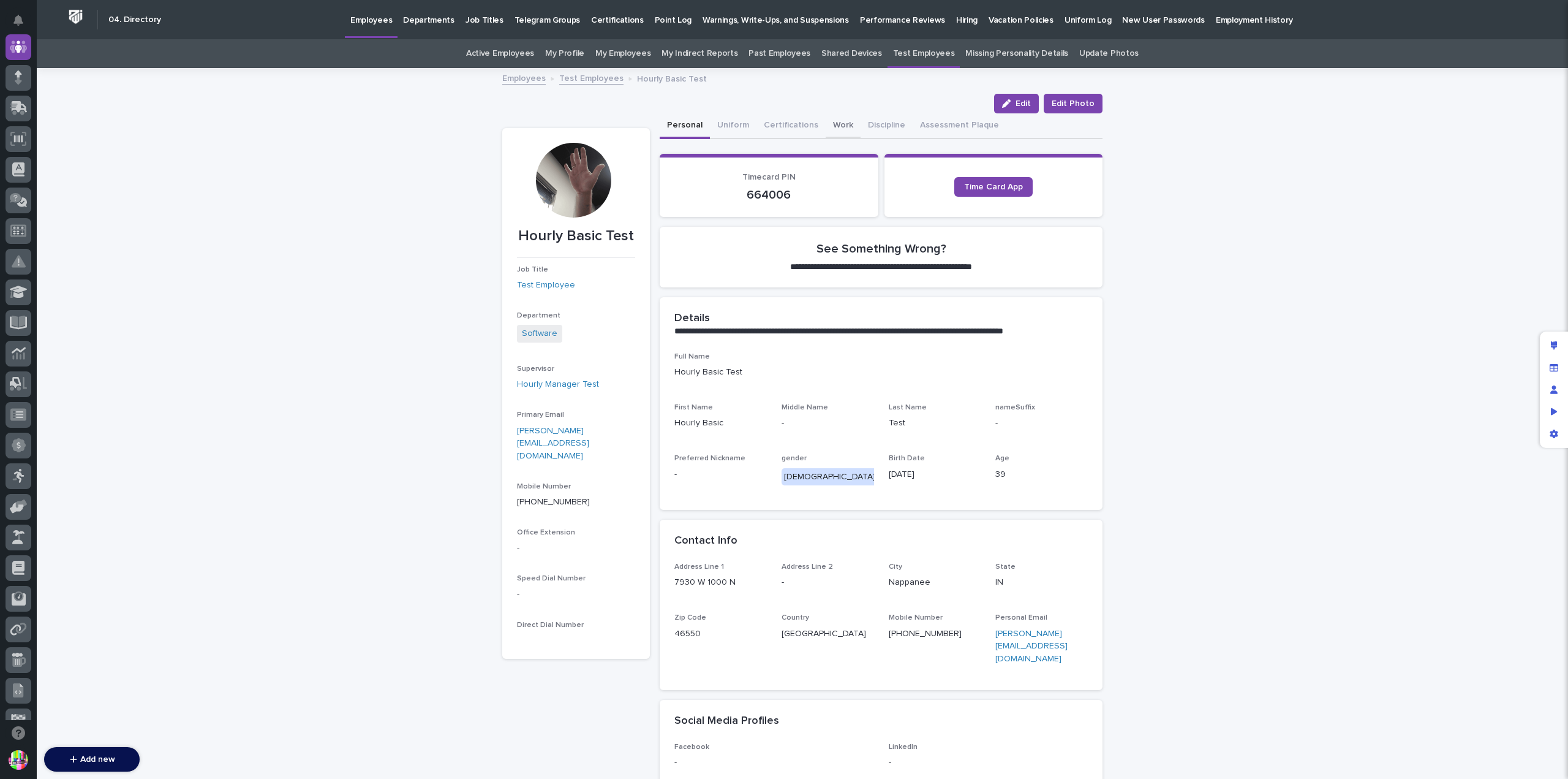
click at [837, 122] on button "Work" at bounding box center [842, 126] width 35 height 26
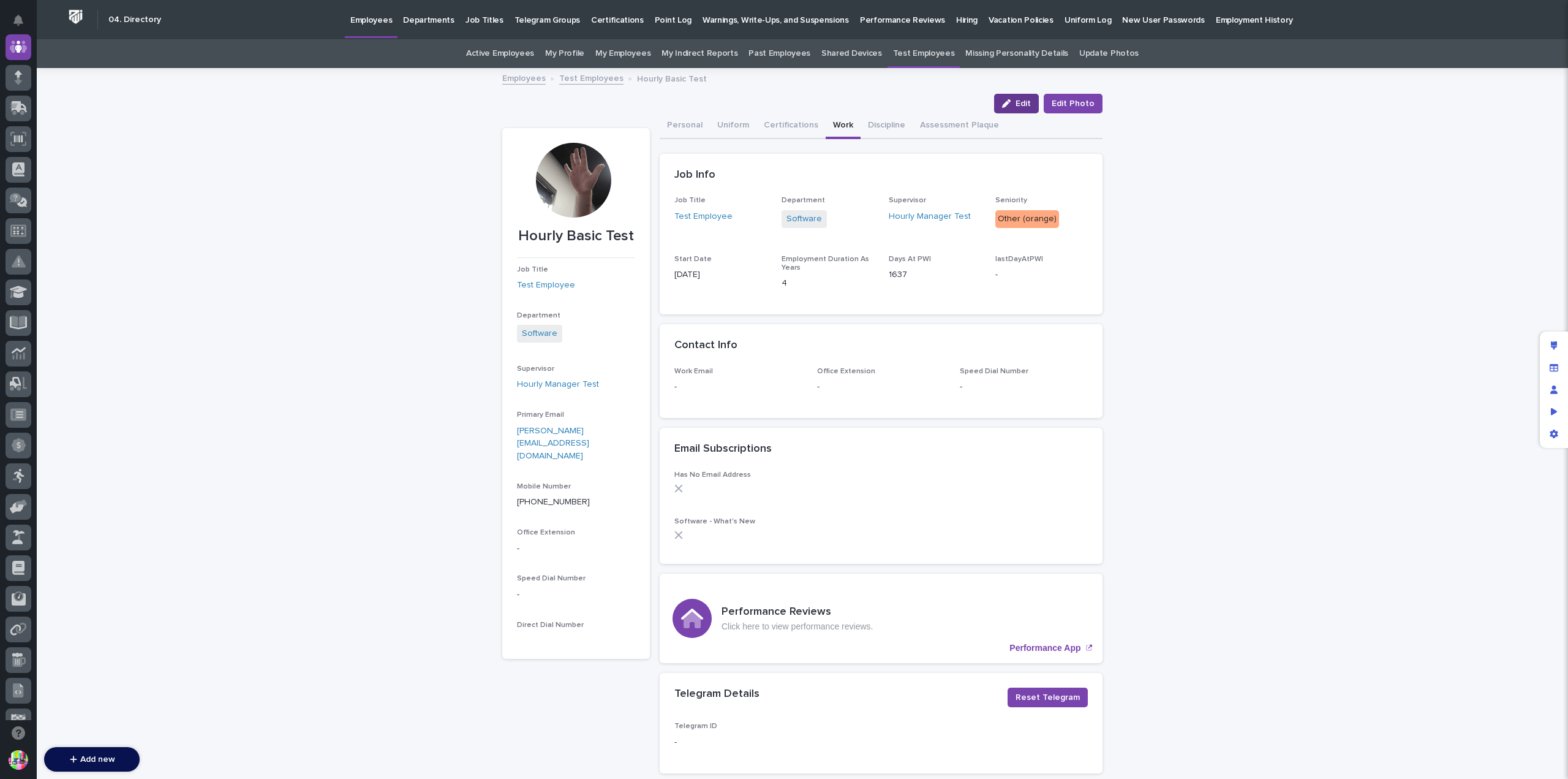
click at [1014, 106] on button "Edit" at bounding box center [1016, 103] width 44 height 19
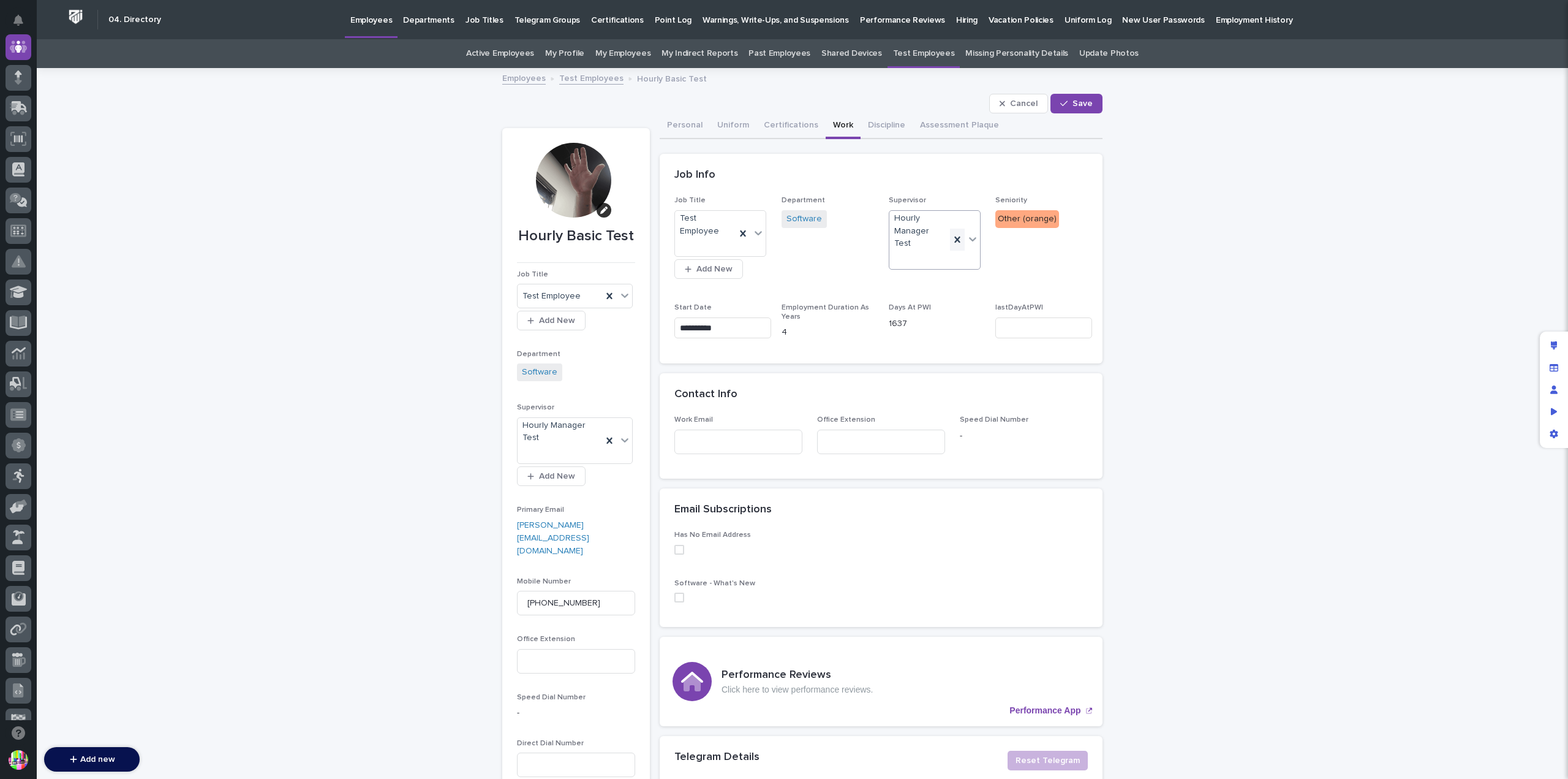
click at [952, 233] on icon at bounding box center [958, 239] width 12 height 12
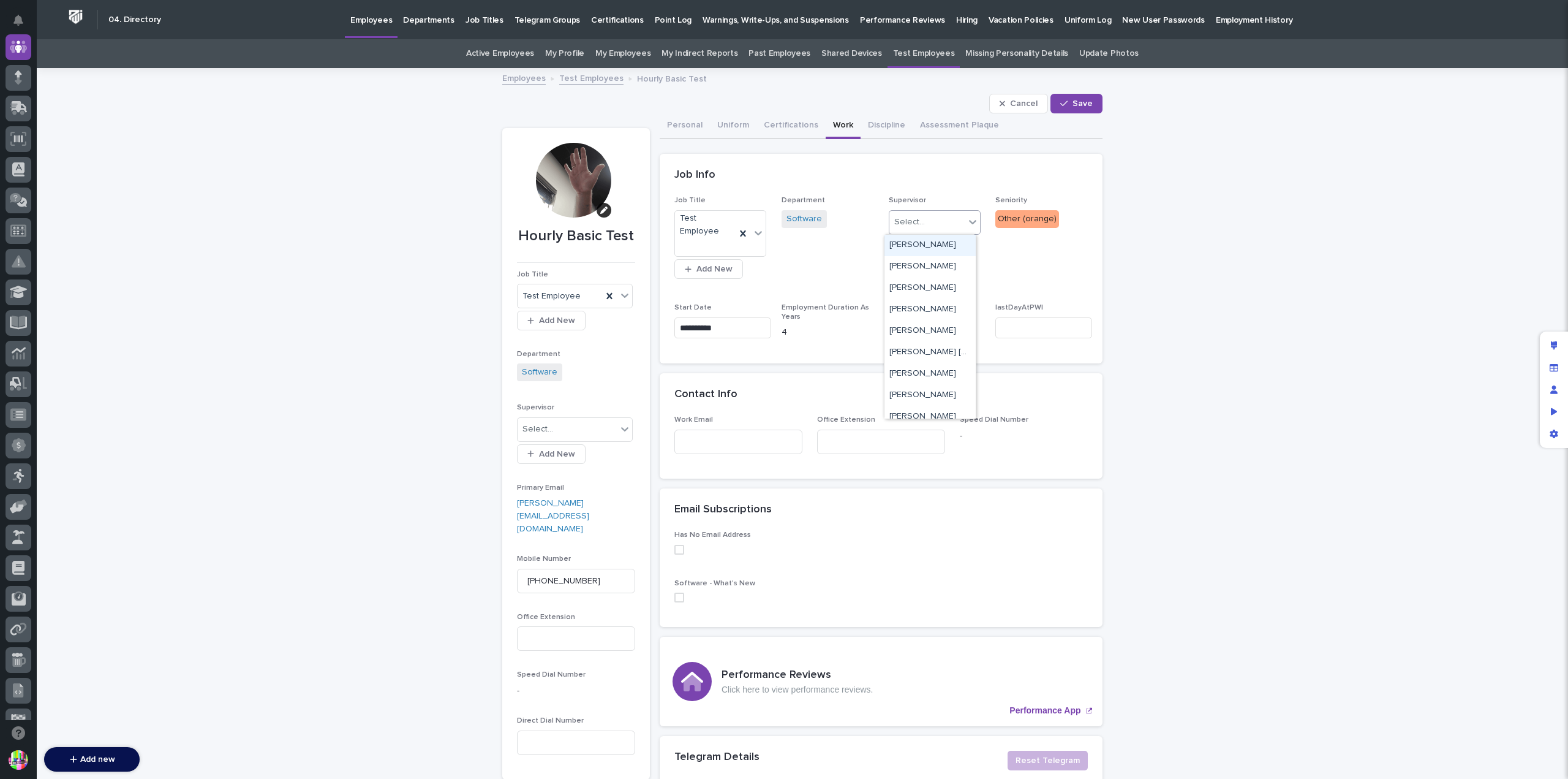
click at [945, 228] on div "Select..." at bounding box center [927, 222] width 76 height 20
click at [943, 319] on div "[PERSON_NAME]" at bounding box center [930, 324] width 91 height 22
click at [1076, 104] on span "Save" at bounding box center [1082, 103] width 20 height 9
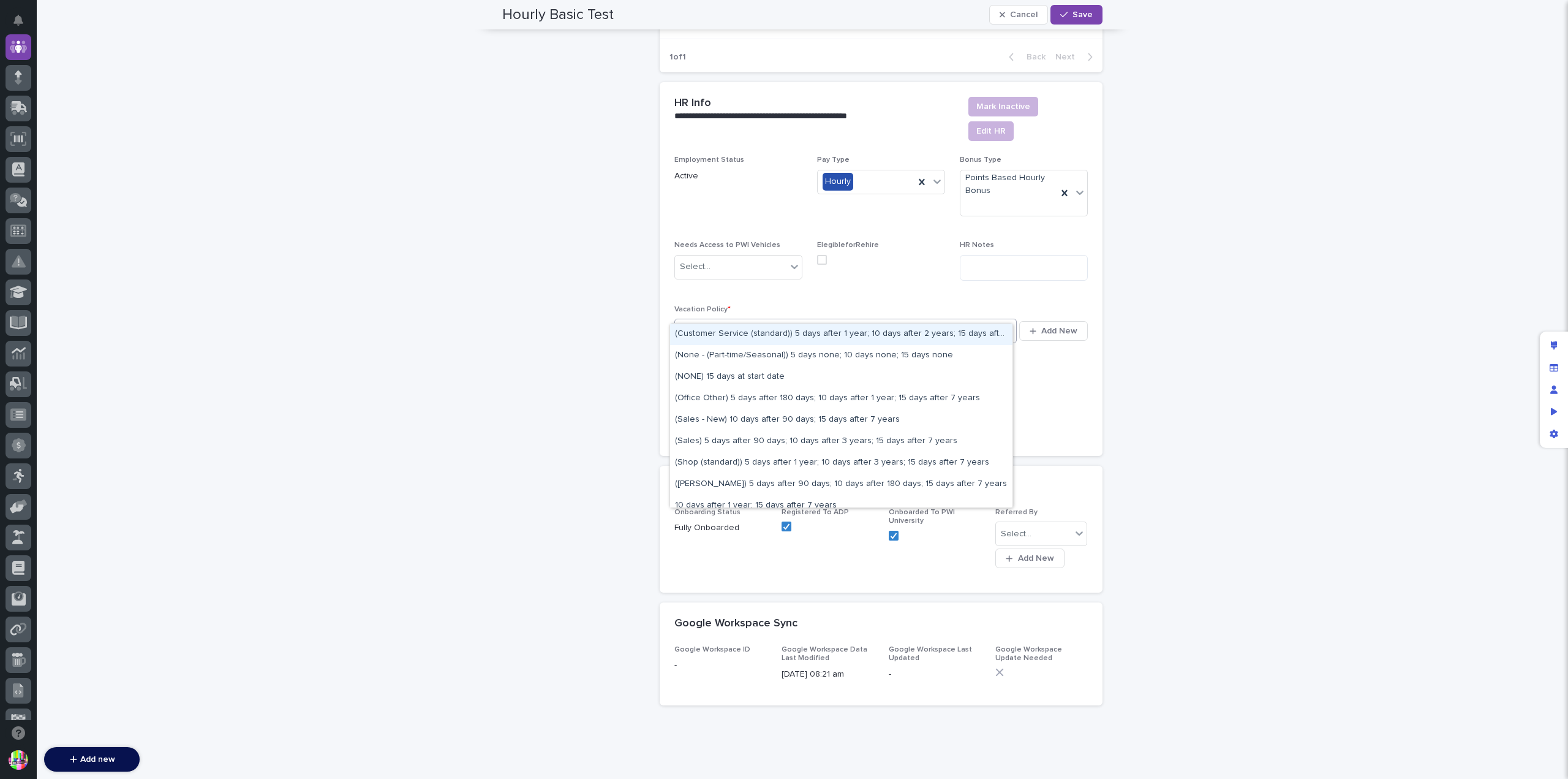
click at [969, 321] on div "Select..." at bounding box center [838, 331] width 326 height 20
click at [768, 374] on div "(NONE) 15 days at start date" at bounding box center [841, 377] width 342 height 22
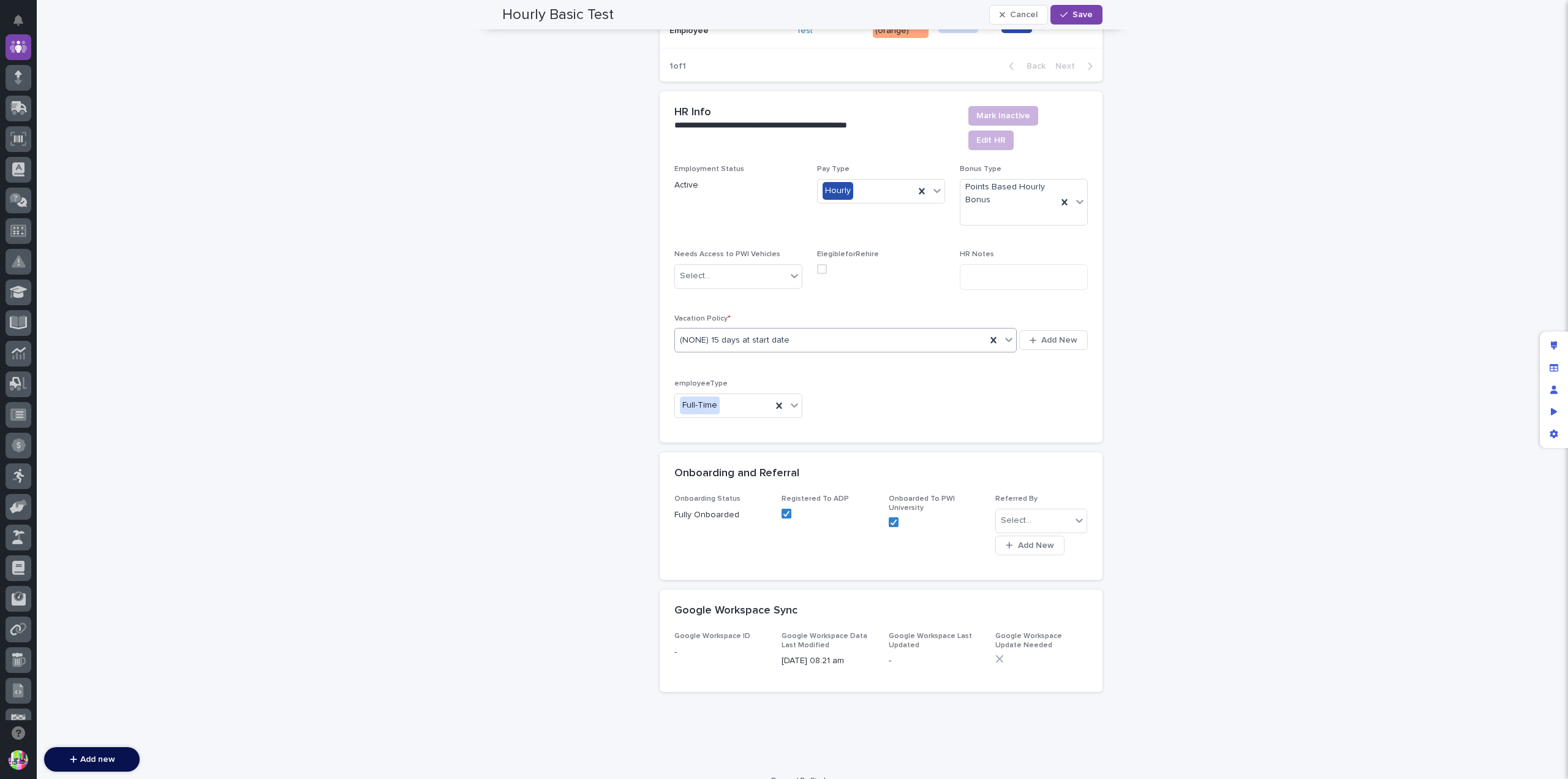
scroll to position [1605, 0]
click at [1065, 13] on div "button" at bounding box center [1066, 14] width 12 height 9
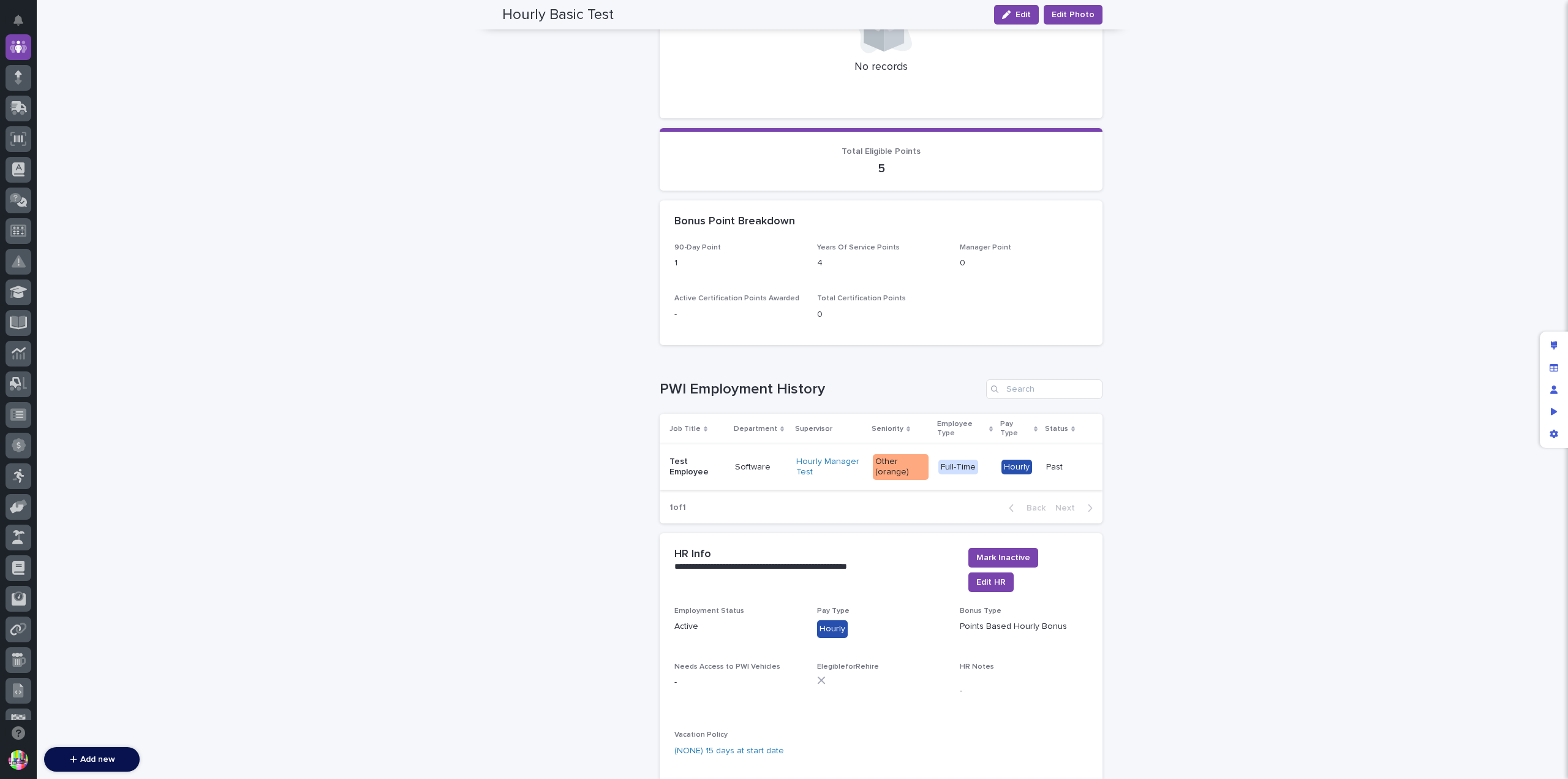
scroll to position [1126, 0]
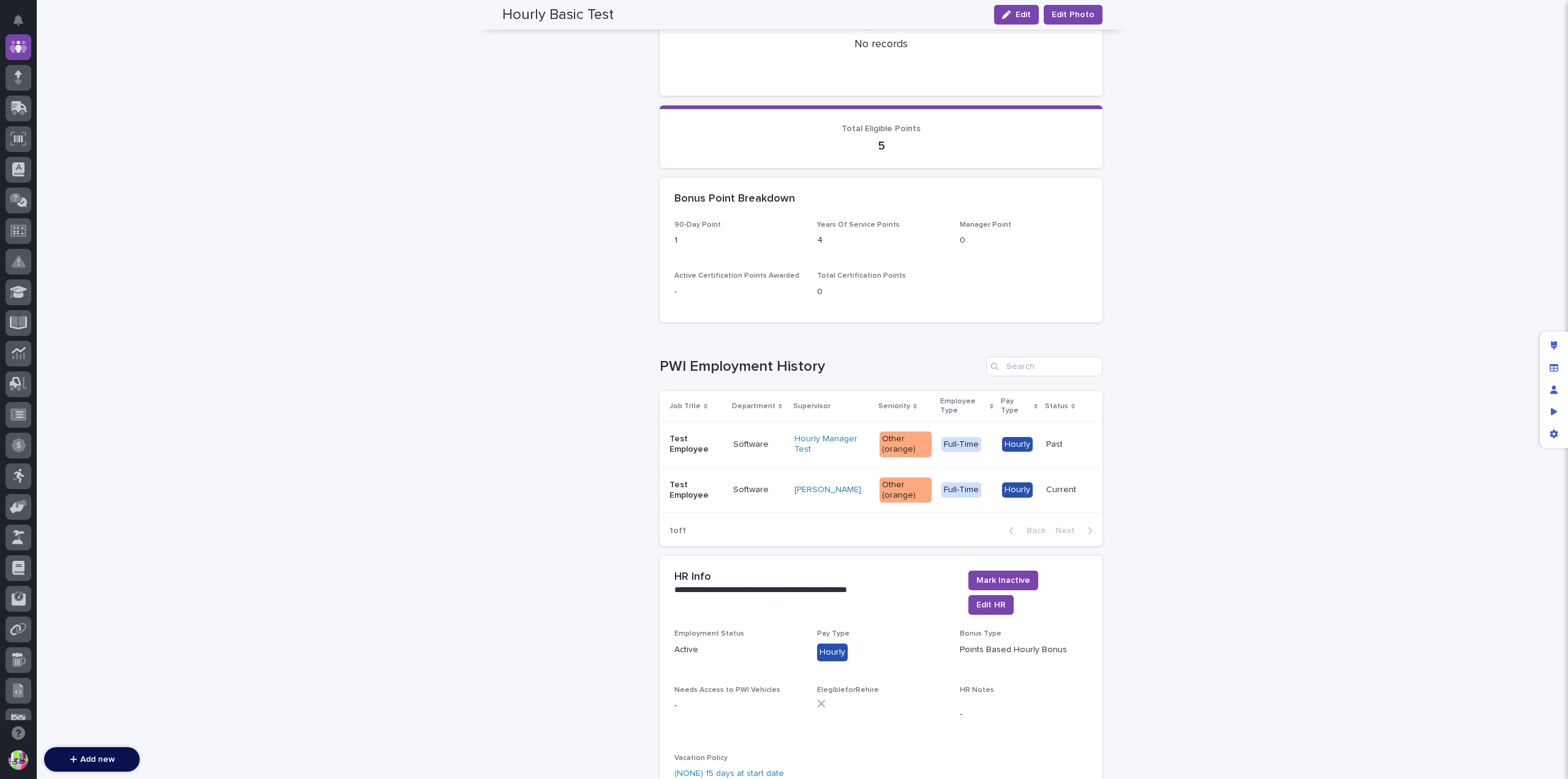
drag, startPoint x: 913, startPoint y: 365, endPoint x: 888, endPoint y: 356, distance: 26.6
click at [888, 356] on div "Loading... Saving… PWI Employment History Job Title Department Supervisor Senio…" at bounding box center [881, 444] width 443 height 224
click at [1556, 344] on icon "Edit layout" at bounding box center [1554, 345] width 7 height 9
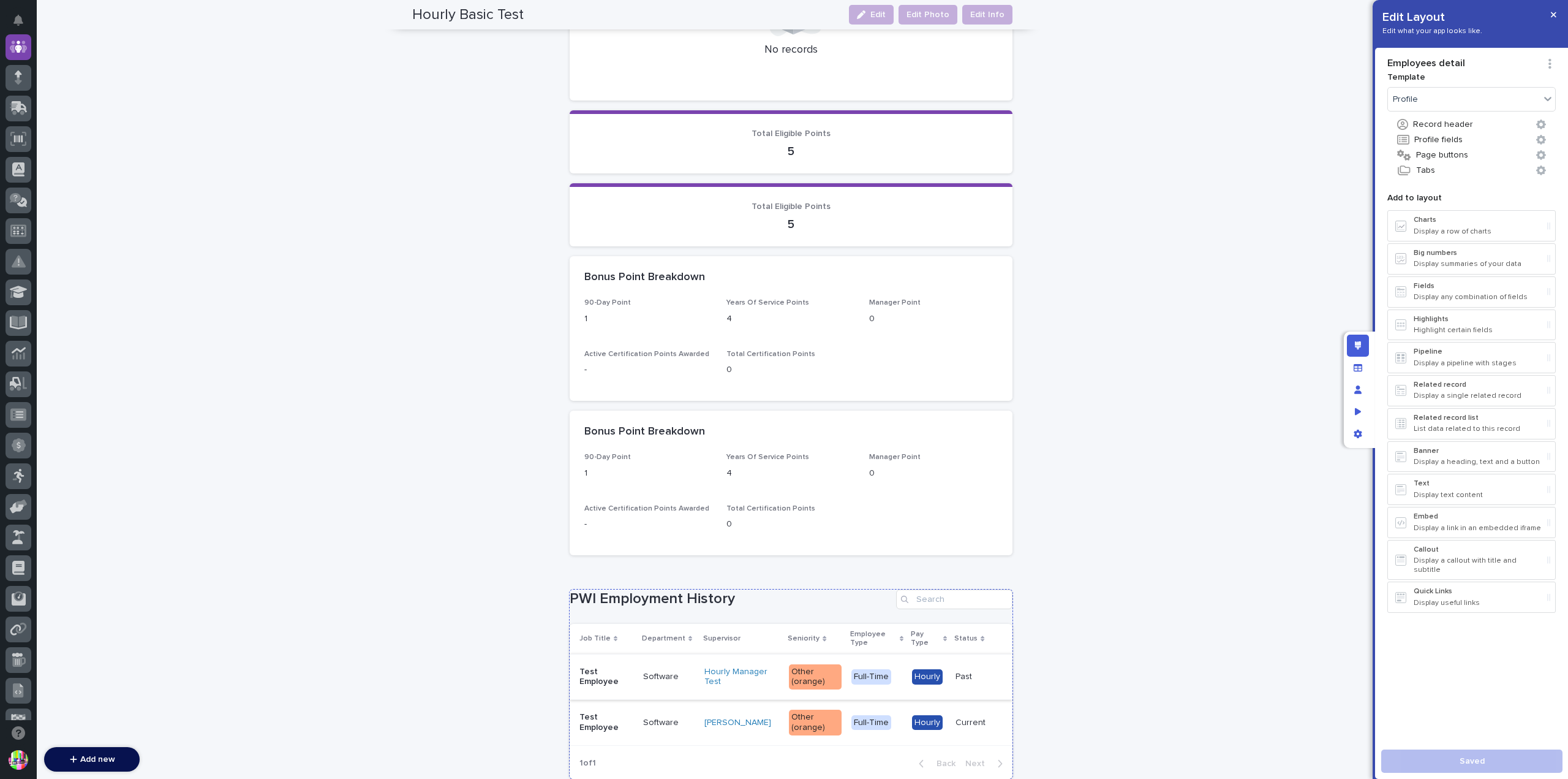
scroll to position [1421, 0]
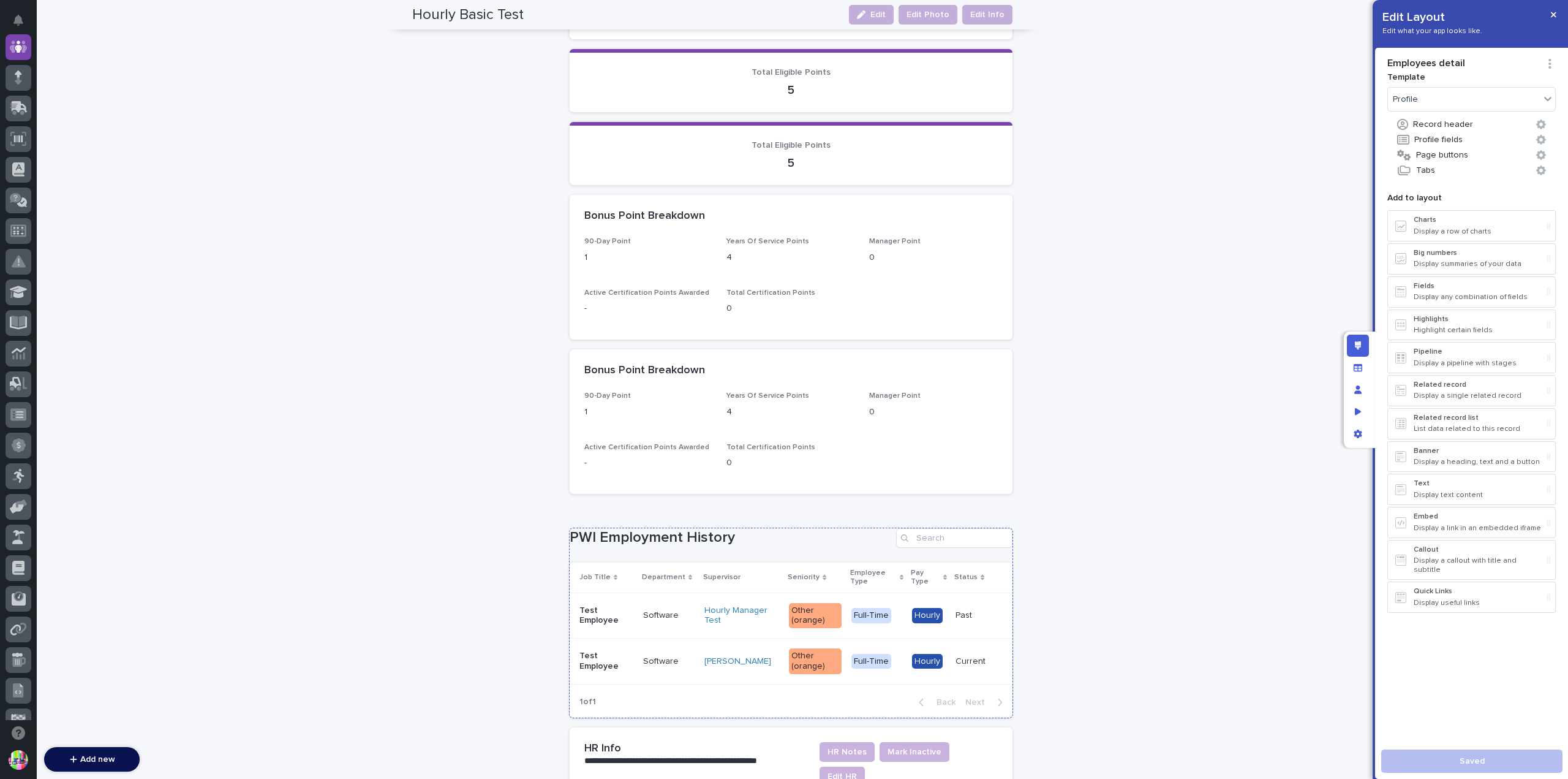
click at [802, 534] on h1 "PWI Employment History" at bounding box center [730, 537] width 322 height 18
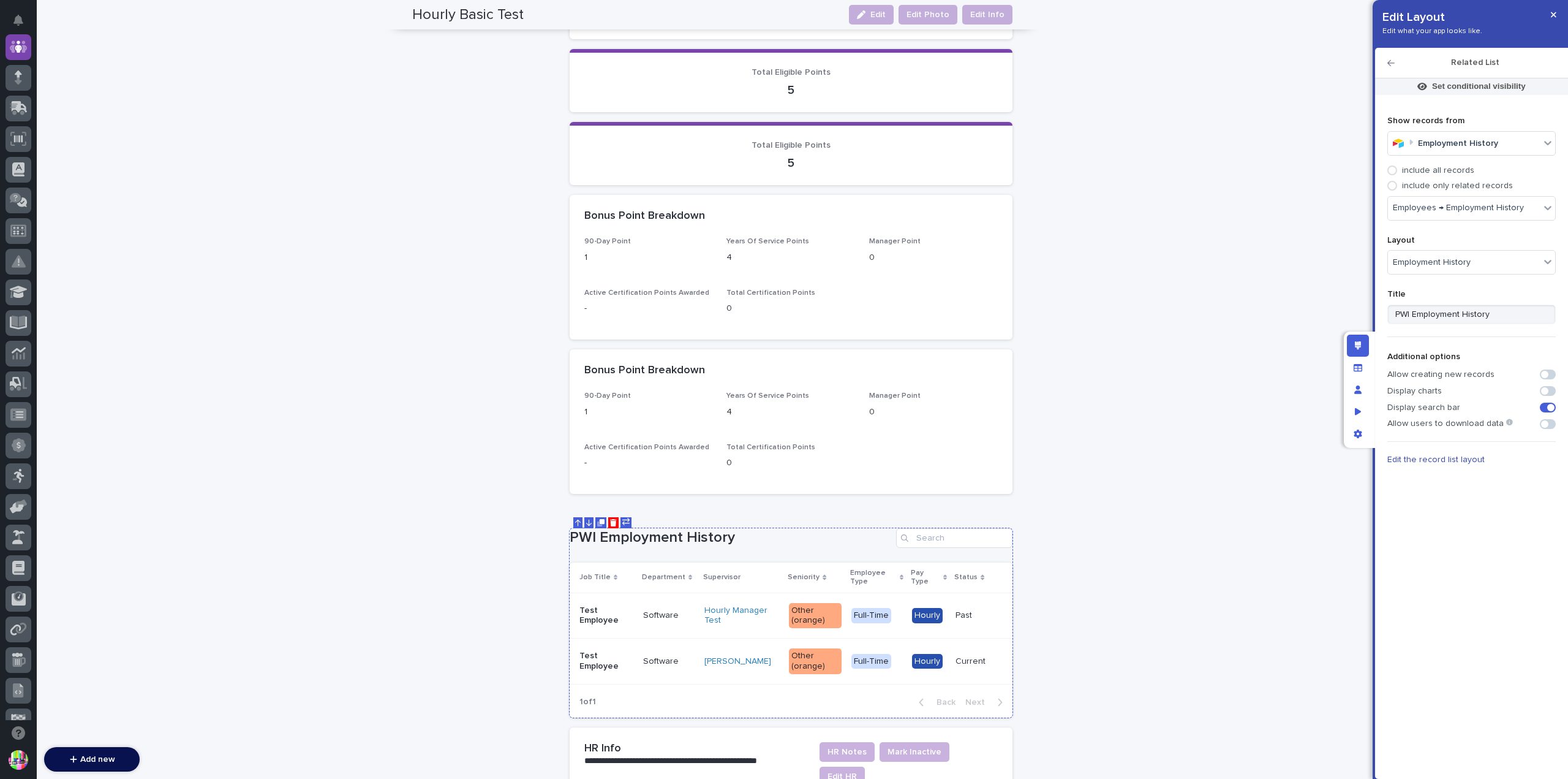
click at [983, 600] on td "Past" at bounding box center [981, 615] width 62 height 46
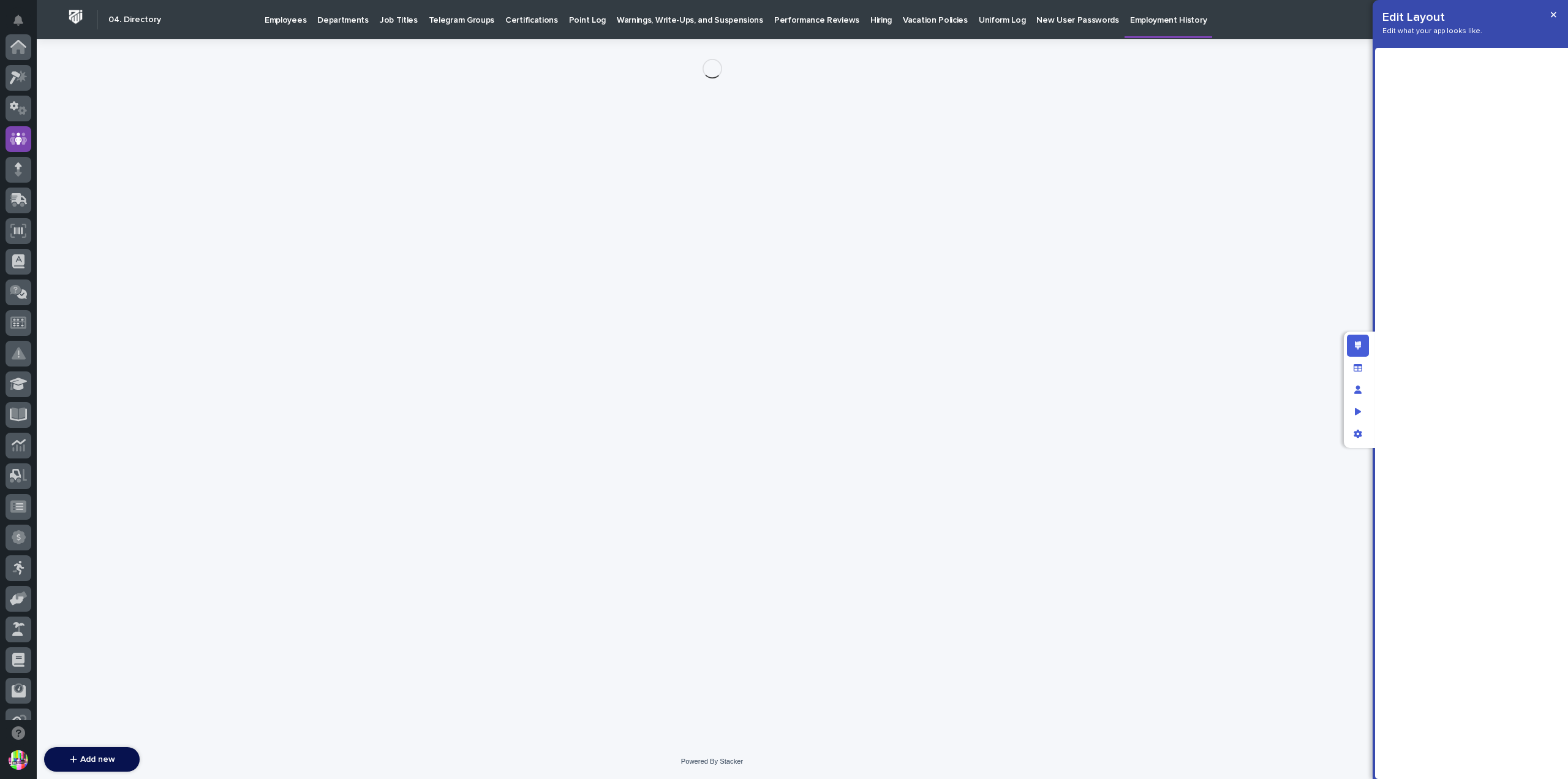
scroll to position [92, 0]
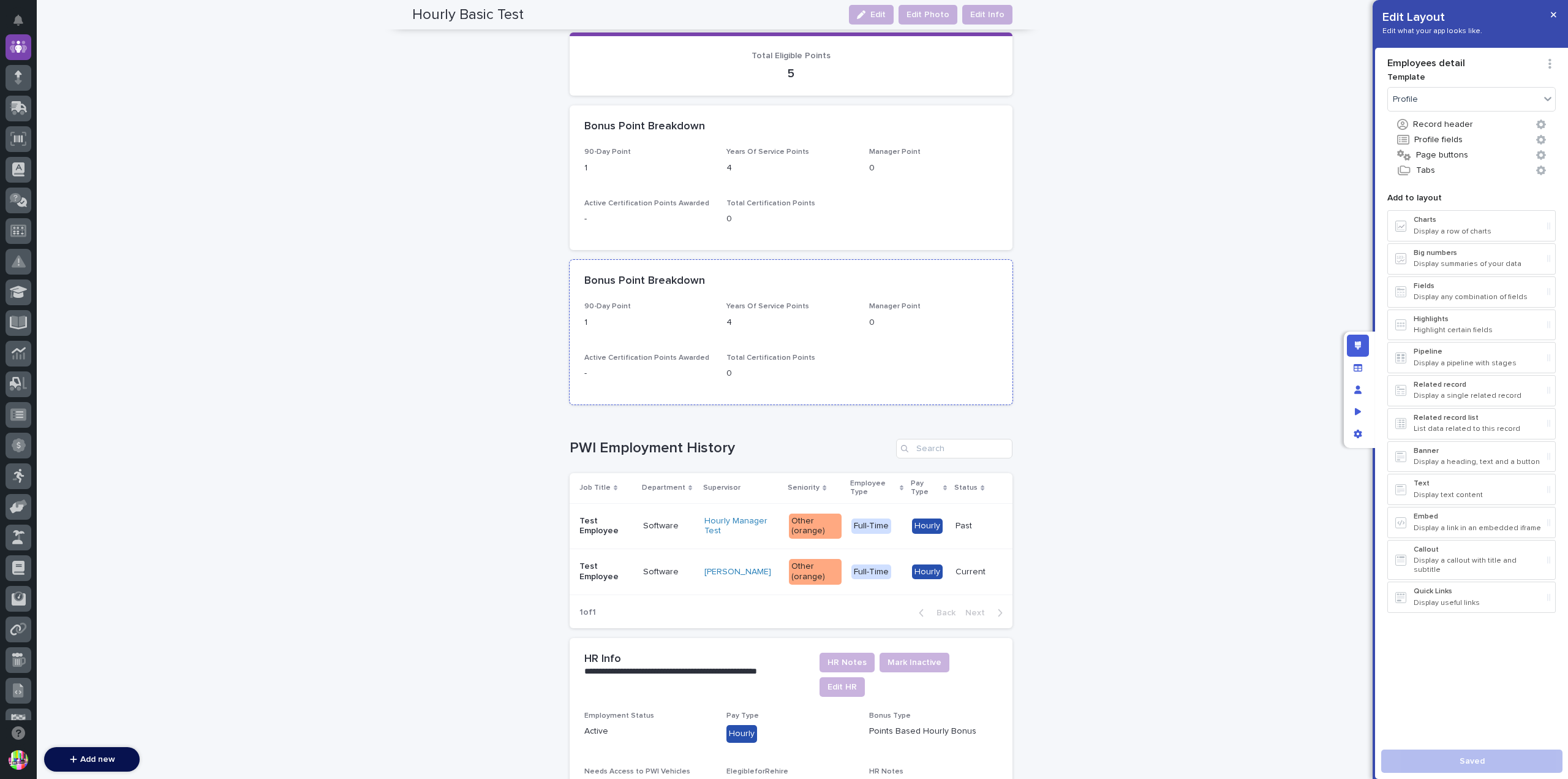
scroll to position [1571, 0]
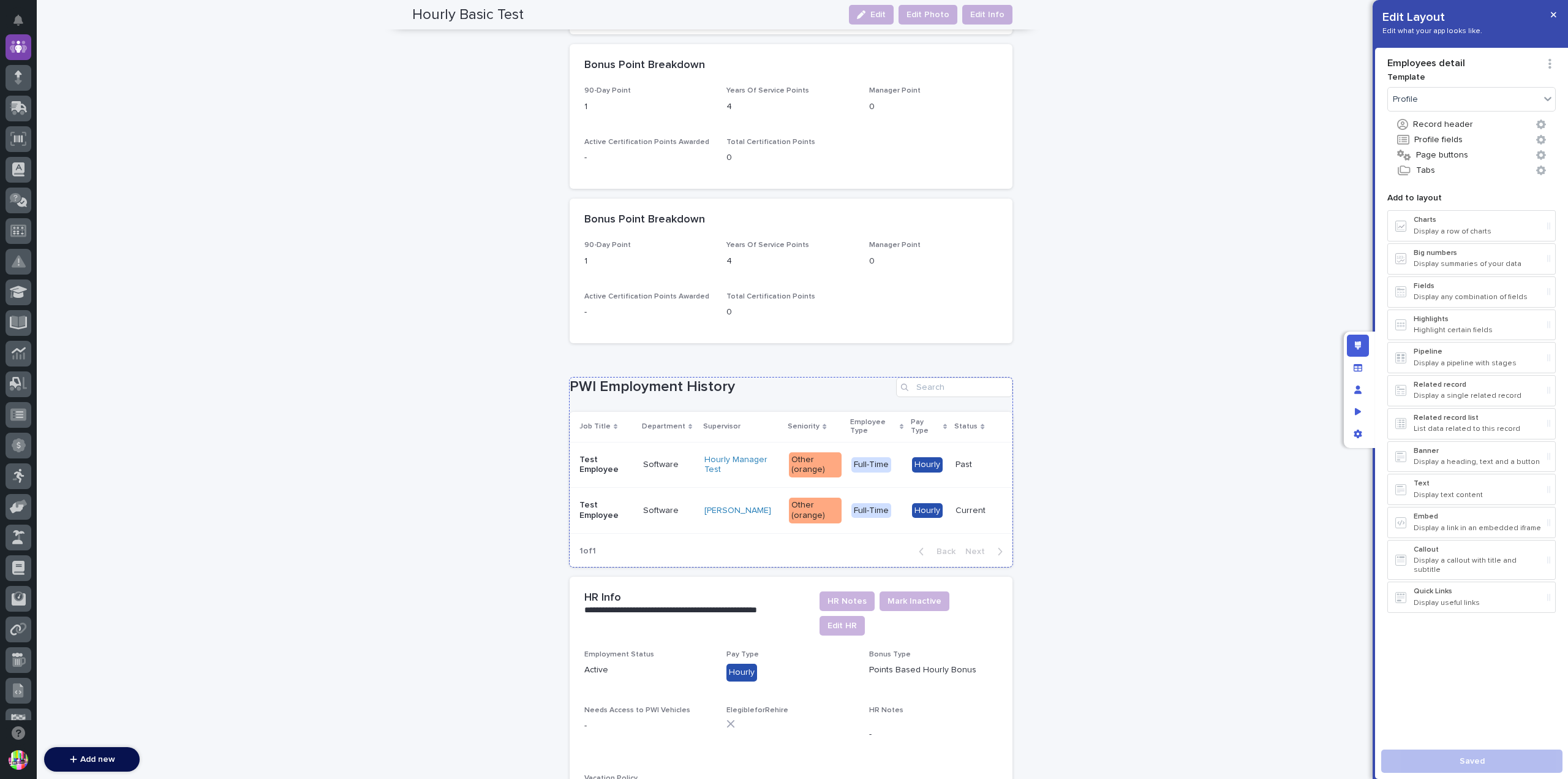
click at [818, 386] on h1 "PWI Employment History" at bounding box center [730, 387] width 322 height 18
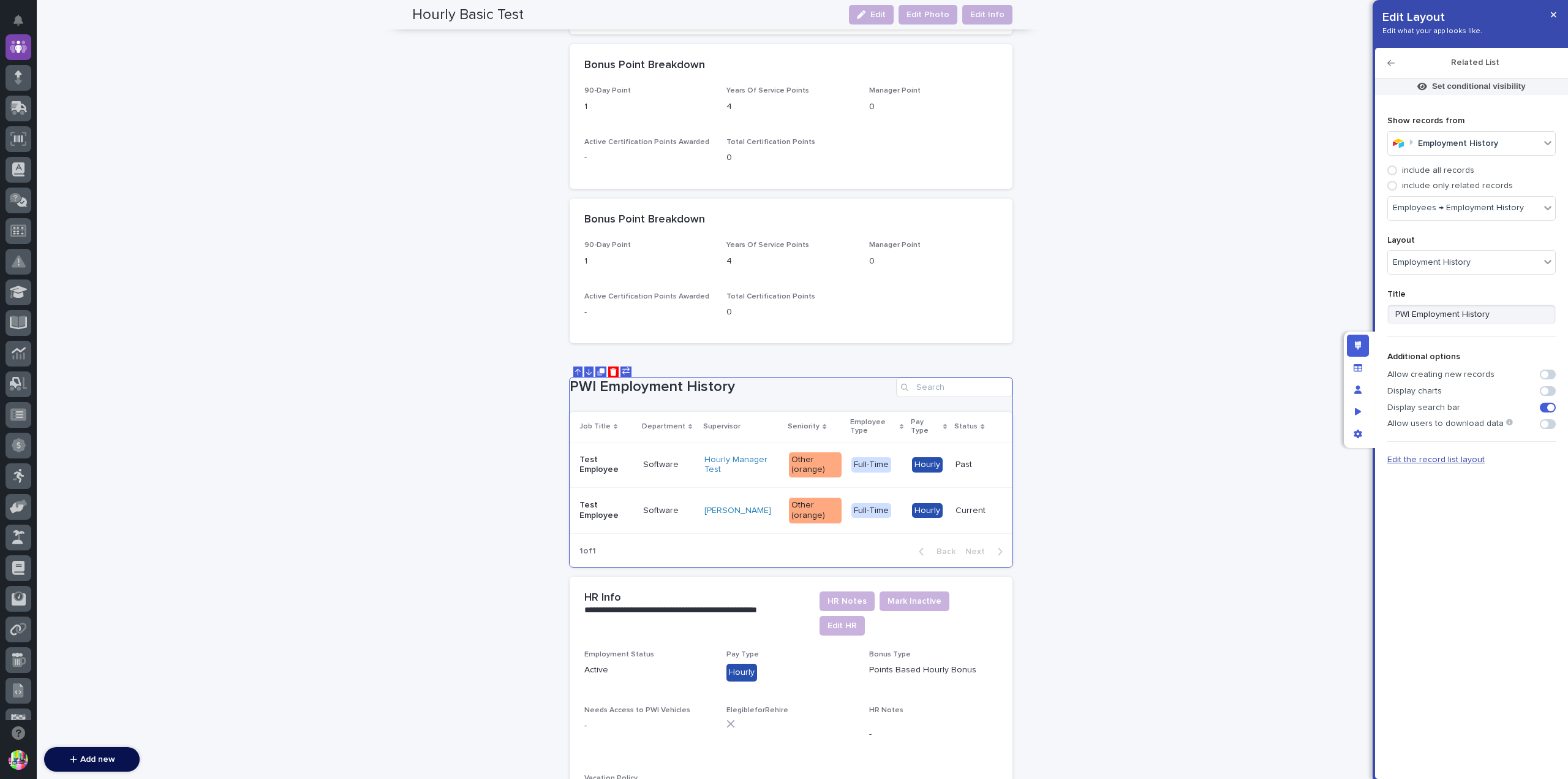
click at [1457, 455] on span "Edit the record list layout" at bounding box center [1436, 459] width 97 height 9
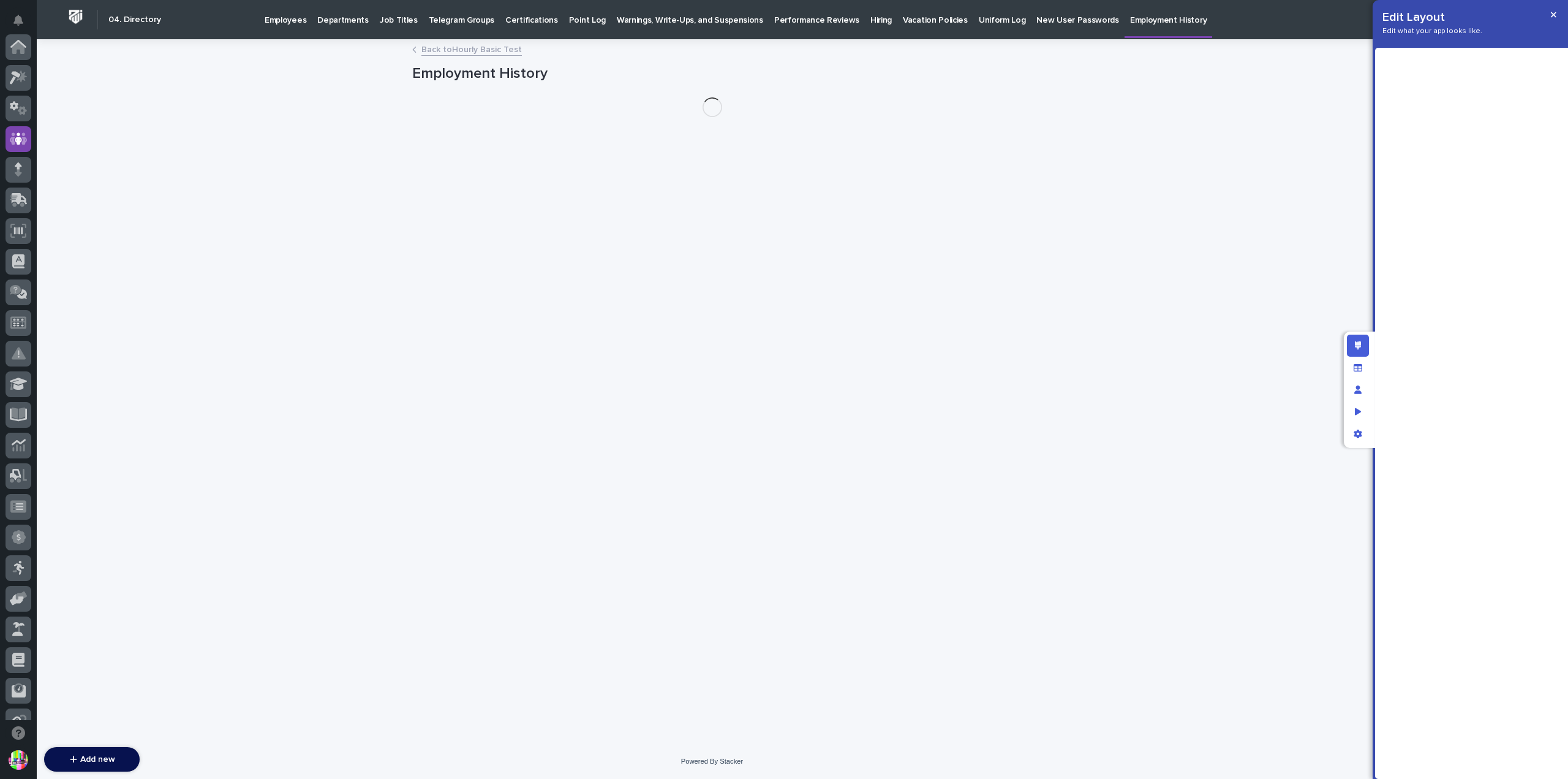
scroll to position [92, 0]
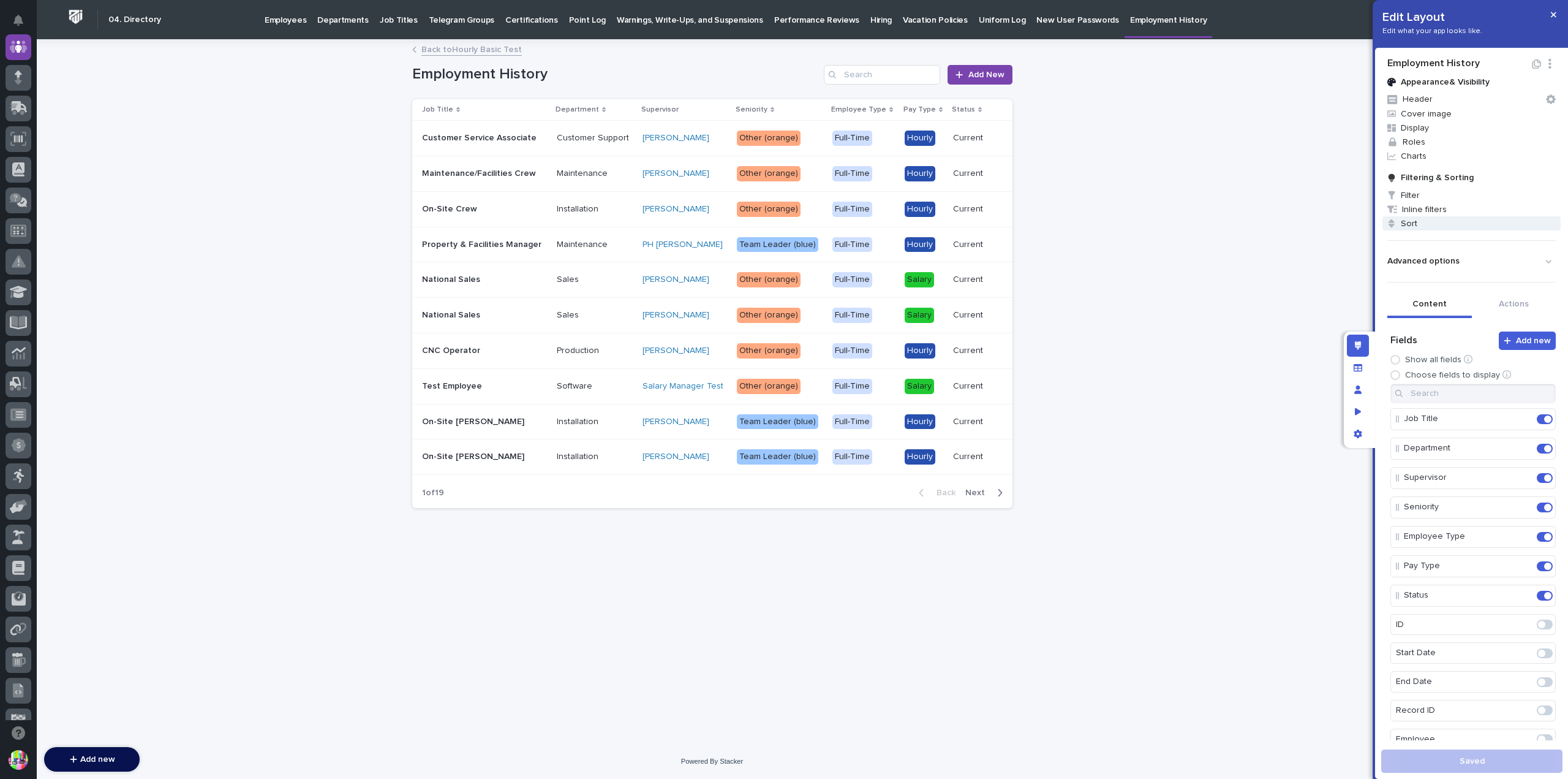
click at [1405, 226] on span "Sort" at bounding box center [1471, 223] width 178 height 14
click at [1430, 260] on div "Select..." at bounding box center [1398, 255] width 76 height 18
click at [1412, 367] on div "Status" at bounding box center [1406, 377] width 90 height 22
click at [1509, 743] on div at bounding box center [784, 389] width 1568 height 779
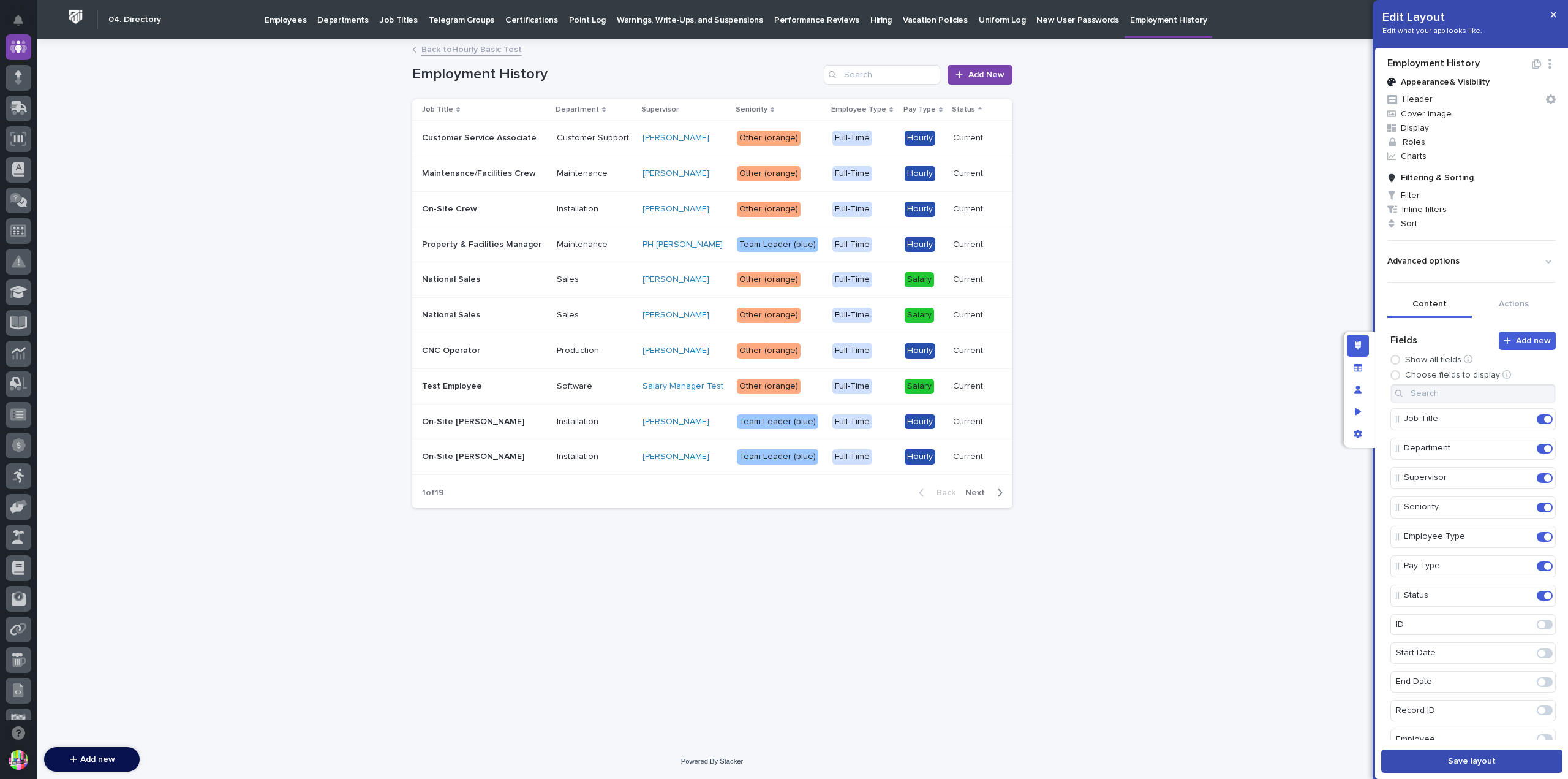
click at [1496, 743] on button "Save layout" at bounding box center [1471, 761] width 182 height 23
click at [1551, 13] on icon "button" at bounding box center [1553, 14] width 5 height 9
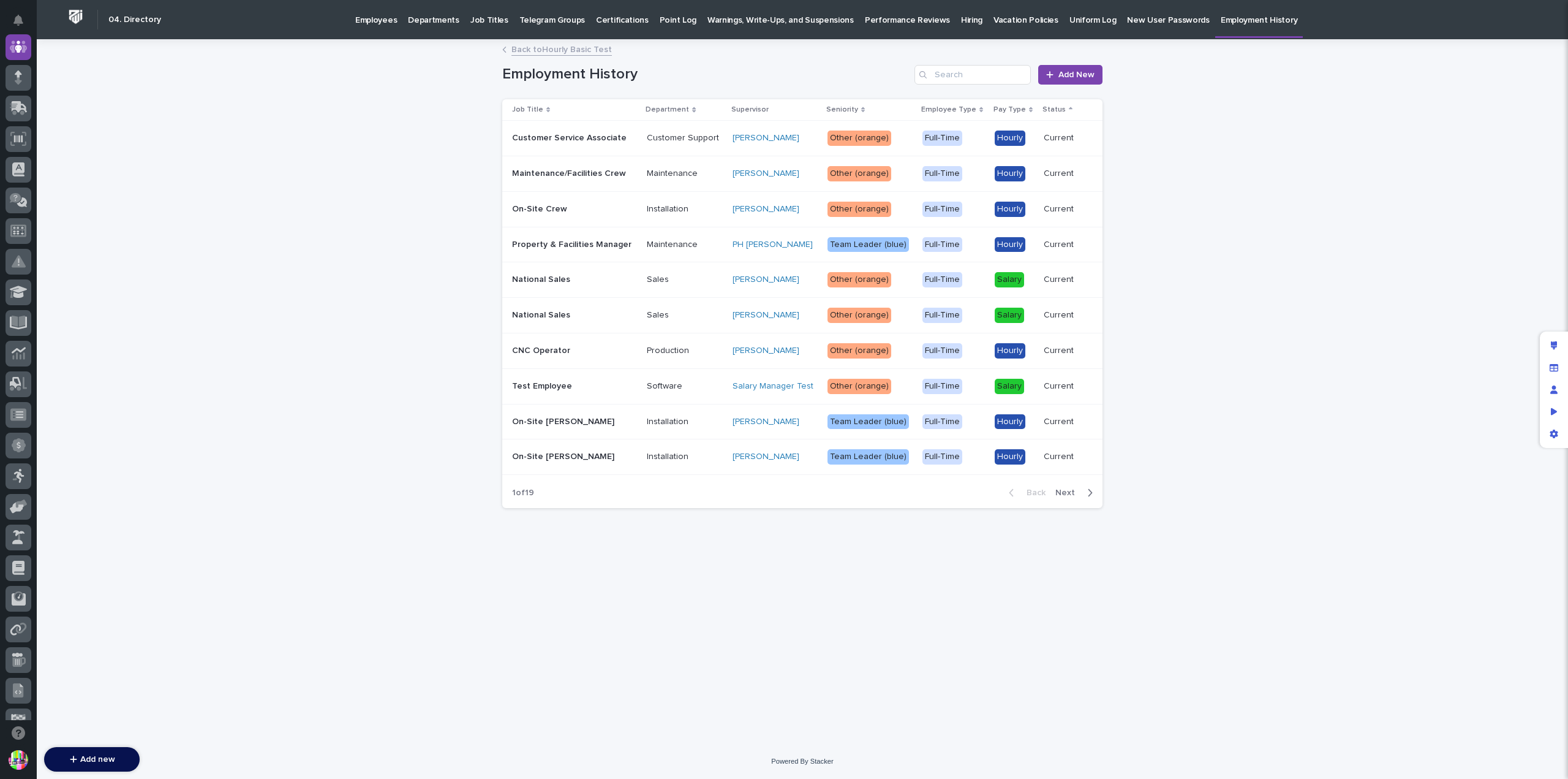
click at [591, 44] on link "Back to Hourly Basic Test" at bounding box center [561, 48] width 101 height 14
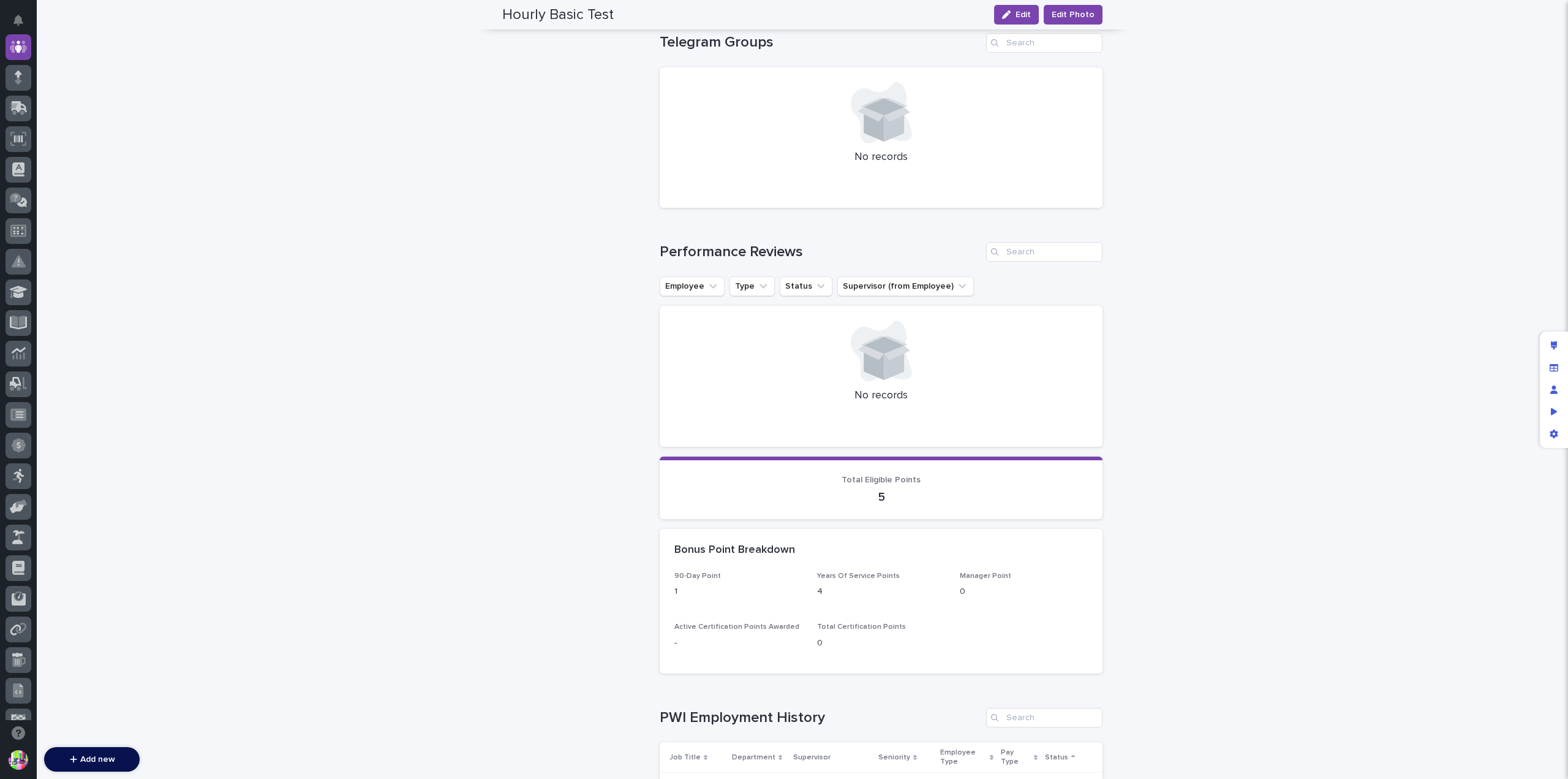
scroll to position [713, 0]
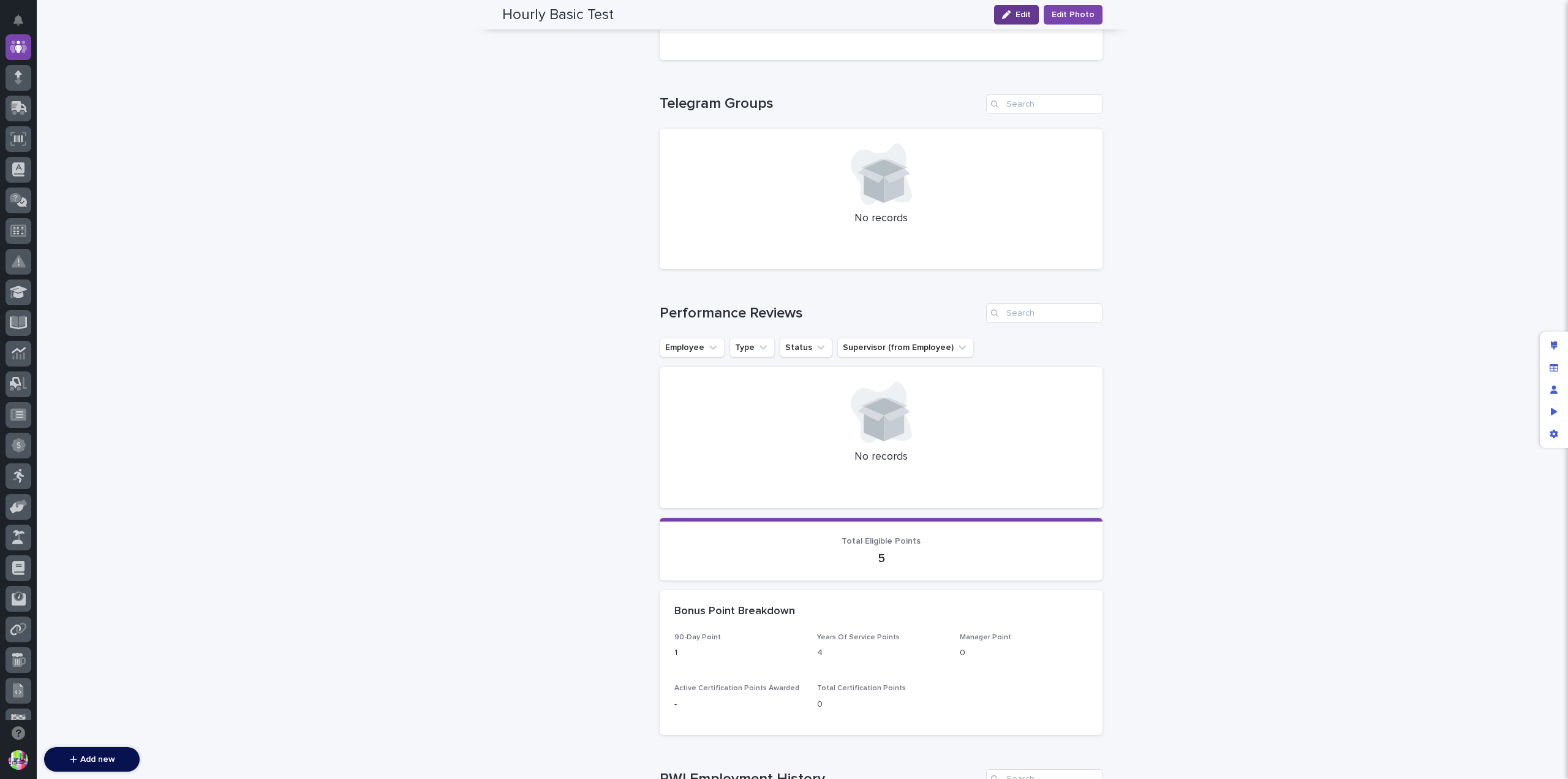
click at [1013, 10] on button "Edit" at bounding box center [1016, 14] width 44 height 19
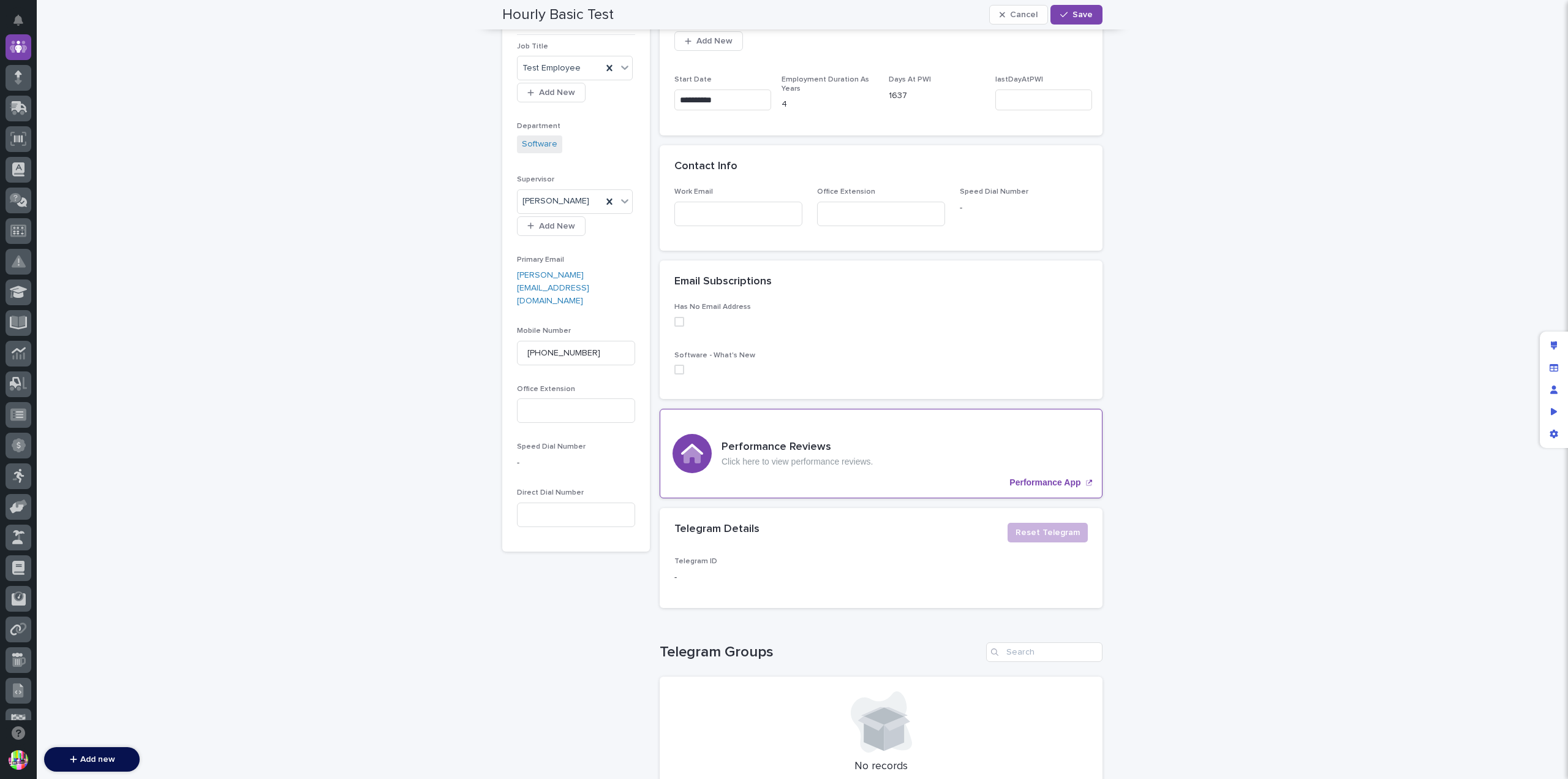
scroll to position [0, 0]
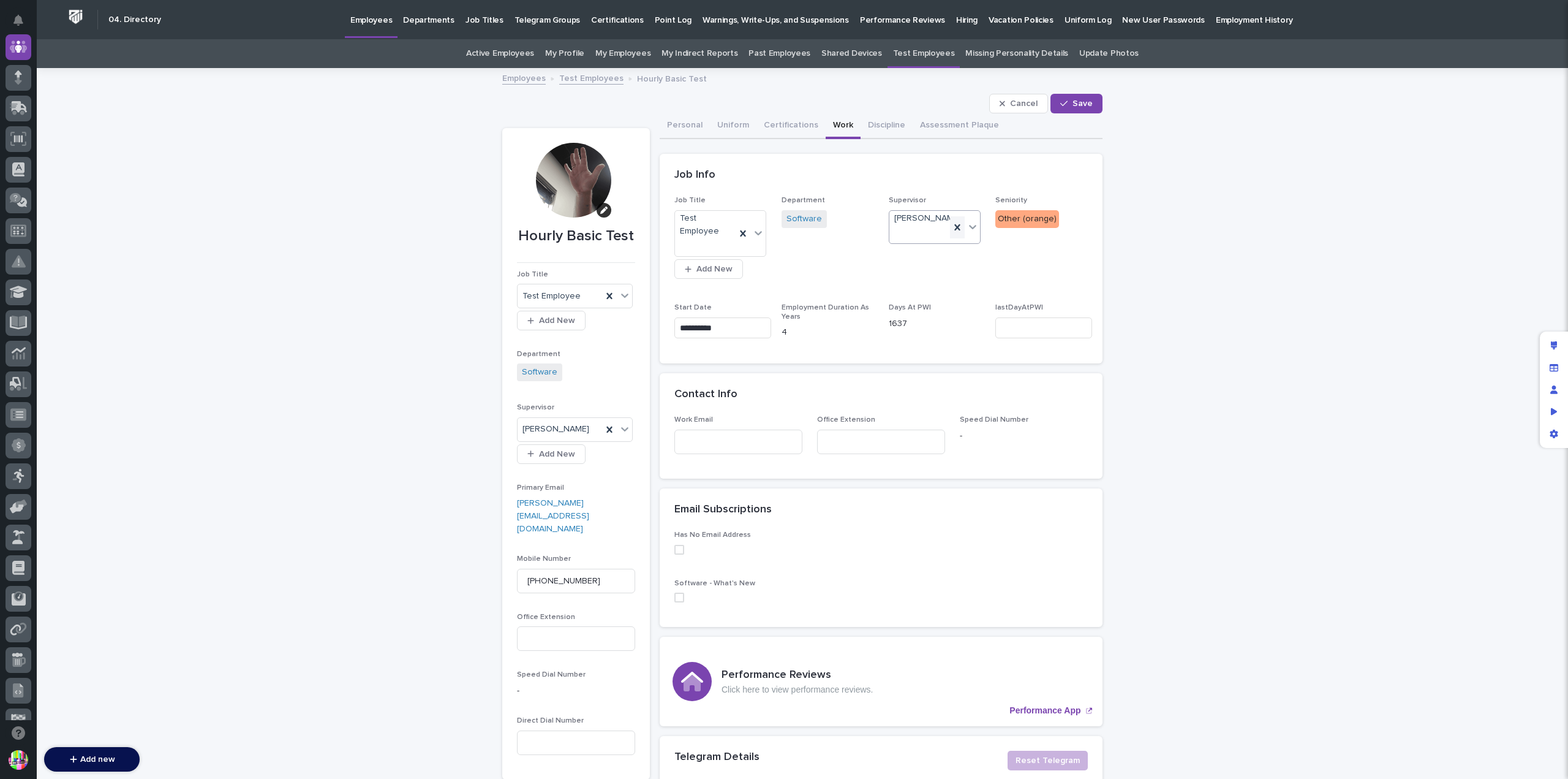
click at [952, 231] on icon at bounding box center [958, 228] width 12 height 12
click at [931, 218] on div "Select..." at bounding box center [927, 222] width 76 height 20
click at [945, 328] on div "Salary Manager Test" at bounding box center [930, 331] width 91 height 22
click at [1075, 104] on span "Save" at bounding box center [1082, 103] width 20 height 9
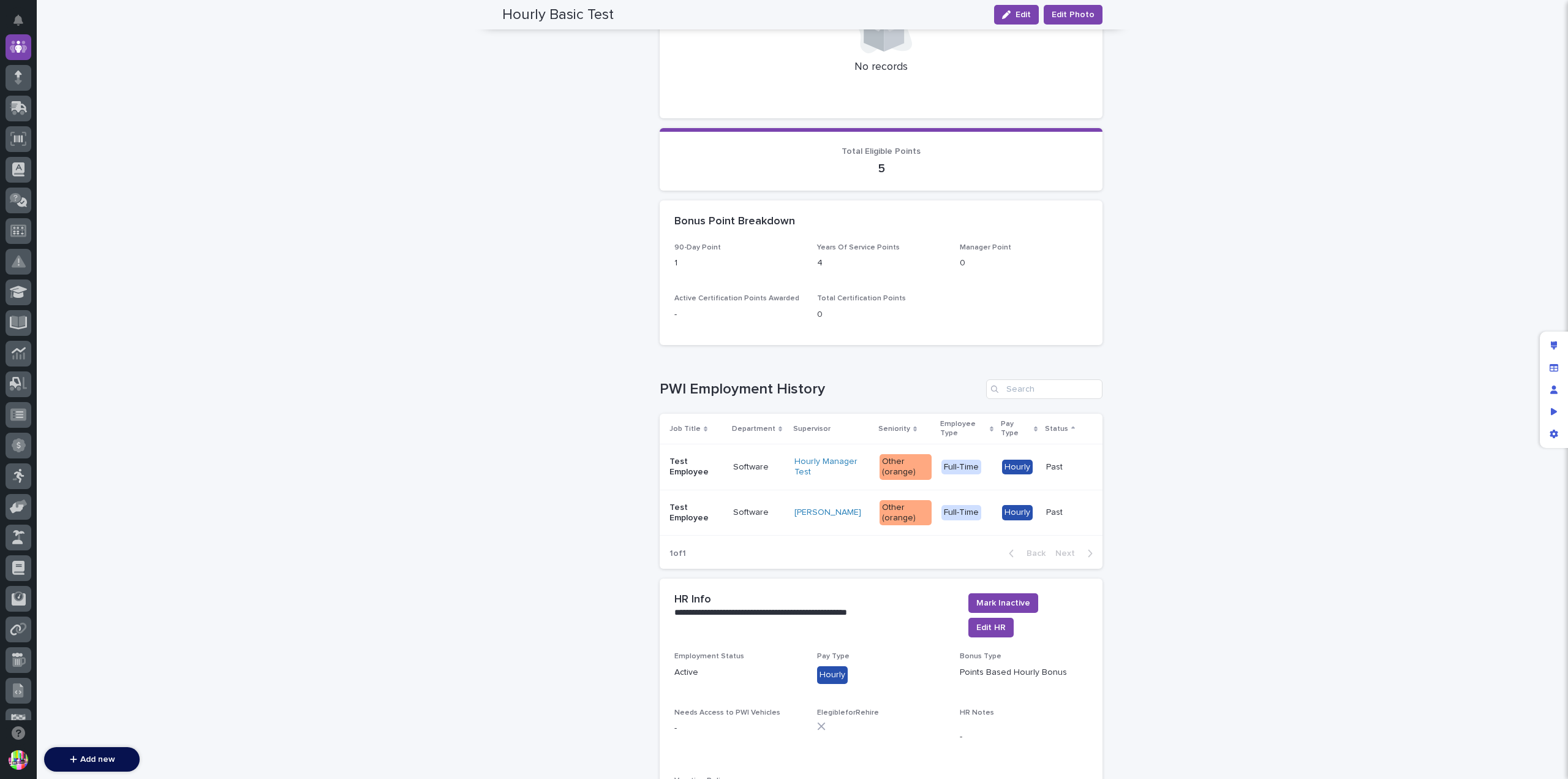
scroll to position [1126, 0]
